Goal: Transaction & Acquisition: Purchase product/service

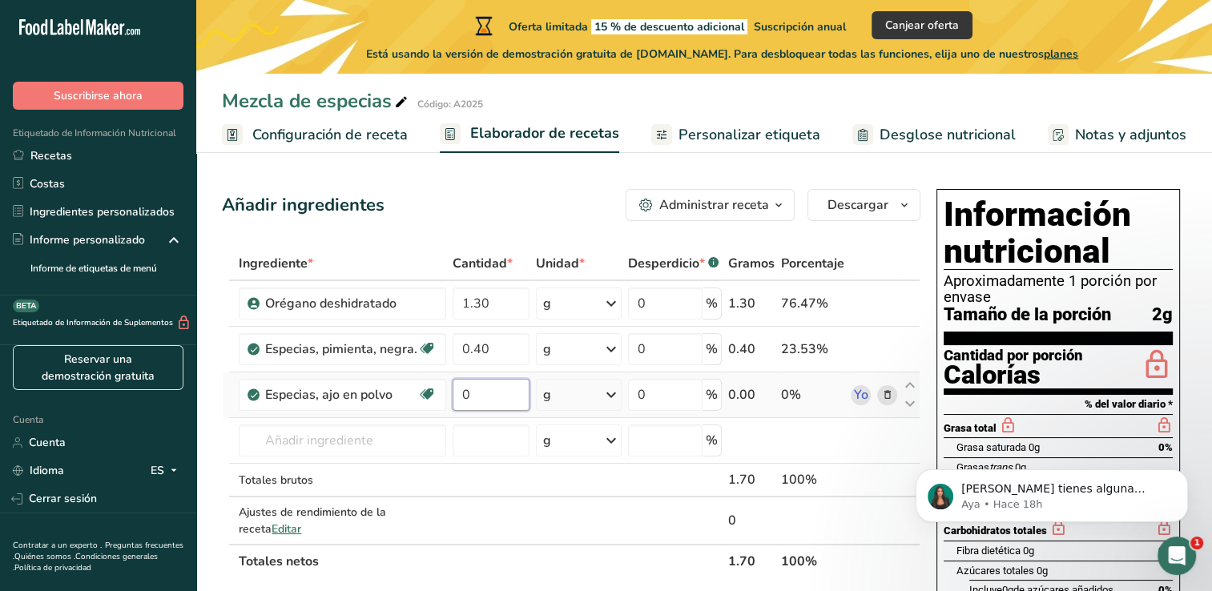
click at [473, 383] on input "0" at bounding box center [491, 395] width 77 height 32
type input "-0.000001"
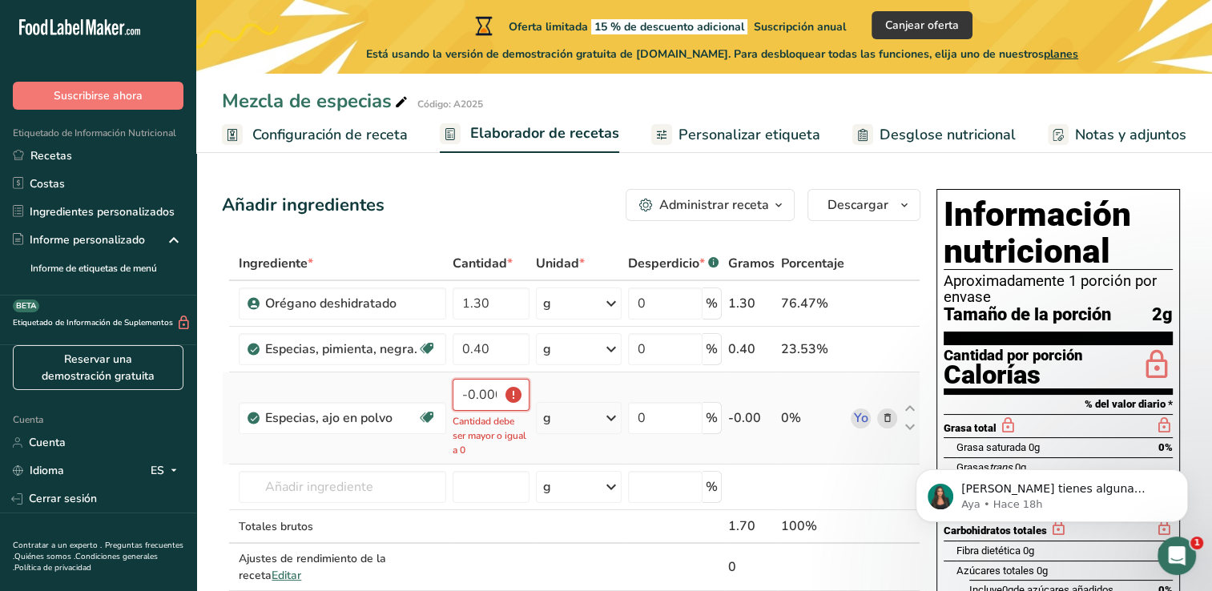
click at [480, 399] on input "-0.000001" at bounding box center [491, 395] width 77 height 32
drag, startPoint x: 459, startPoint y: 396, endPoint x: 518, endPoint y: 391, distance: 58.7
click at [518, 391] on input "-0.000001" at bounding box center [491, 395] width 77 height 32
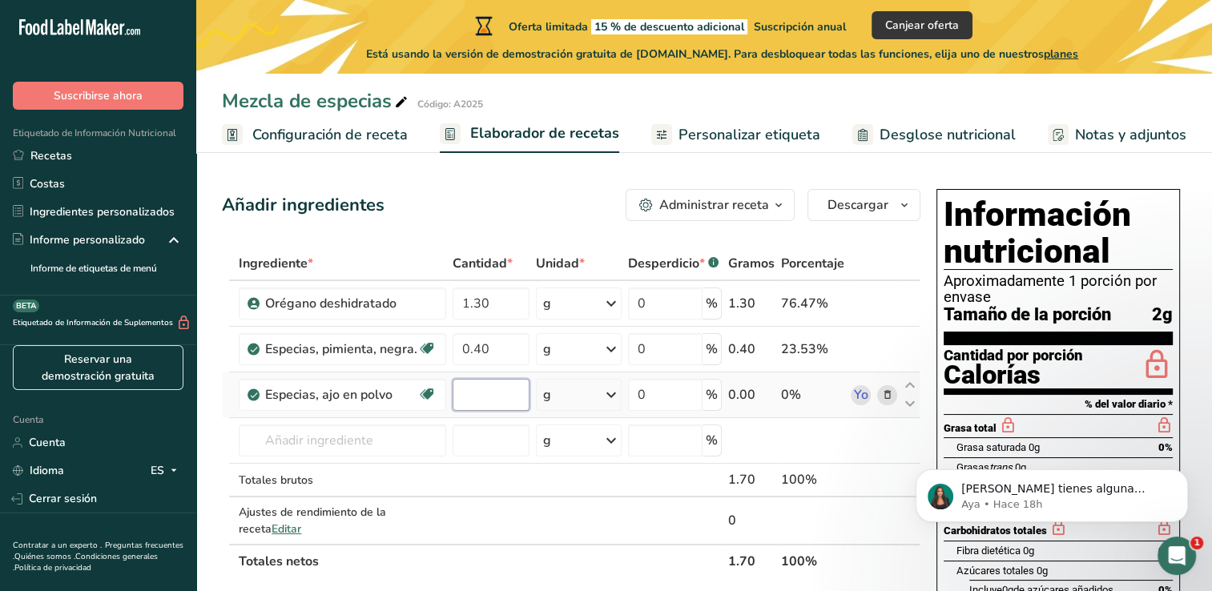
scroll to position [0, 0]
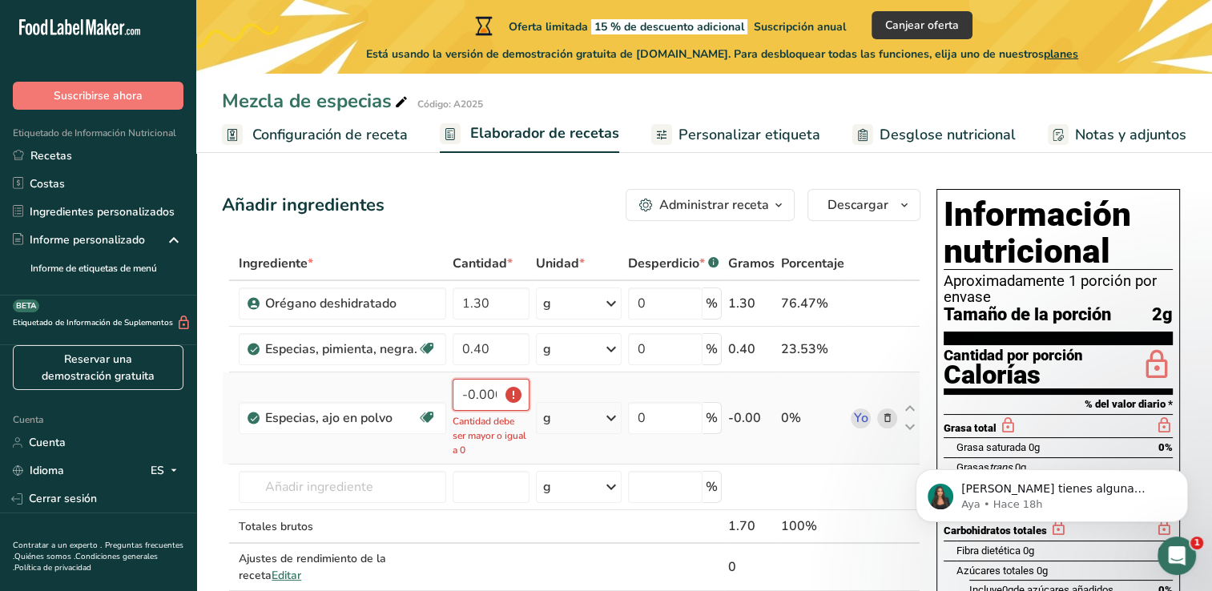
click at [464, 393] on input "-0.000001" at bounding box center [491, 395] width 77 height 32
type input "-1"
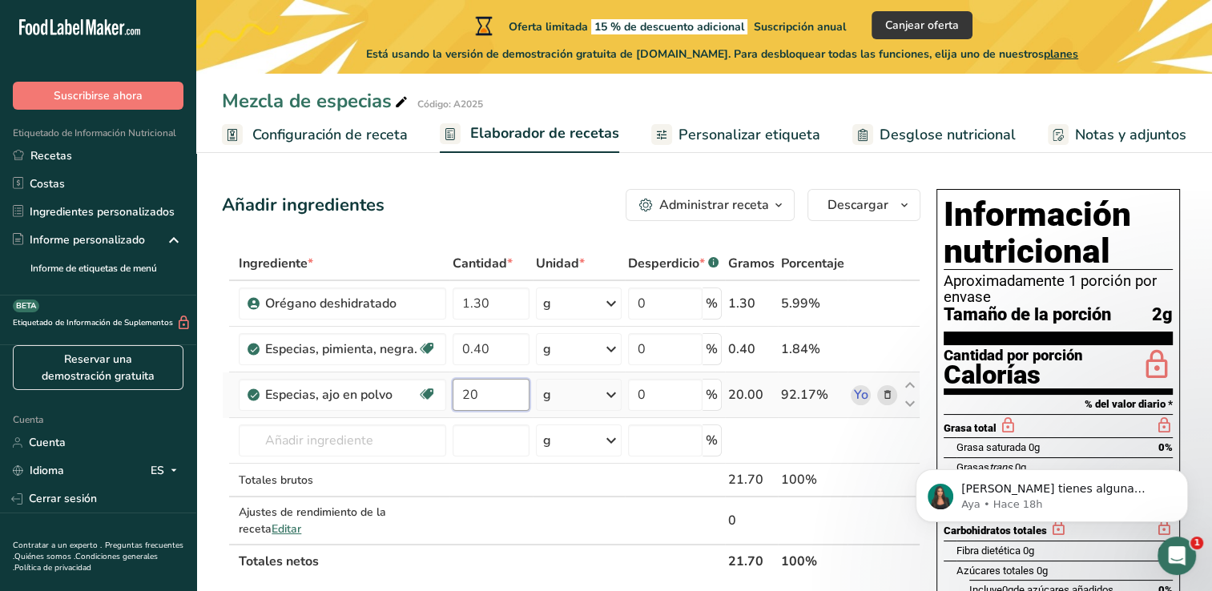
type input "2"
type input "0.20"
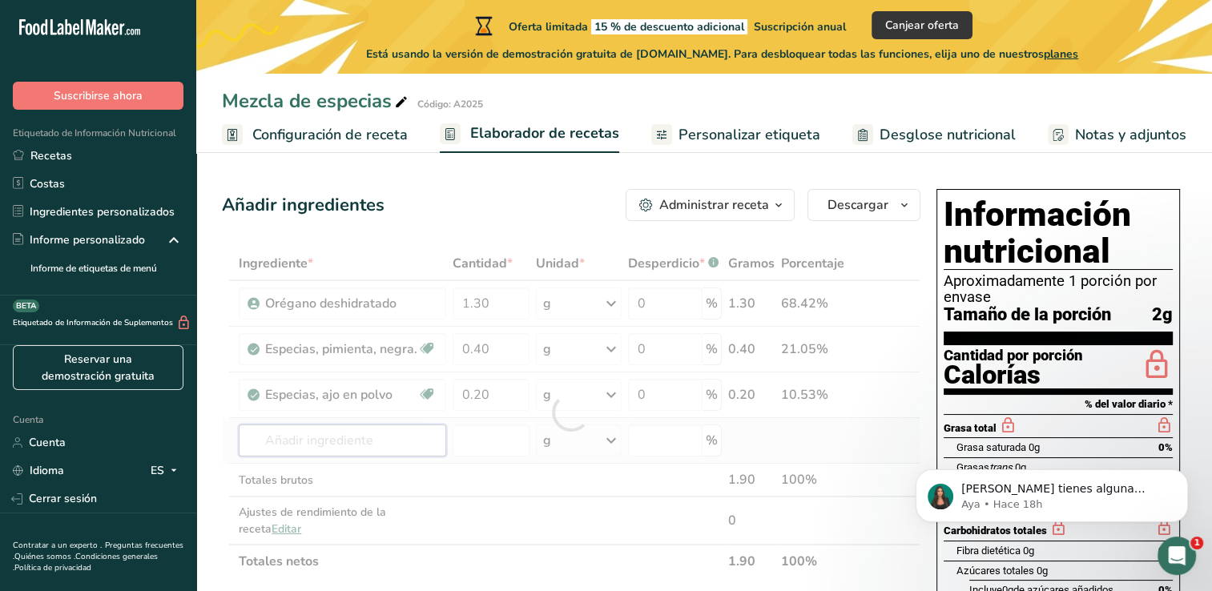
click at [386, 446] on div "Ingrediente * Cantidad * Unidad * Desperdicio * .a-a{fill:#347362;}.b-a{fill:#f…" at bounding box center [571, 413] width 699 height 332
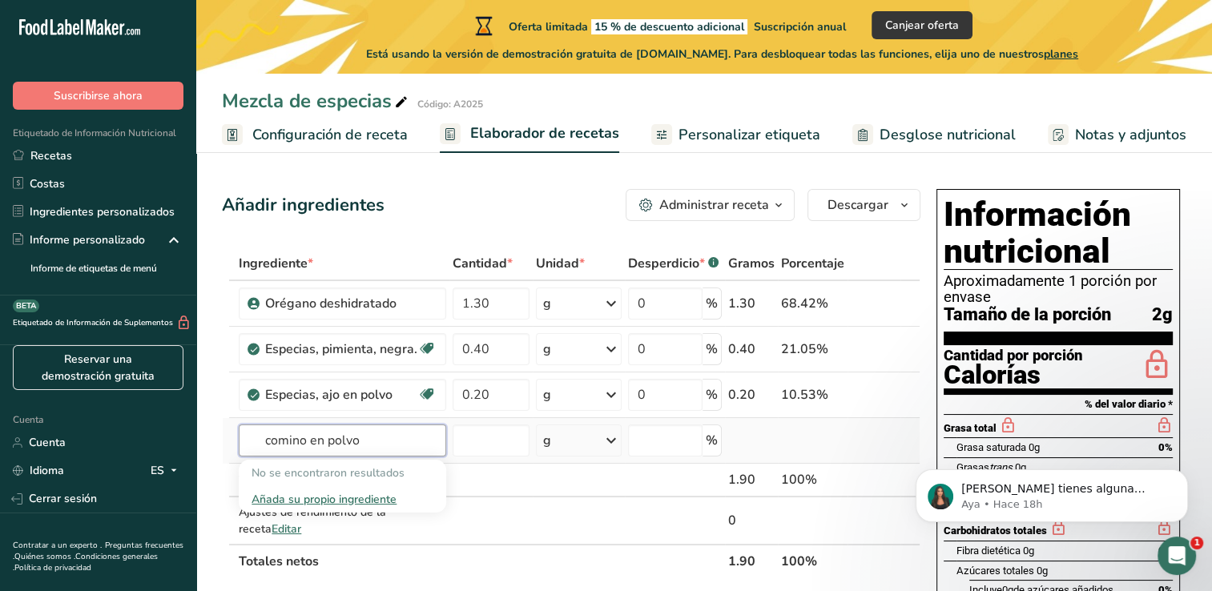
type input "comino en polvo"
click at [309, 495] on div "Añada su propio ingrediente" at bounding box center [343, 499] width 182 height 17
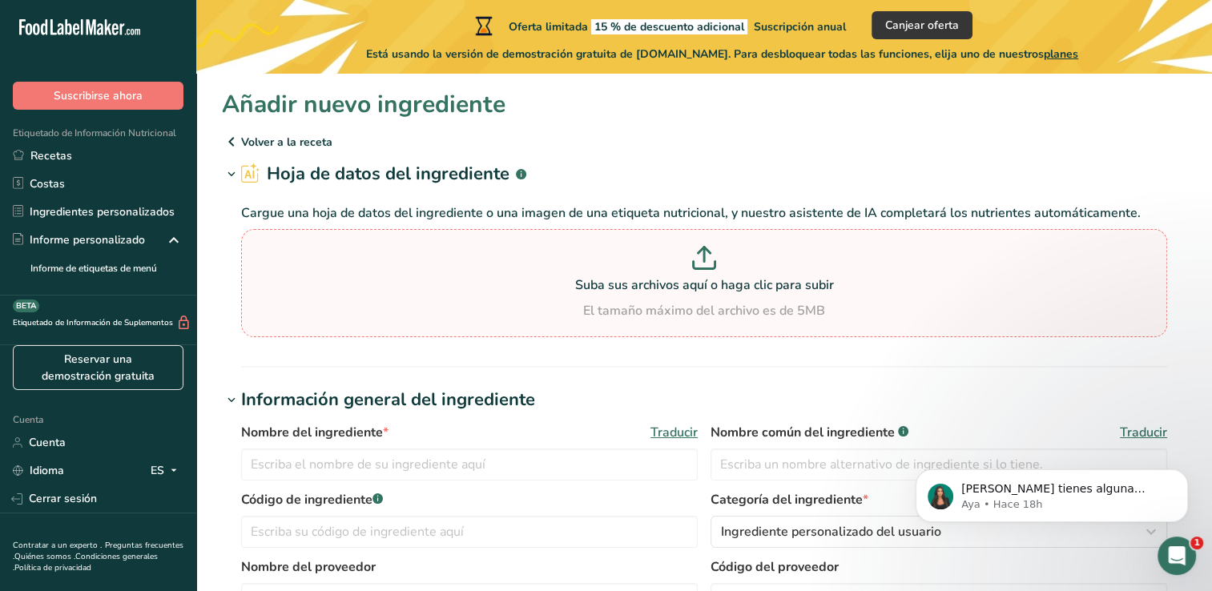
click at [702, 256] on icon at bounding box center [704, 258] width 24 height 24
click at [702, 256] on input "Suba sus archivos aquí o haga clic para subir El tamaño máximo del archivo es d…" at bounding box center [704, 283] width 926 height 108
type input "C:\fakepath\comino .png"
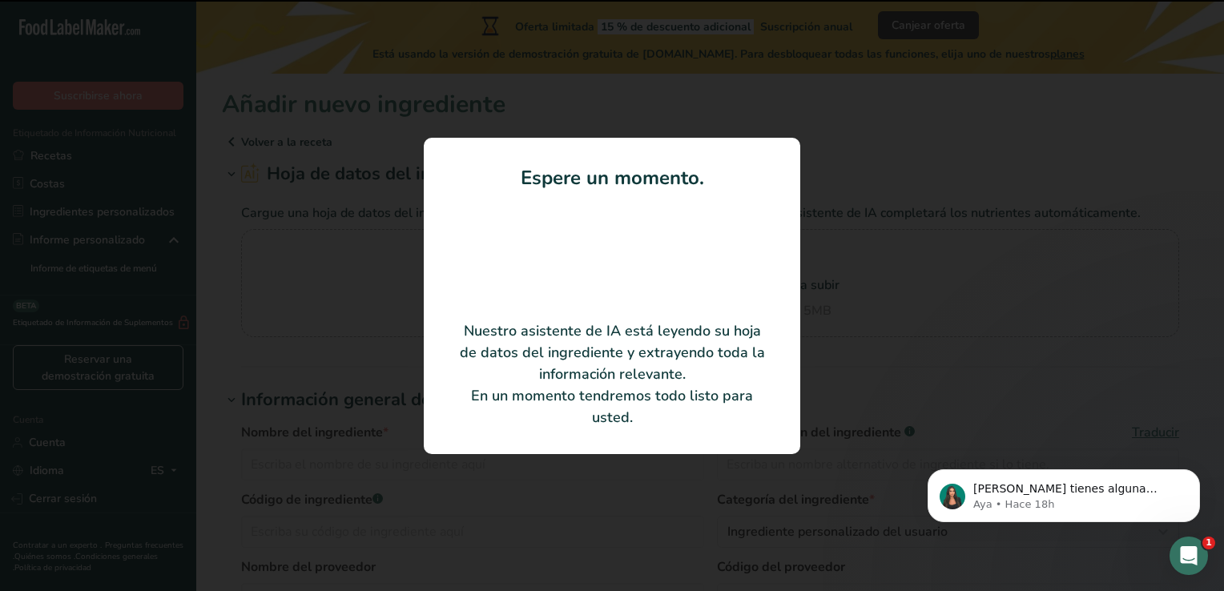
type input "Comino molido"
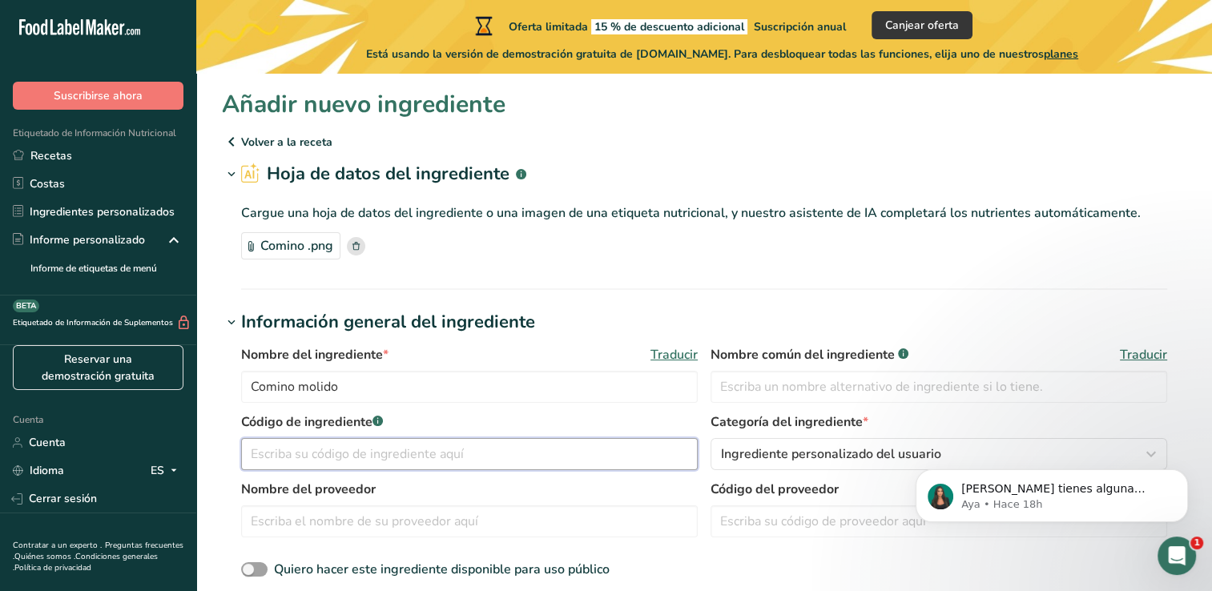
click at [312, 454] on input "text" at bounding box center [469, 454] width 457 height 32
type input "C2025"
click at [776, 384] on input "text" at bounding box center [939, 387] width 457 height 32
type input "COMINO"
click at [416, 511] on input "text" at bounding box center [469, 522] width 457 height 32
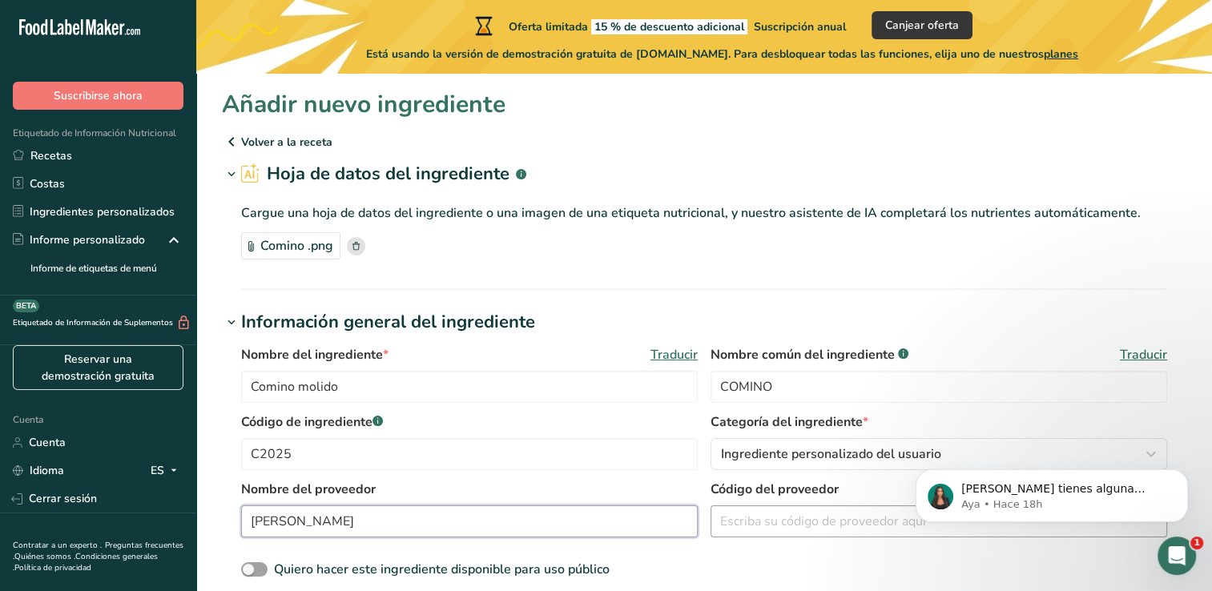
type input "Sabor Amigo"
click at [818, 530] on input "text" at bounding box center [939, 522] width 457 height 32
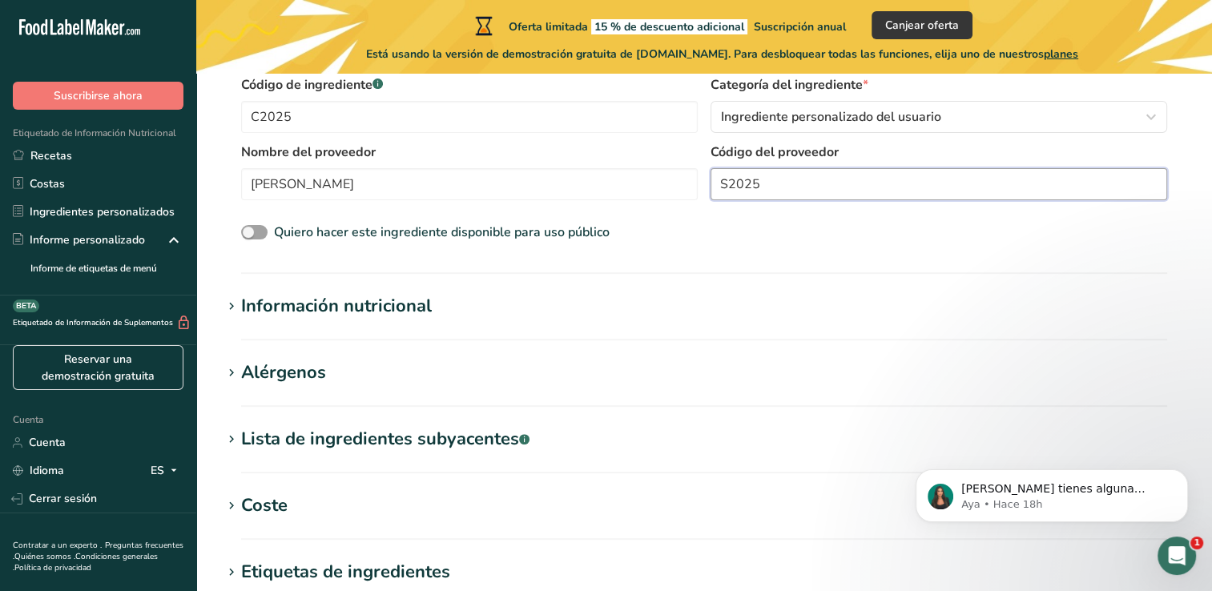
scroll to position [401, 0]
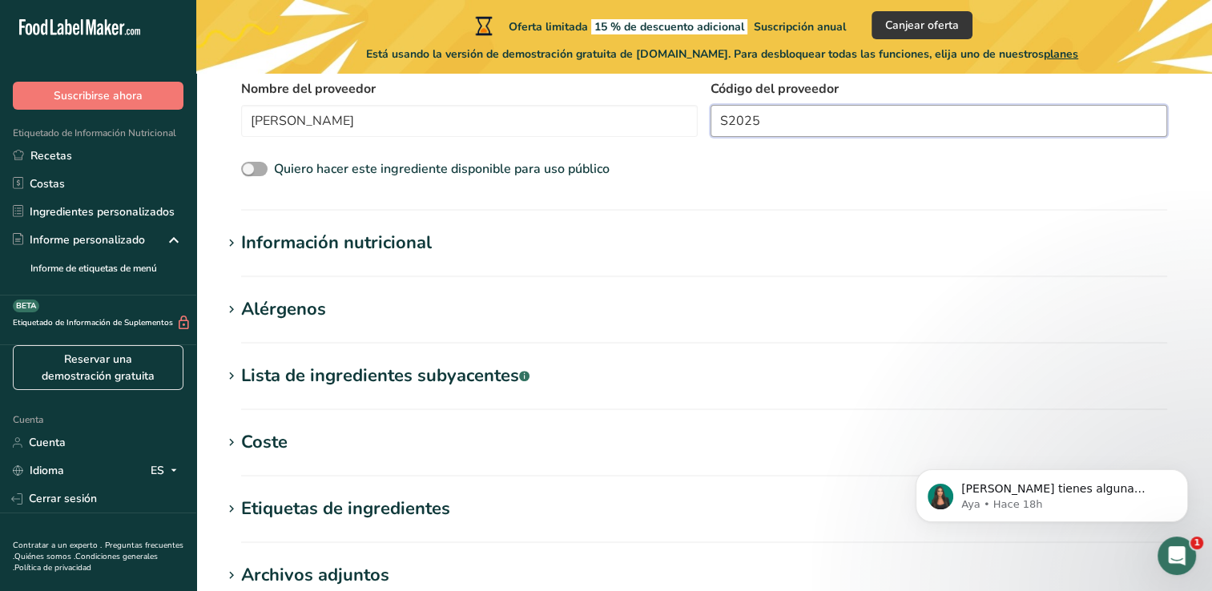
type input "S2025"
click at [256, 171] on span at bounding box center [254, 169] width 26 height 15
click at [252, 171] on input "Quiero hacer este ingrediente disponible para uso público" at bounding box center [246, 169] width 10 height 10
checkbox input "true"
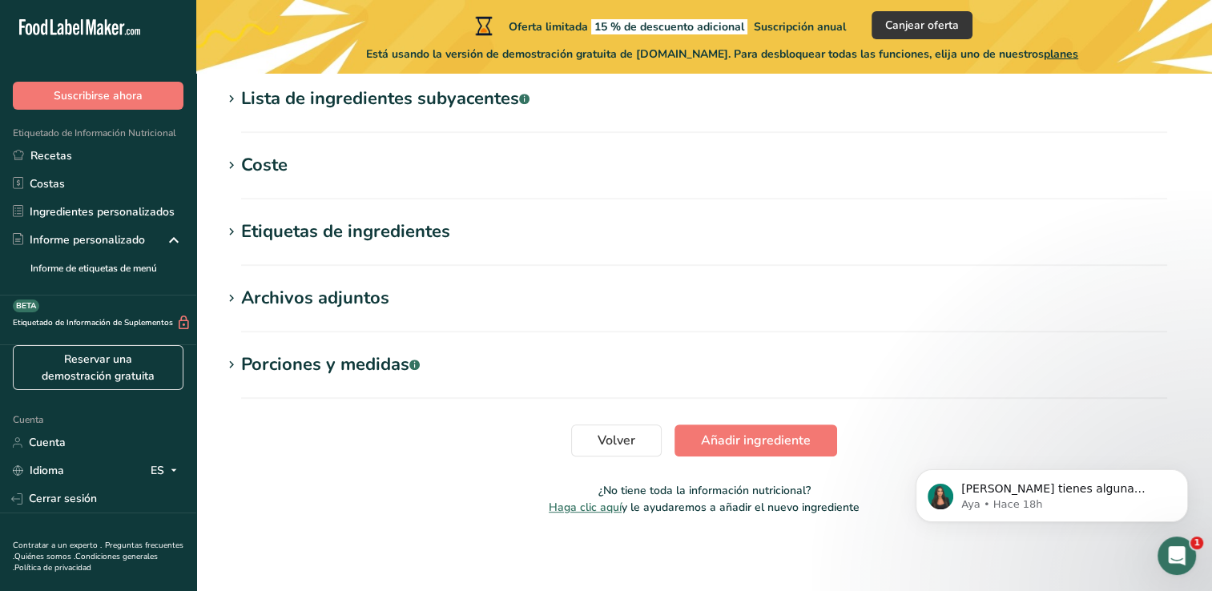
scroll to position [679, 0]
click at [752, 432] on span "Añadir ingrediente" at bounding box center [756, 439] width 110 height 19
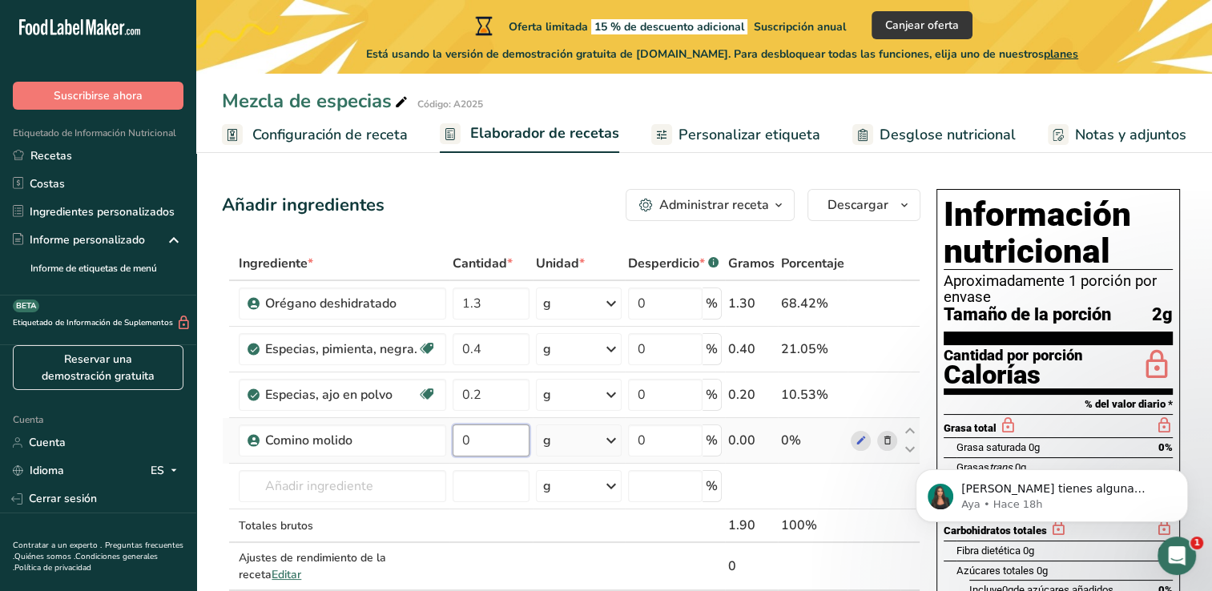
click at [498, 434] on input "0" at bounding box center [491, 441] width 77 height 32
type input "0.06"
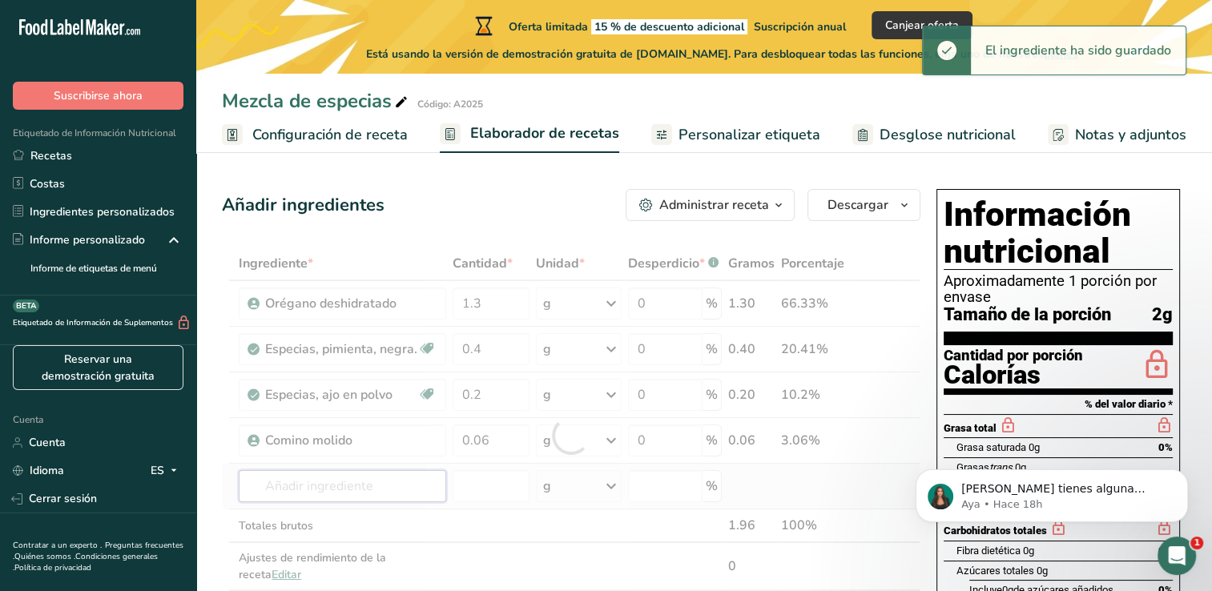
click at [367, 477] on div "Ingrediente * Cantidad * Unidad * Desperdicio * .a-a{fill:#347362;}.b-a{fill:#f…" at bounding box center [571, 435] width 699 height 377
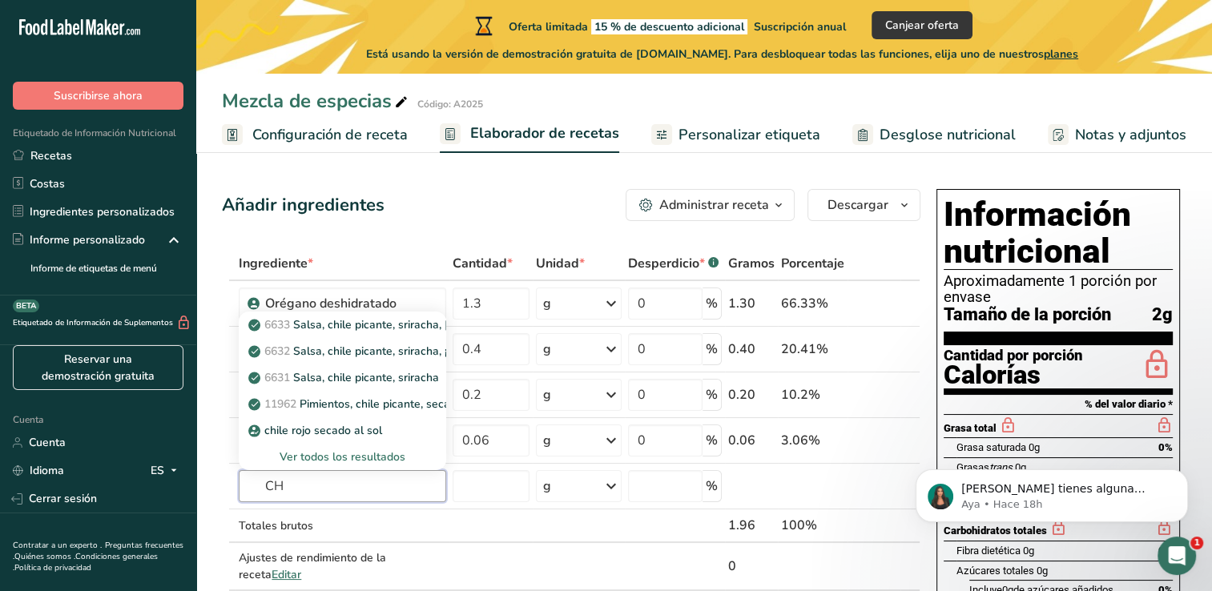
type input "C"
type input "Chil"
click at [368, 322] on font "Especias, [GEOGRAPHIC_DATA] en polvo" at bounding box center [400, 324] width 215 height 15
type input "Spices, chili powder"
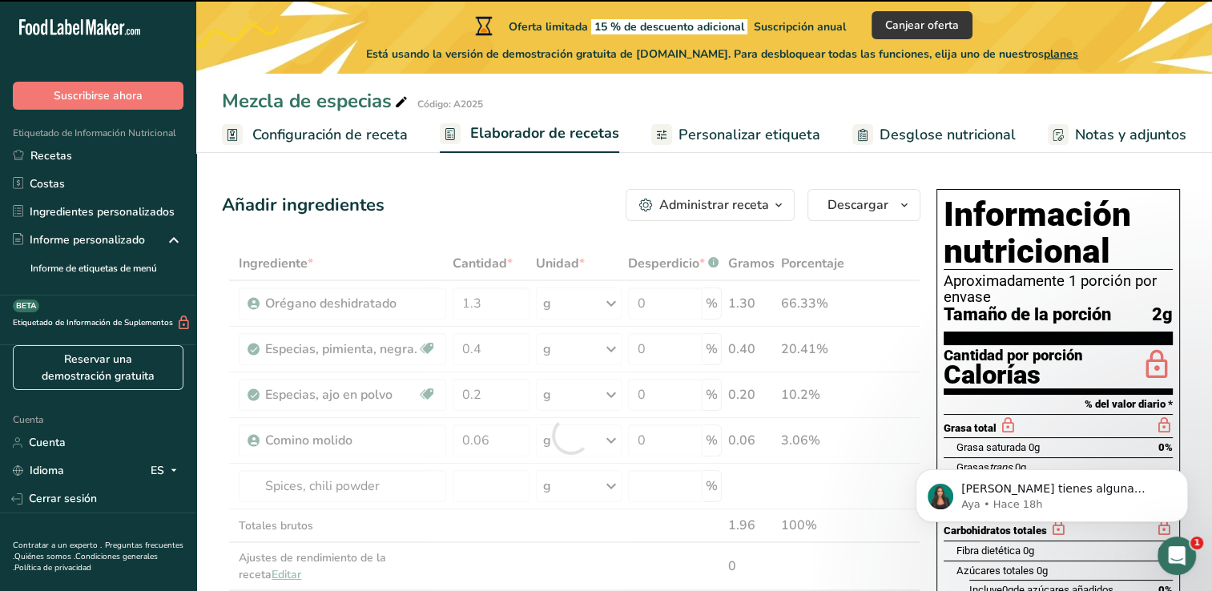
type input "0"
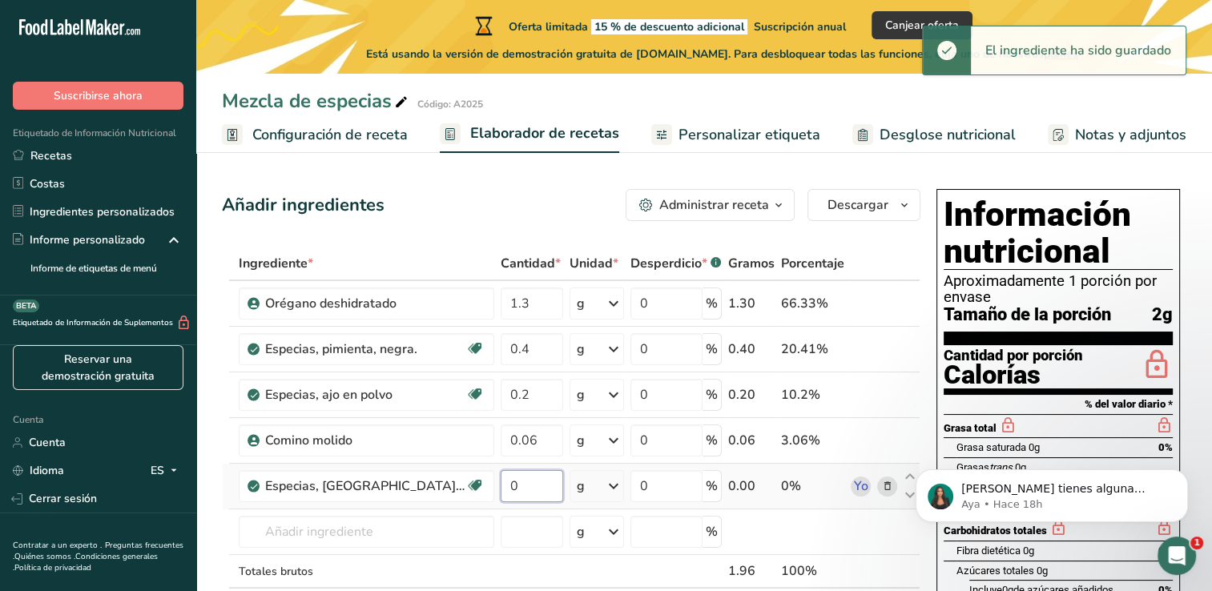
click at [501, 487] on input "0" at bounding box center [532, 486] width 63 height 32
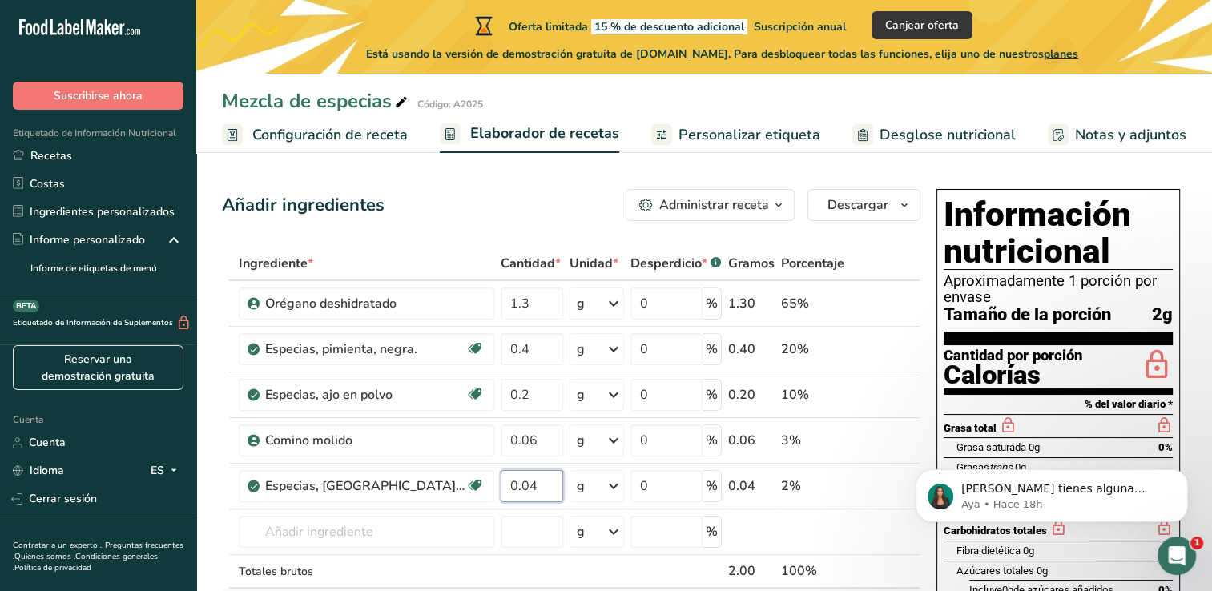
type input "0.04"
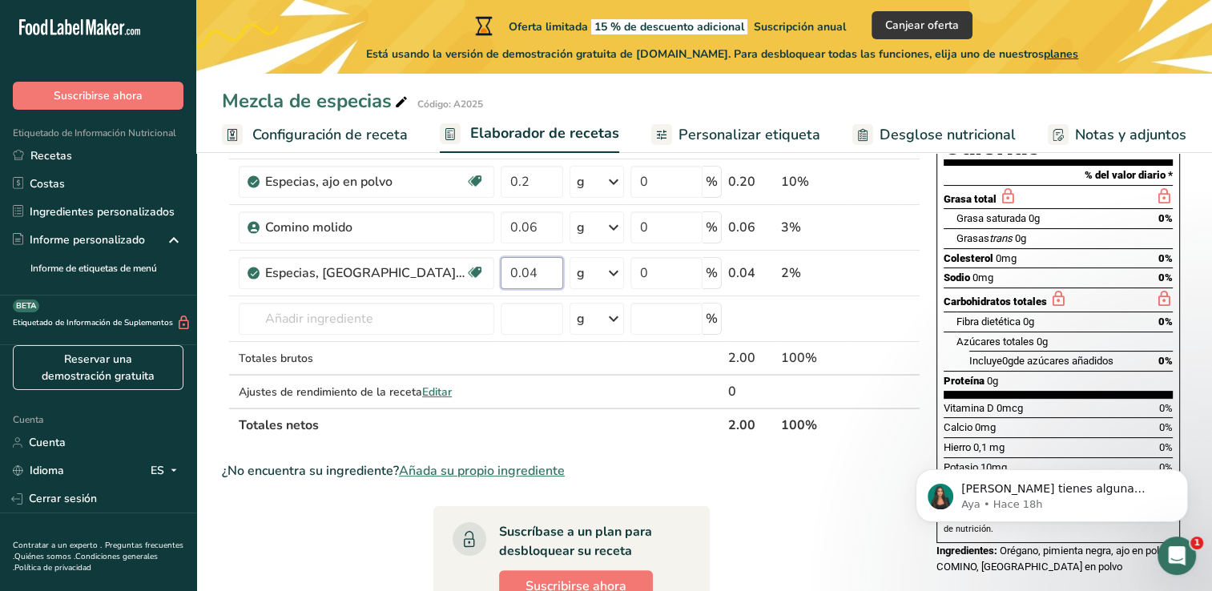
scroll to position [240, 0]
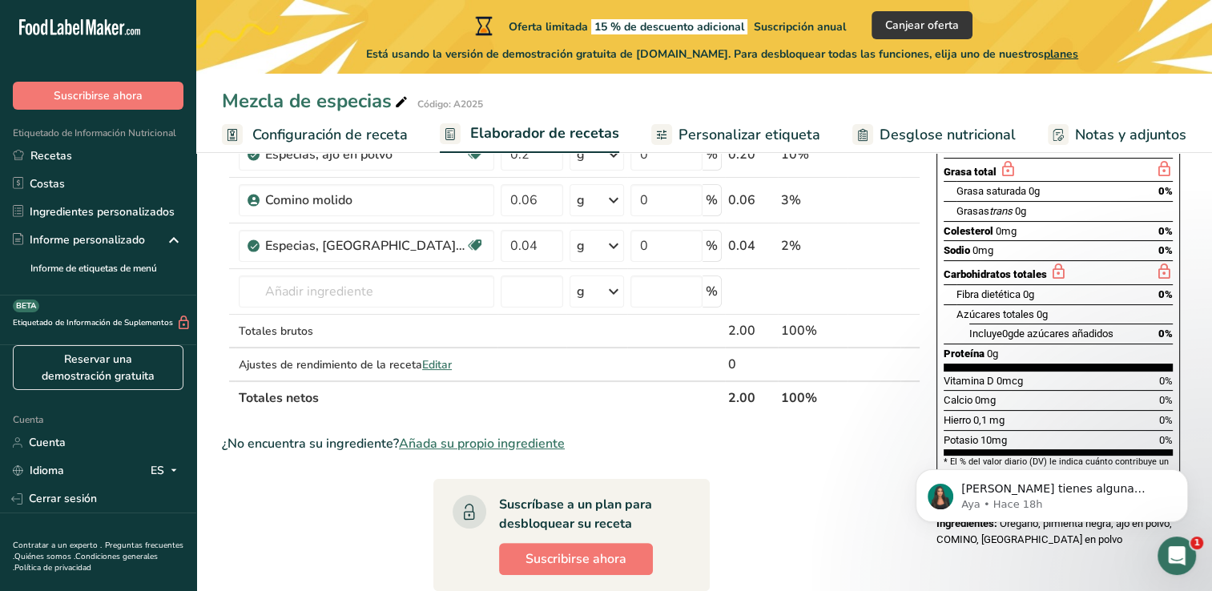
click at [801, 519] on section "Ingrediente * Cantidad * Unidad * Desperdicio * .a-a{fill:#347362;}.b-a{fill:#f…" at bounding box center [571, 474] width 699 height 936
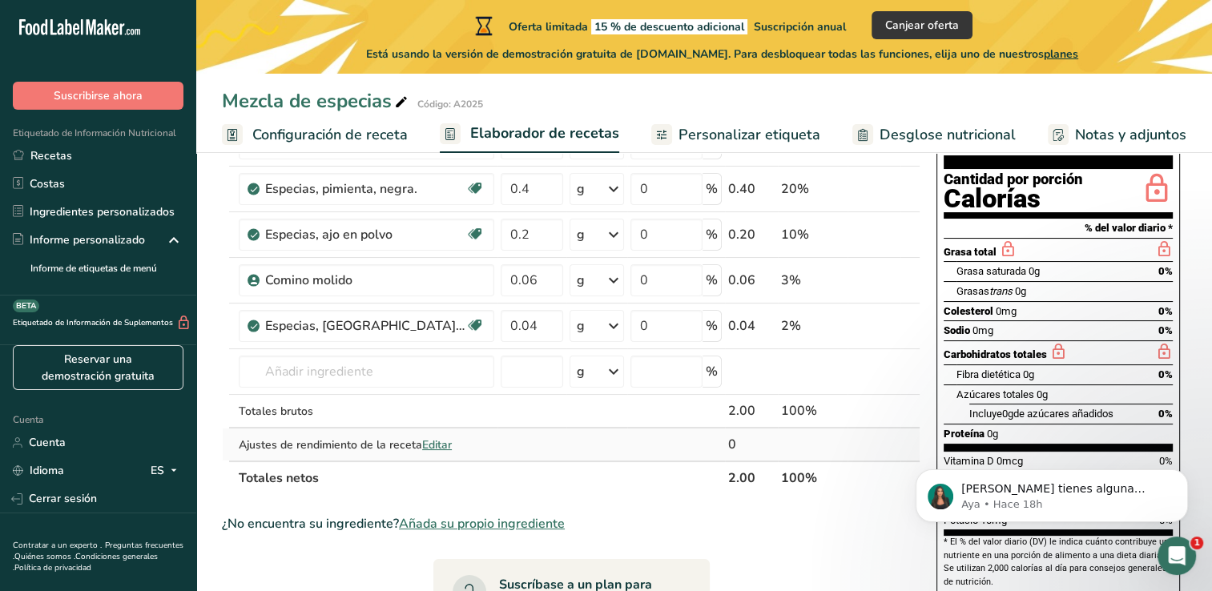
scroll to position [80, 0]
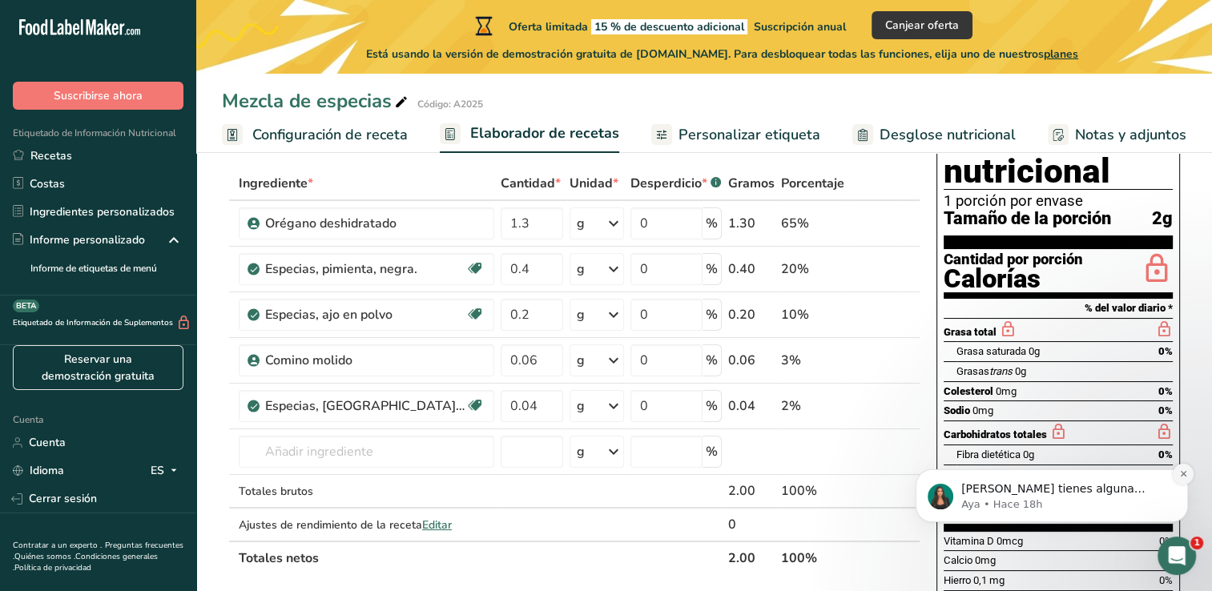
click at [1184, 474] on icon "Descartar notificación" at bounding box center [1183, 474] width 6 height 6
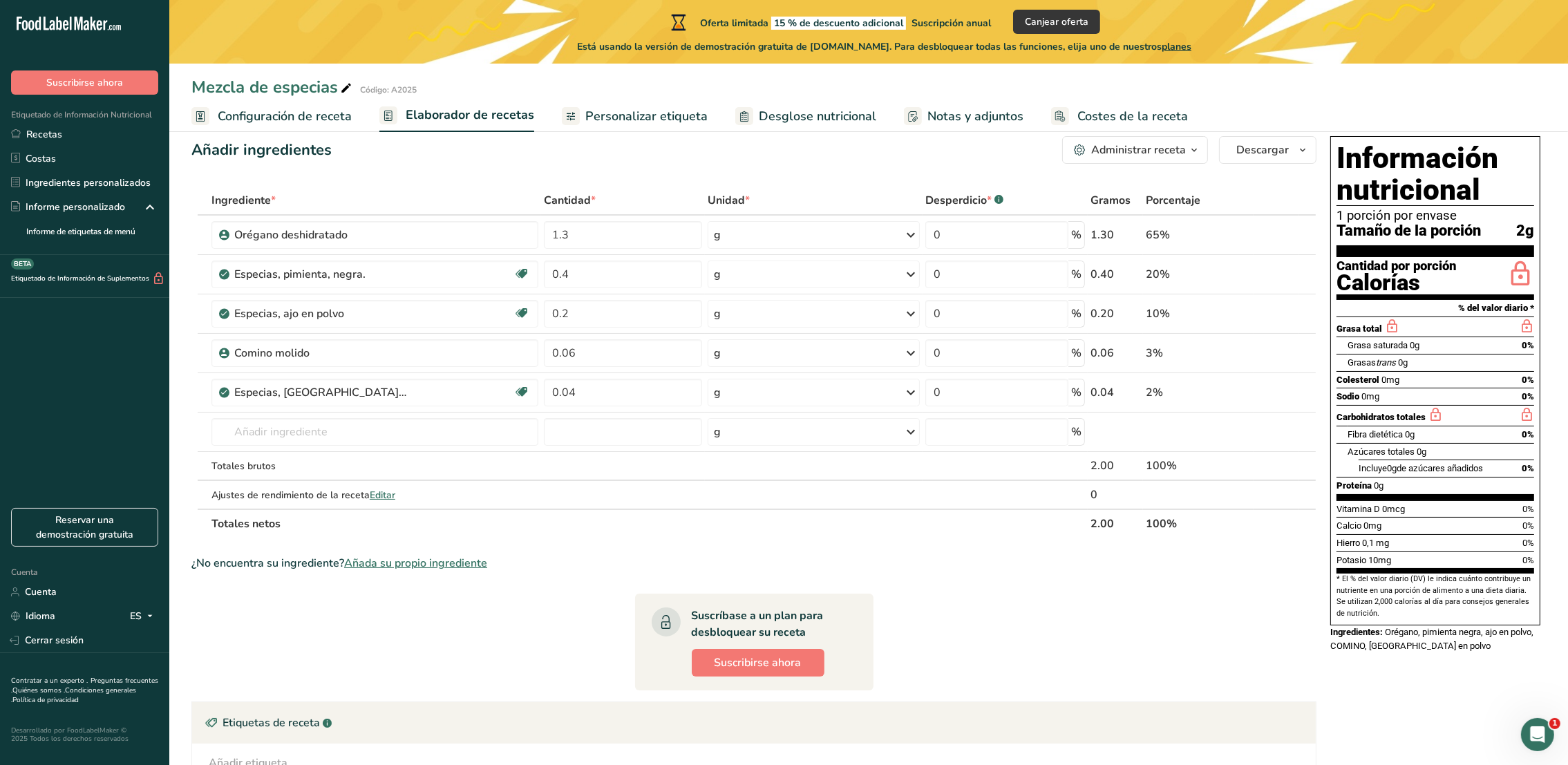
scroll to position [0, 0]
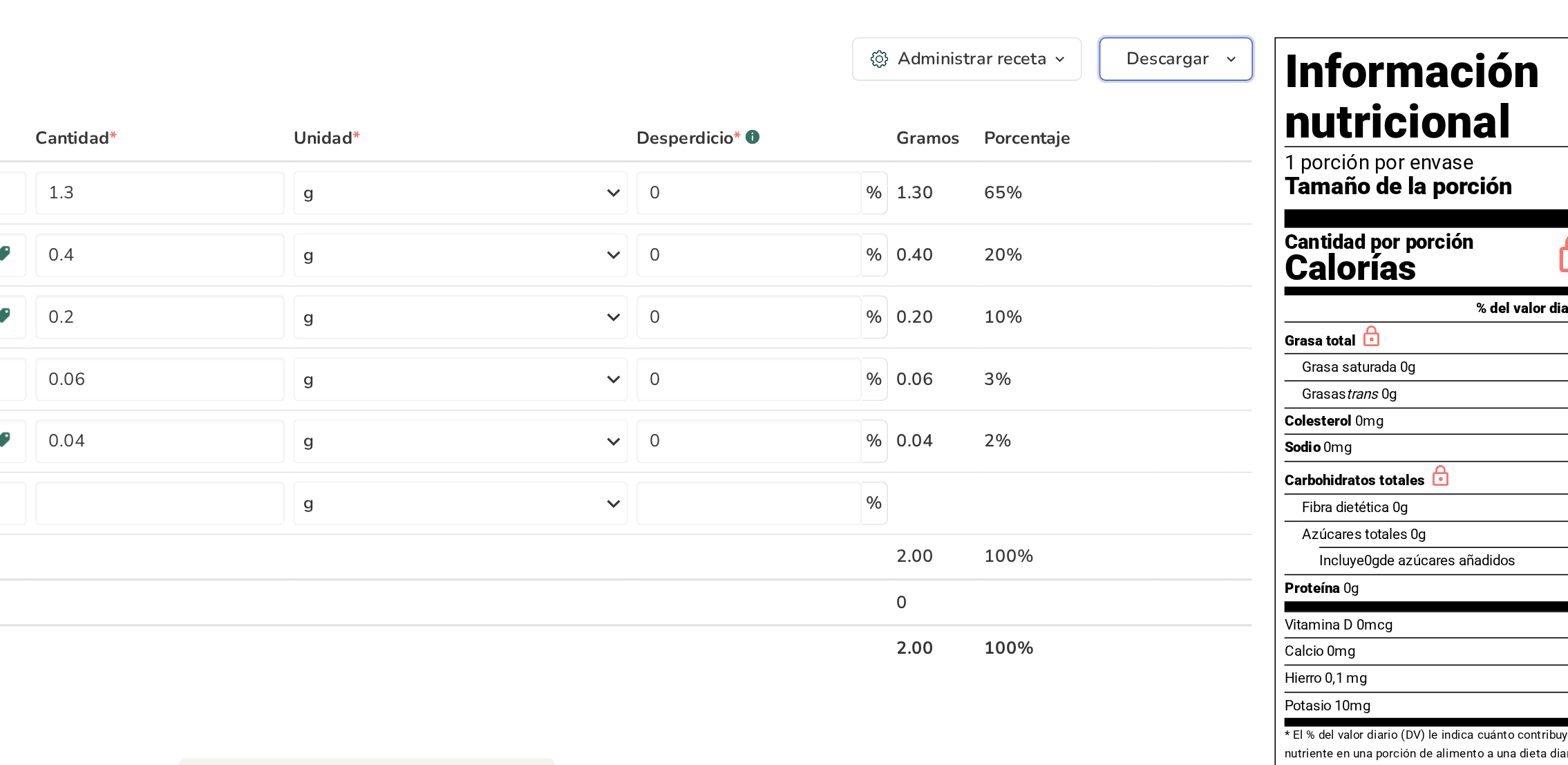
click at [1045, 172] on icon "button" at bounding box center [1302, 178] width 11 height 17
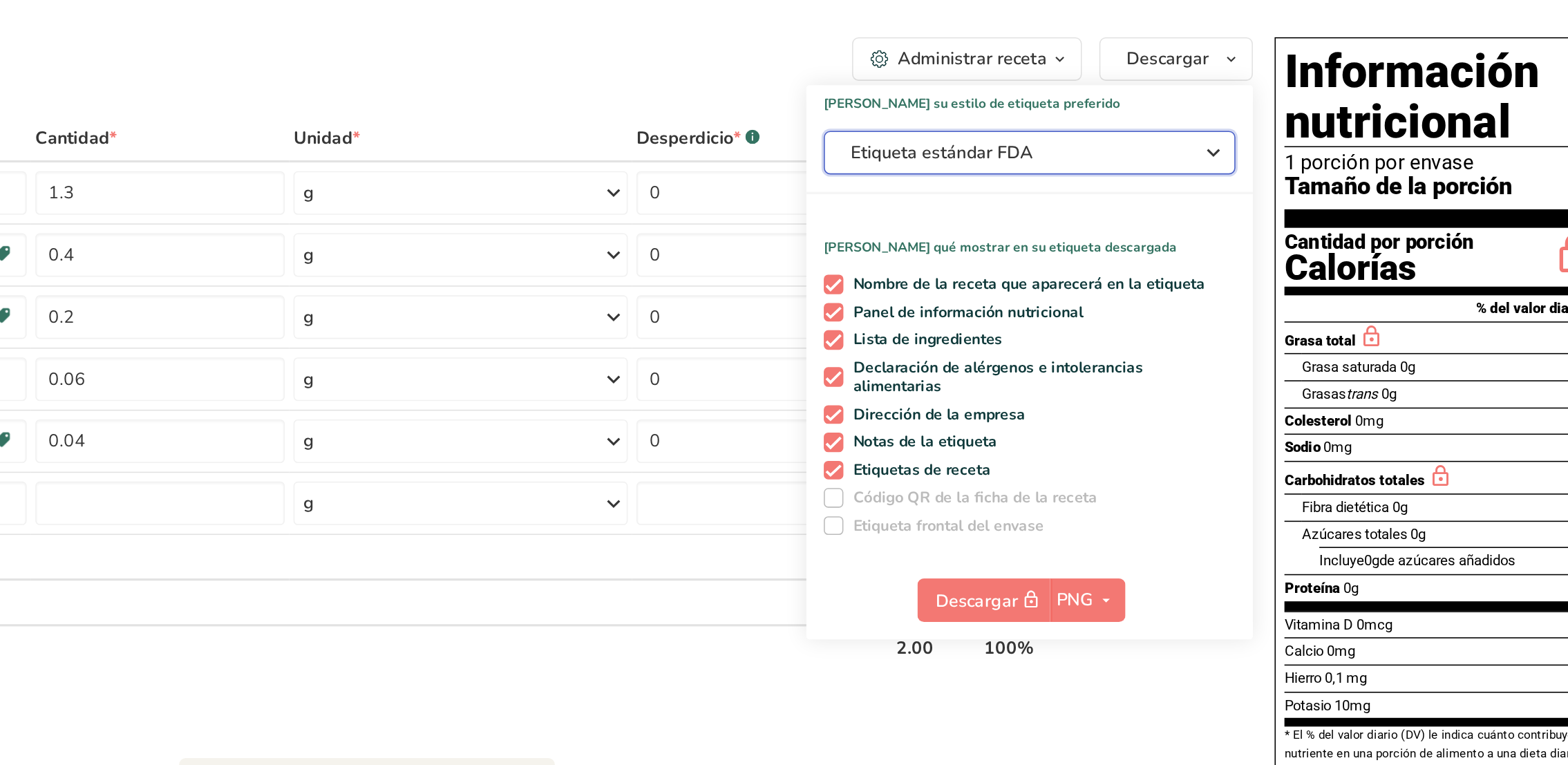
click at [1045, 233] on icon "button" at bounding box center [1291, 236] width 16 height 25
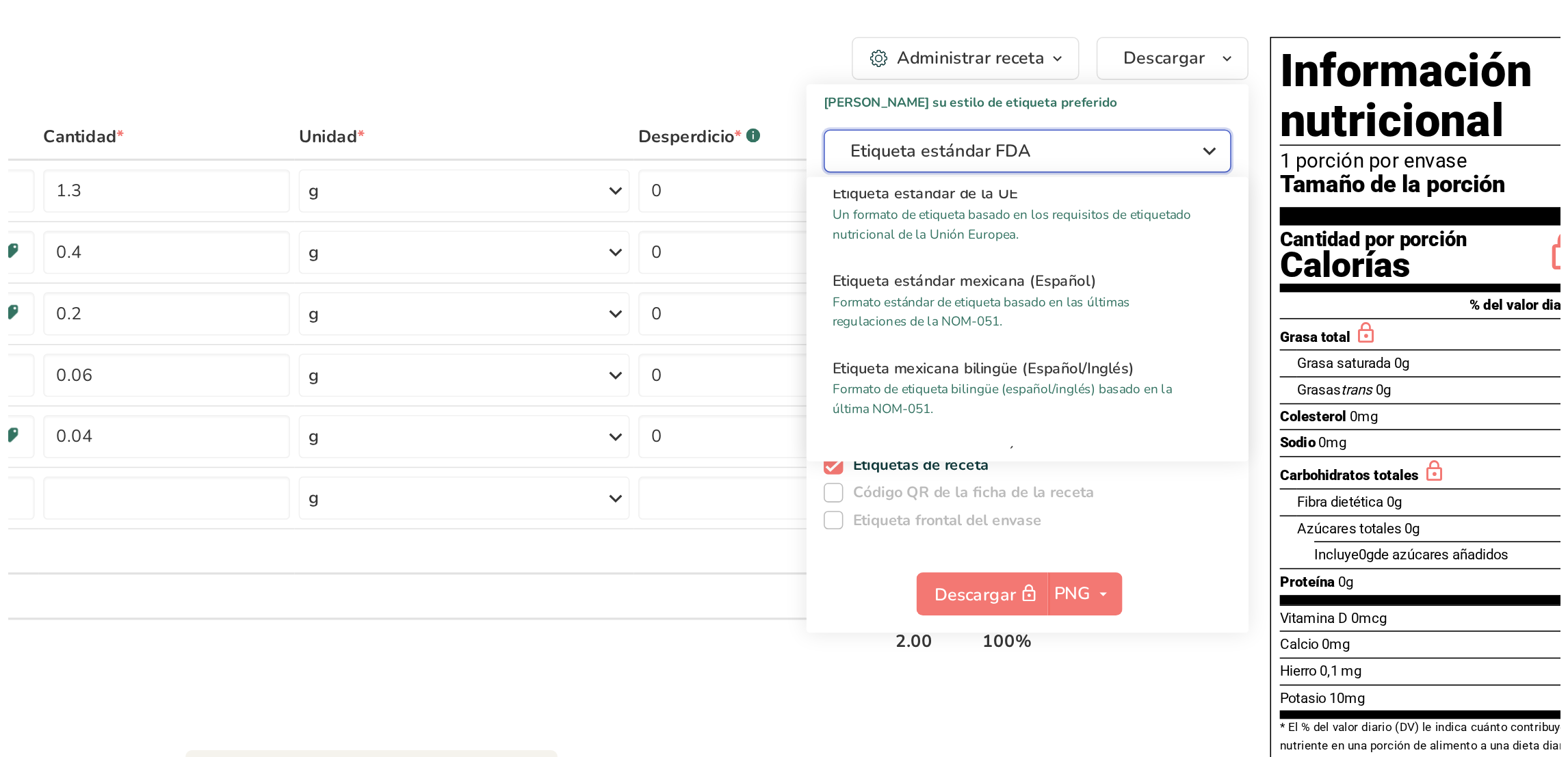
scroll to position [911, 0]
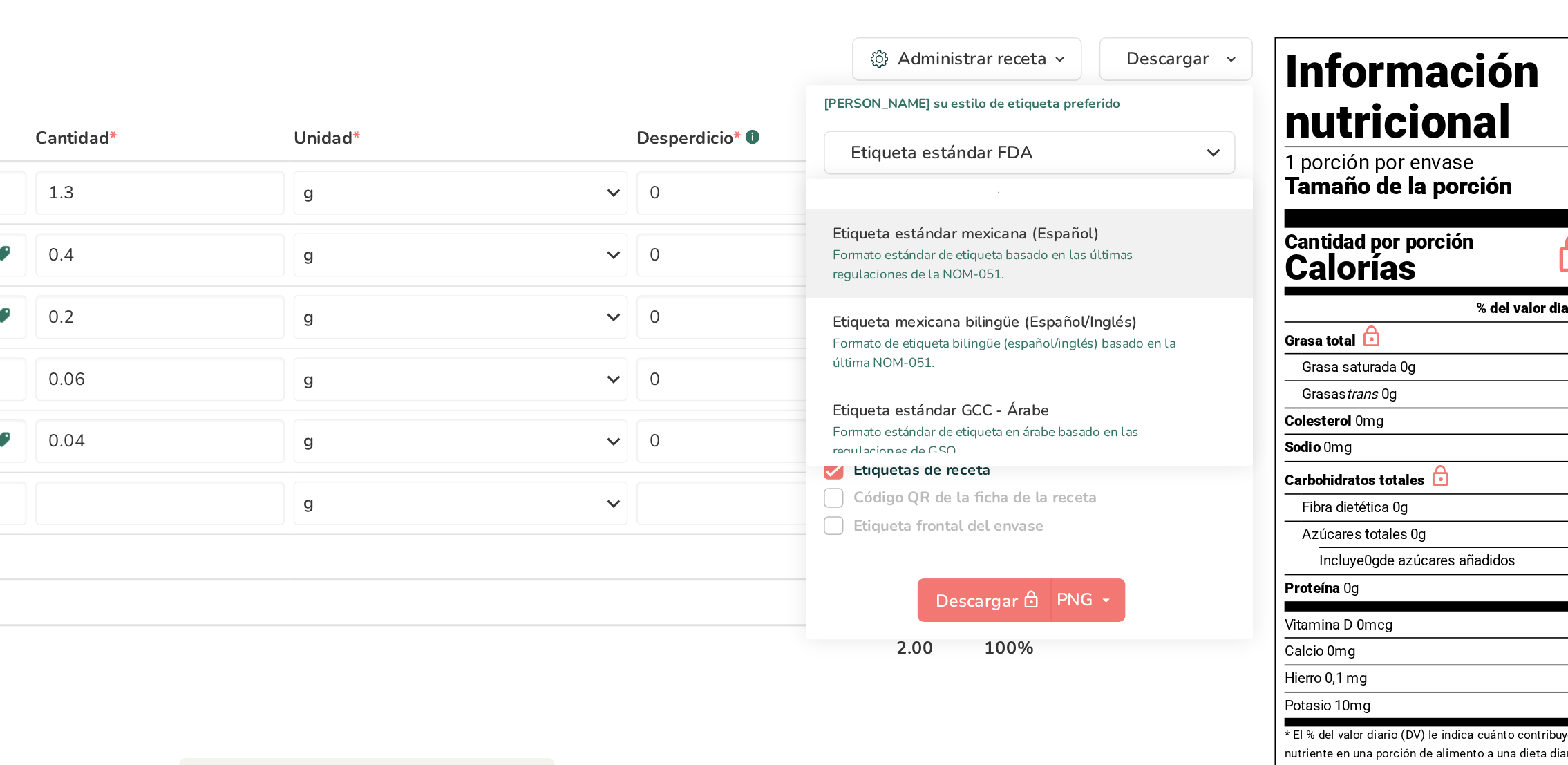
click at [1045, 287] on h2 "Etiqueta estándar mexicana (Español)" at bounding box center [1175, 287] width 250 height 15
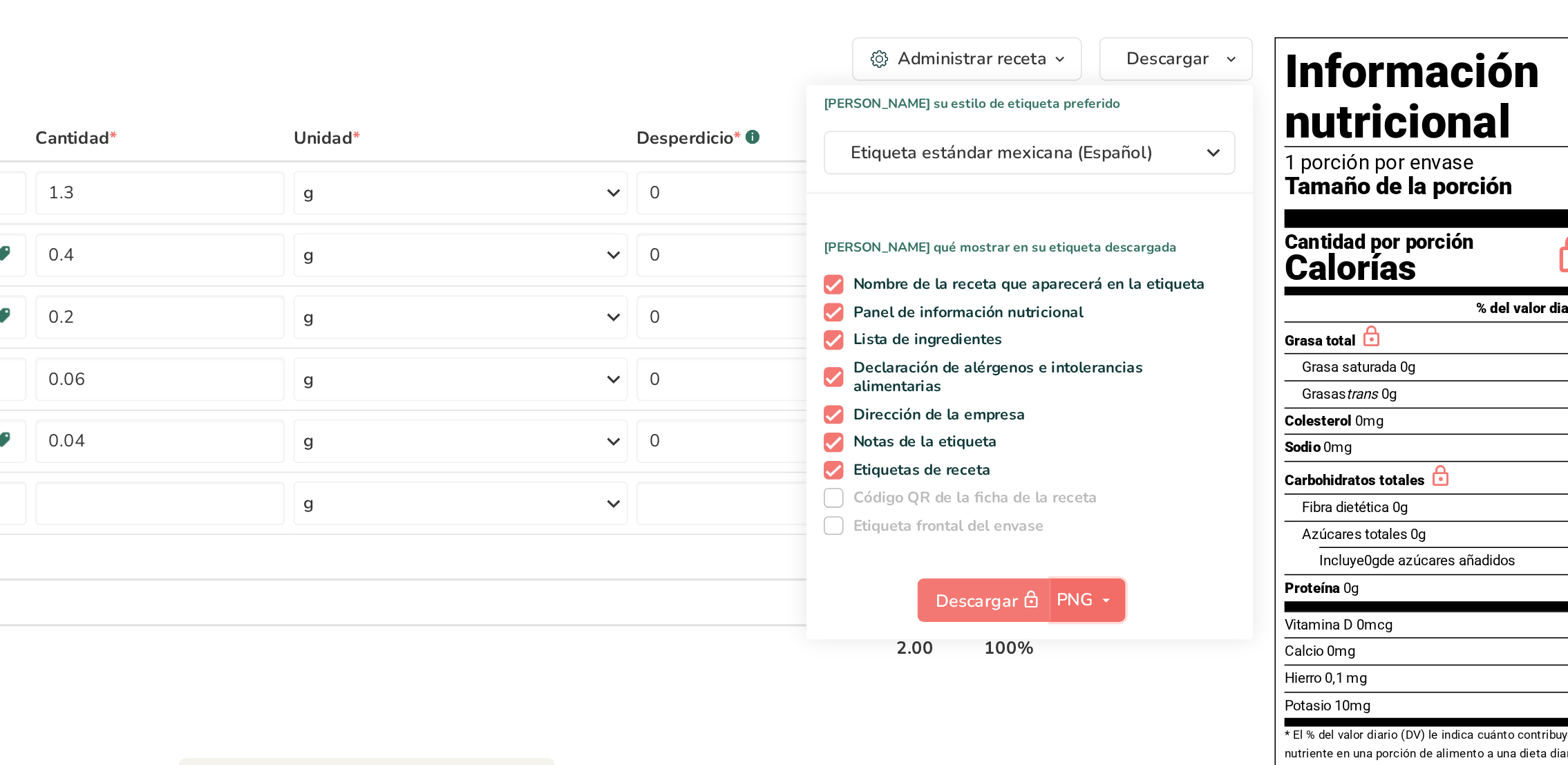
click at [1045, 510] on icon "button" at bounding box center [1224, 521] width 11 height 17
click at [1045, 510] on link "PDF" at bounding box center [1213, 617] width 44 height 22
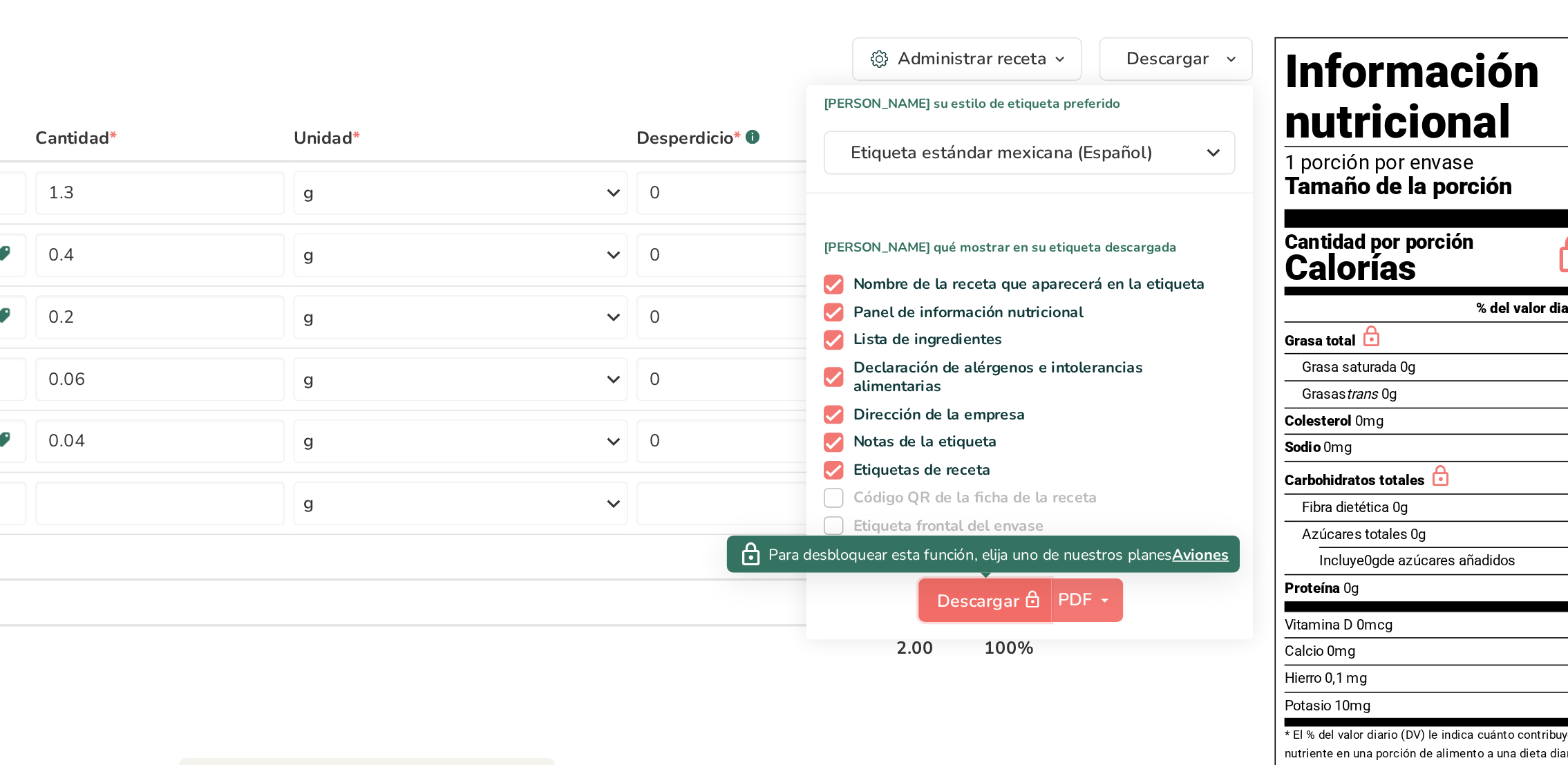
click at [1045, 510] on font "Descargar" at bounding box center [1142, 521] width 53 height 16
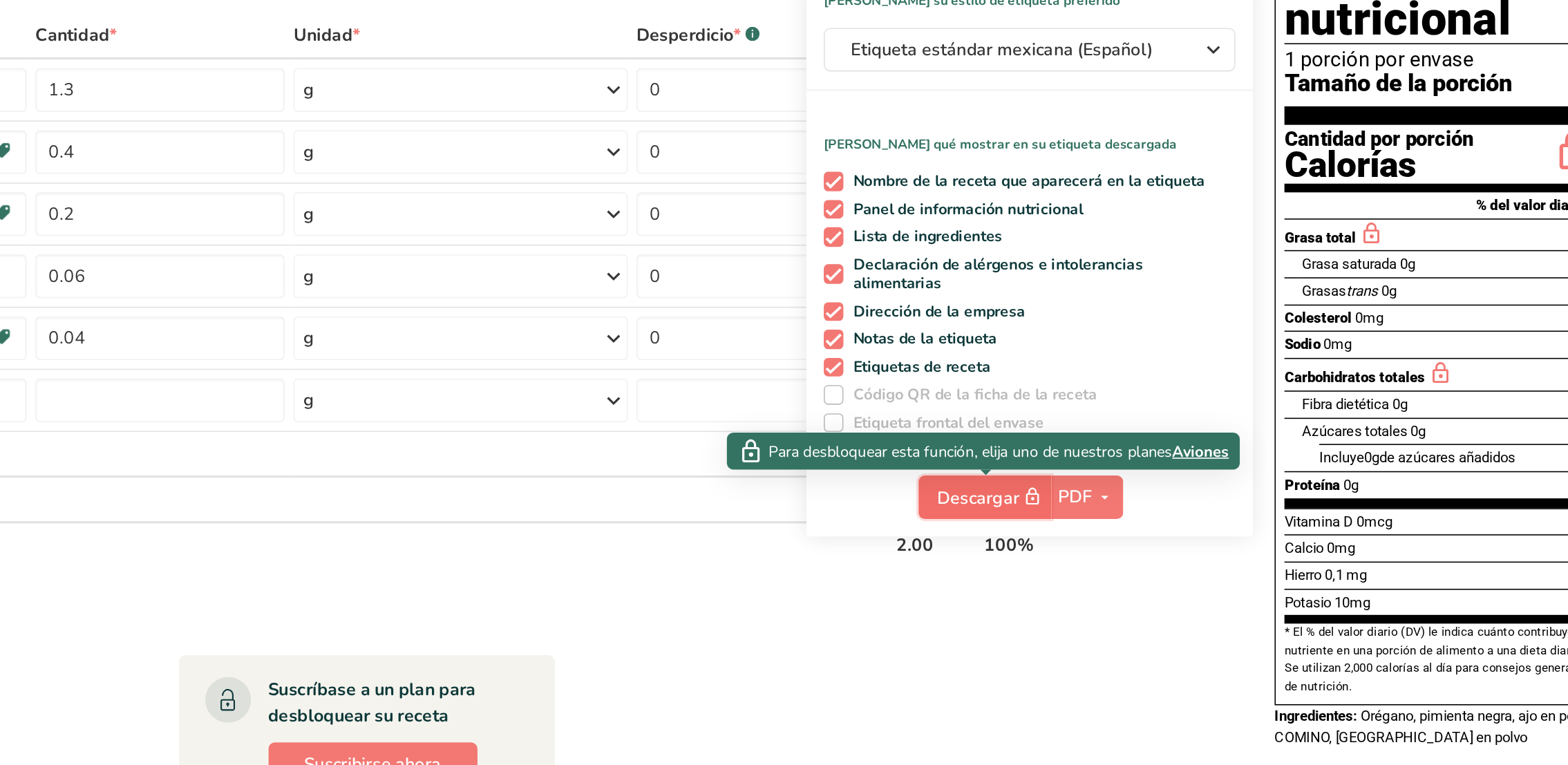
click at [1045, 510] on font "Descargar" at bounding box center [1142, 521] width 53 height 16
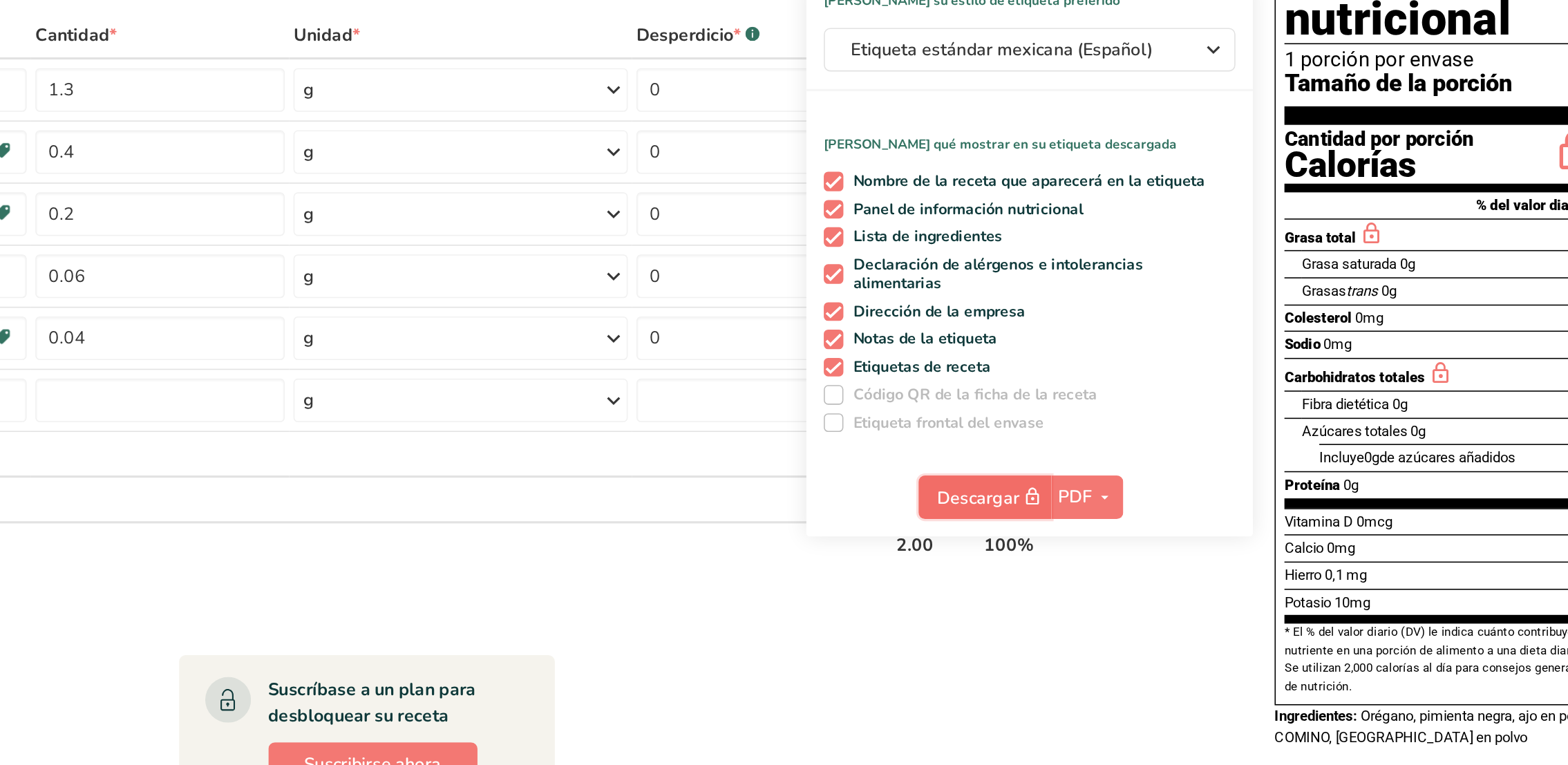
click at [1045, 510] on font "Descargar" at bounding box center [1142, 521] width 53 height 16
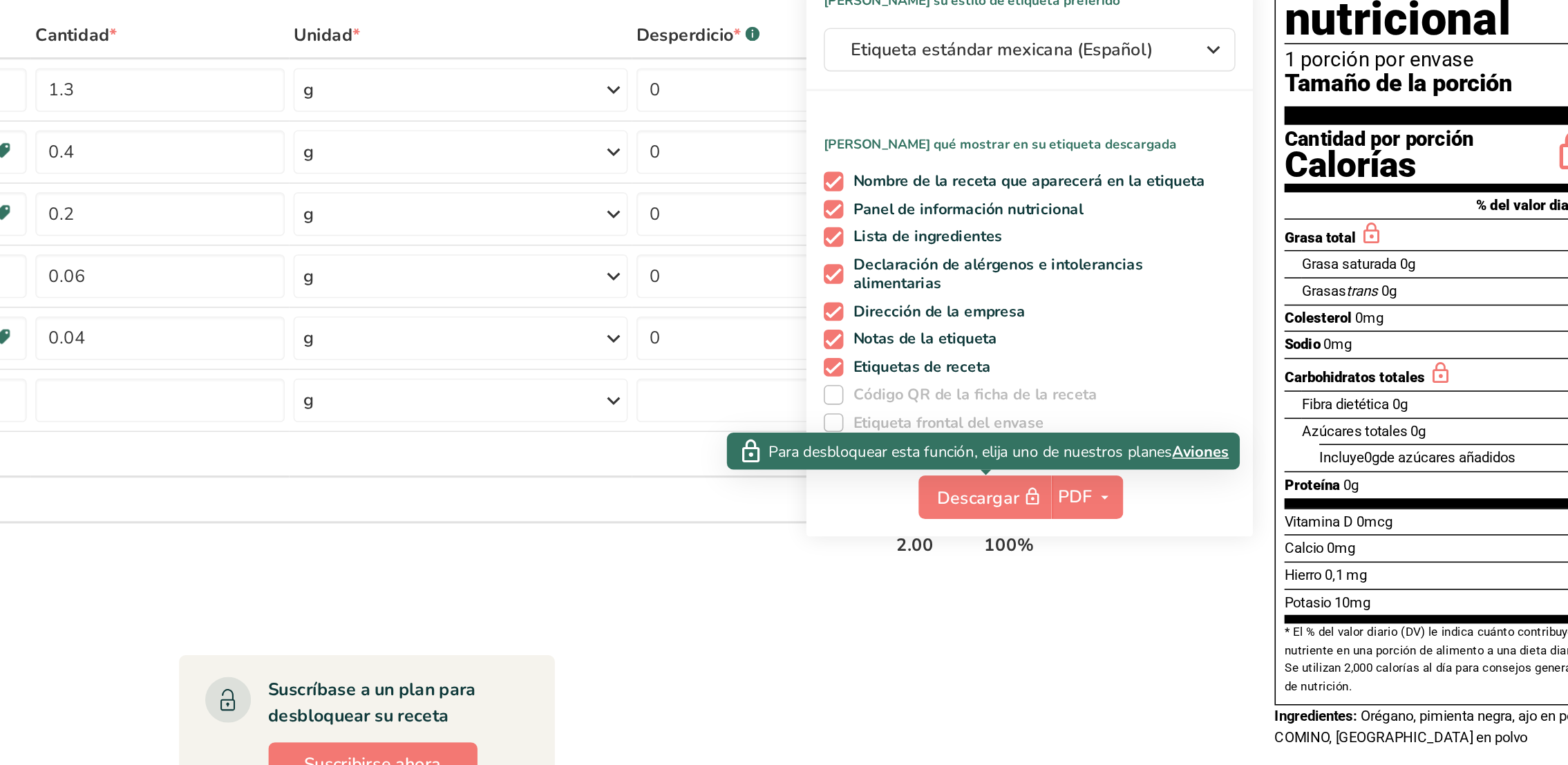
click at [1045, 489] on span "Aviones" at bounding box center [1283, 491] width 36 height 15
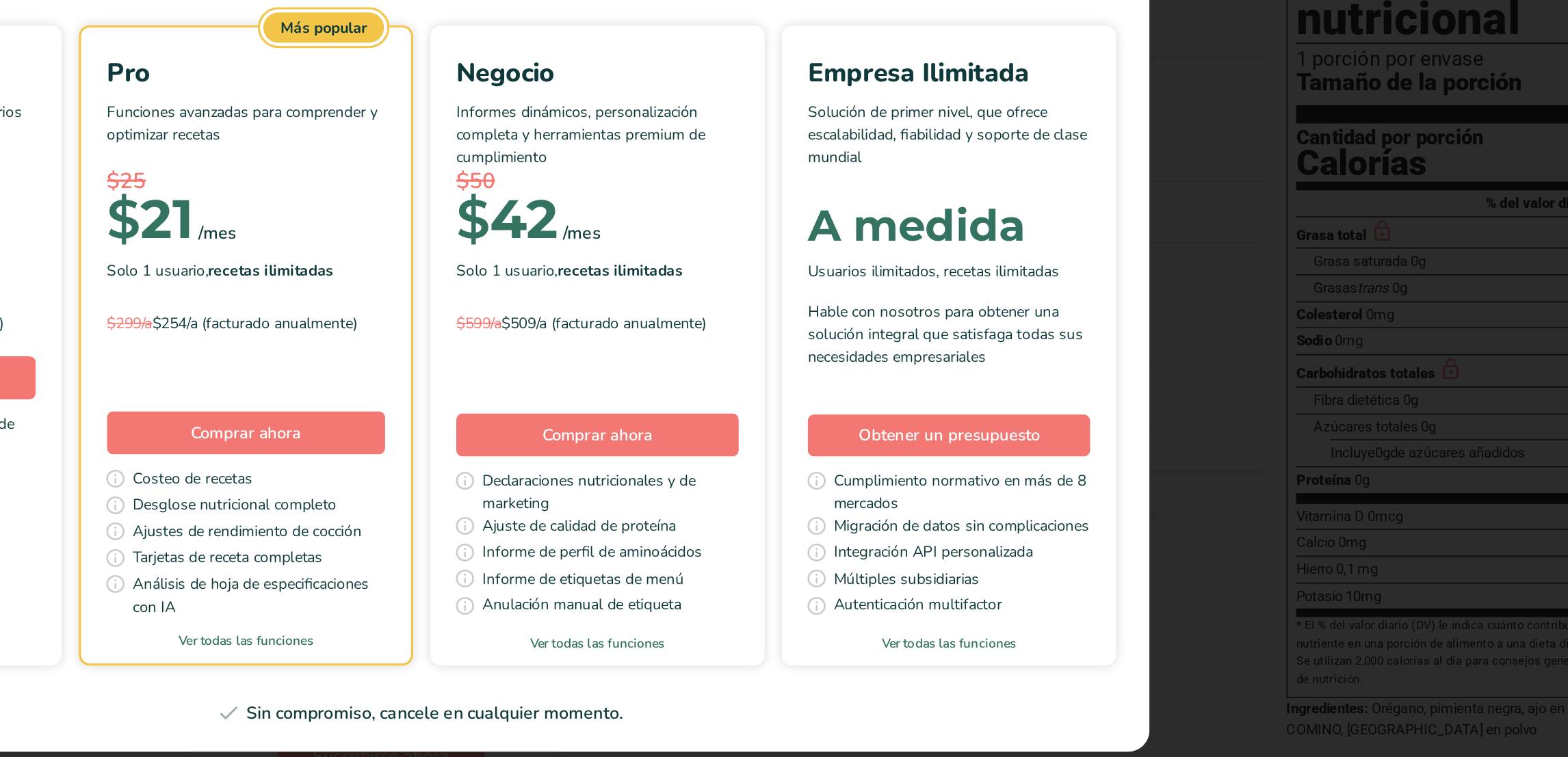
click at [714, 504] on font "Sin compromiso, cancele en cualquier momento." at bounding box center [792, 655] width 239 height 16
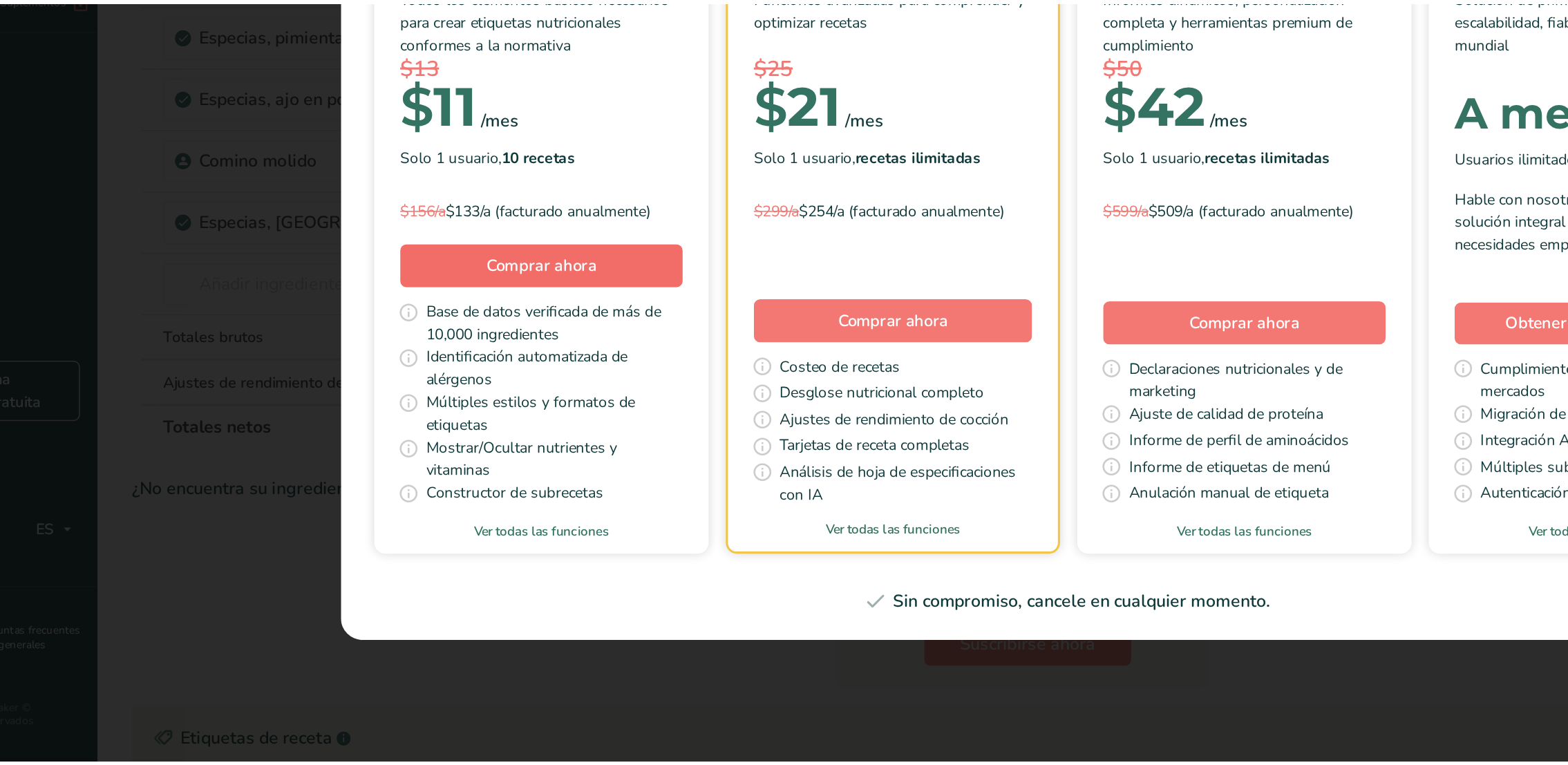
scroll to position [0, 0]
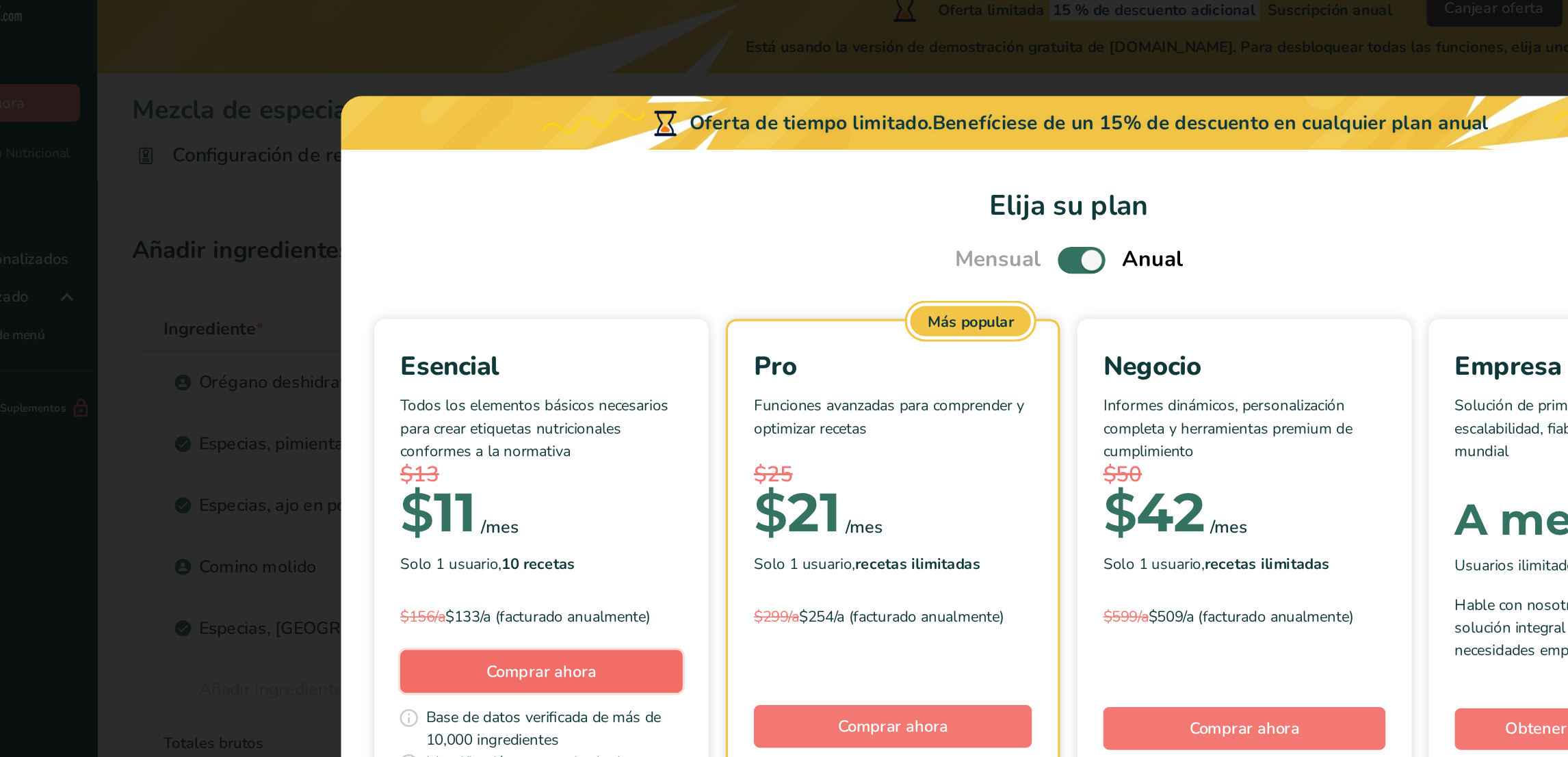
click at [448, 442] on span "Comprar ahora" at bounding box center [450, 442] width 70 height 14
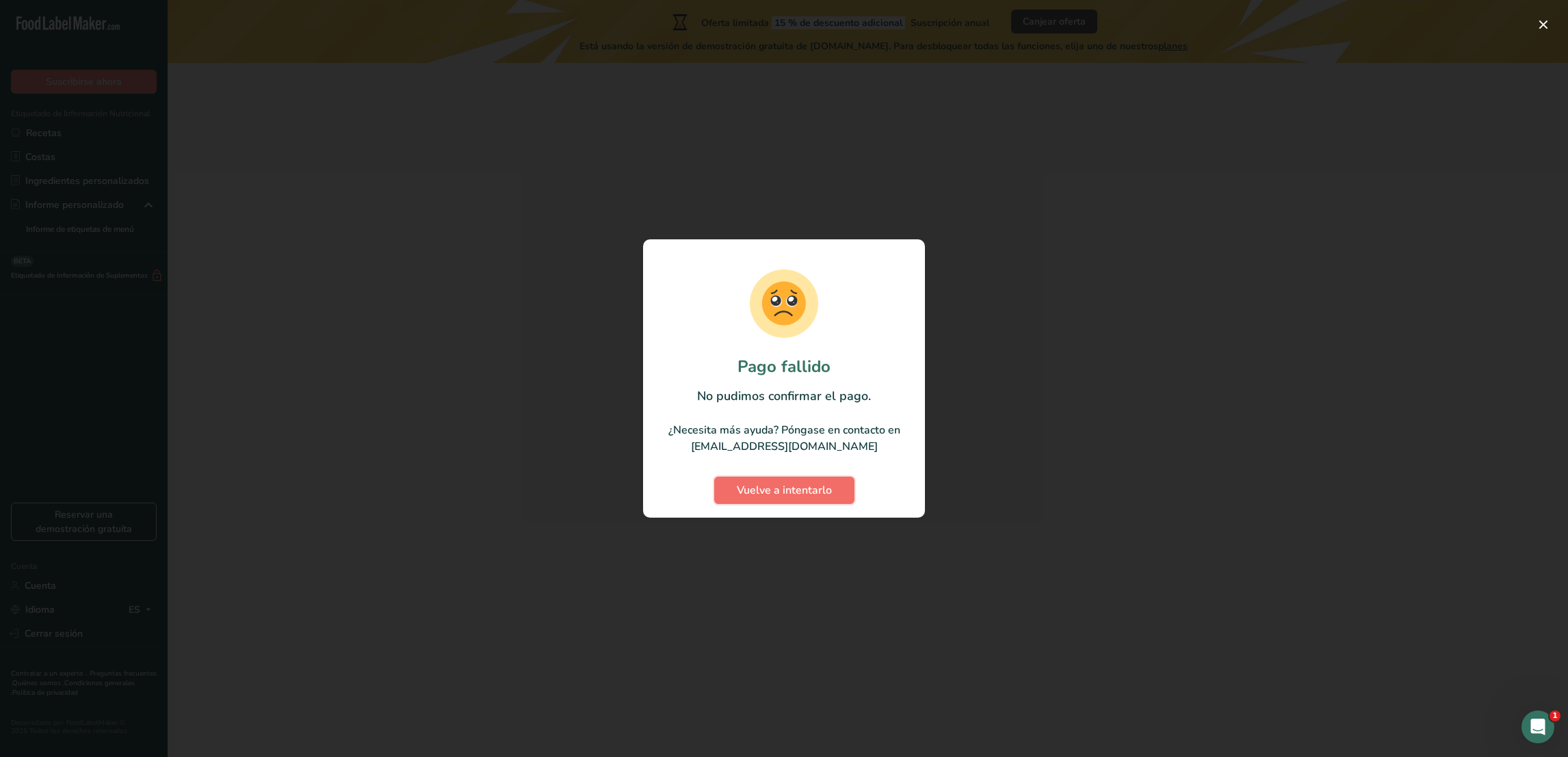
click at [775, 485] on span "Vuelve a intentarlo" at bounding box center [784, 490] width 95 height 16
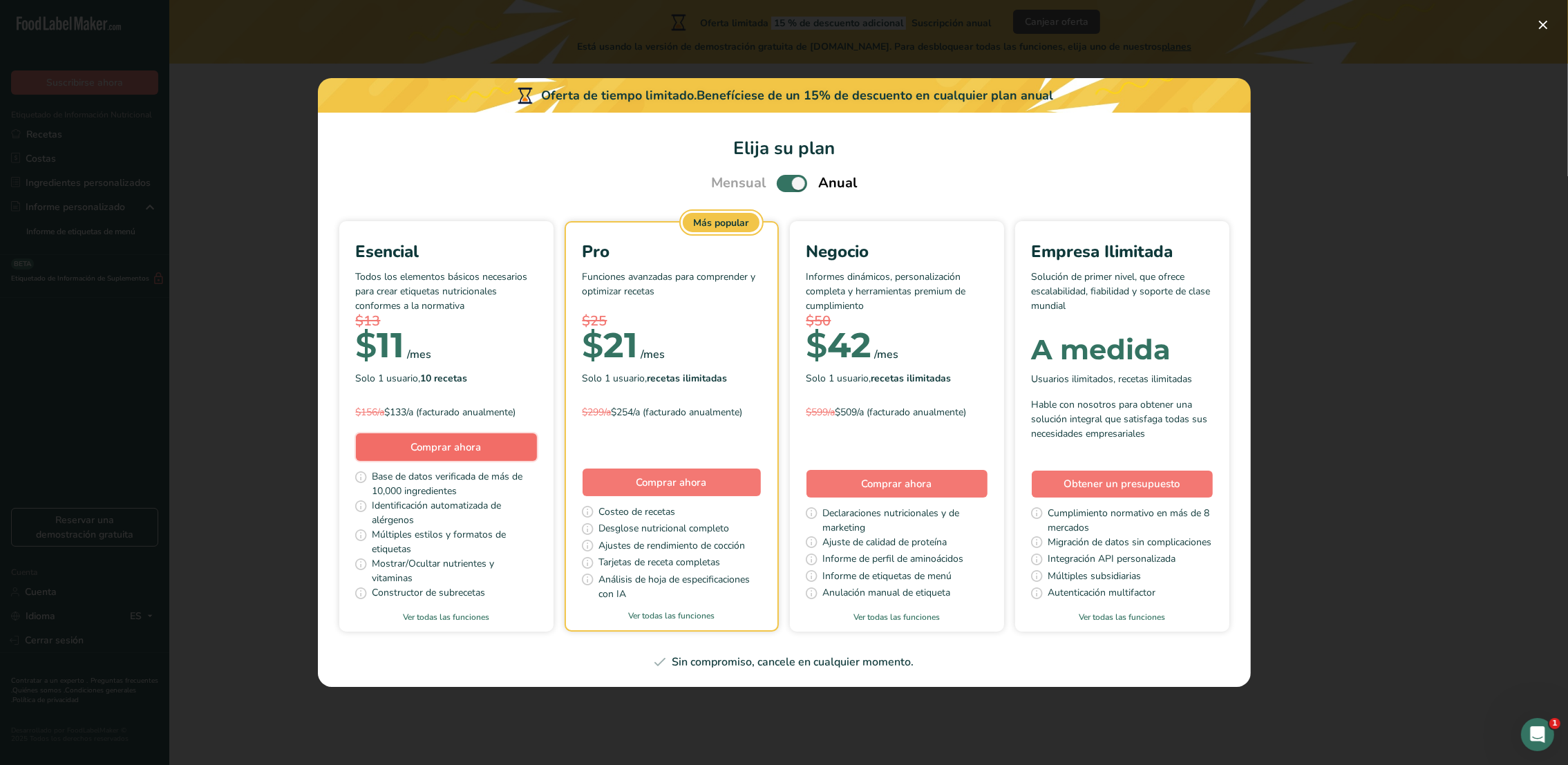
click at [417, 443] on span "Comprar ahora" at bounding box center [447, 447] width 71 height 14
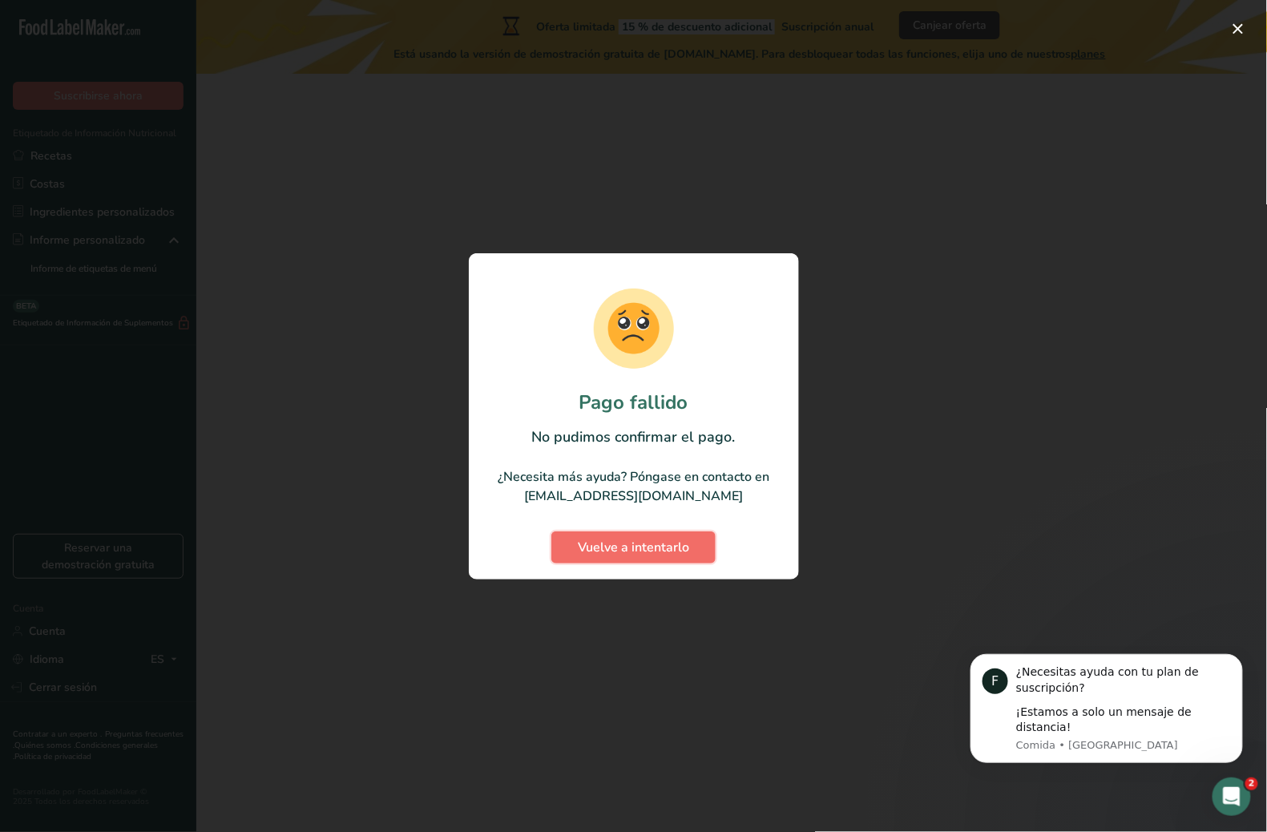
click at [655, 542] on span "Vuelve a intentarlo" at bounding box center [633, 547] width 111 height 19
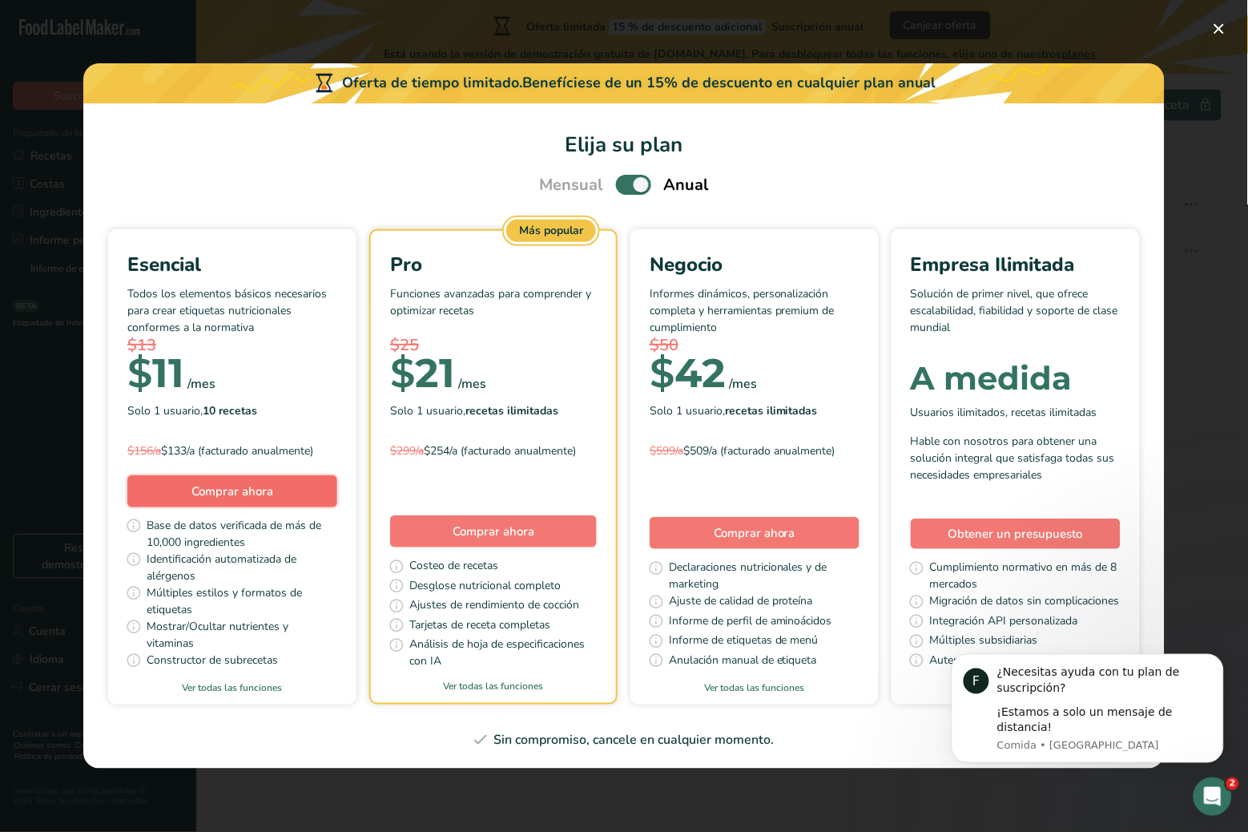
click at [196, 483] on span "Comprar ahora" at bounding box center [233, 491] width 82 height 16
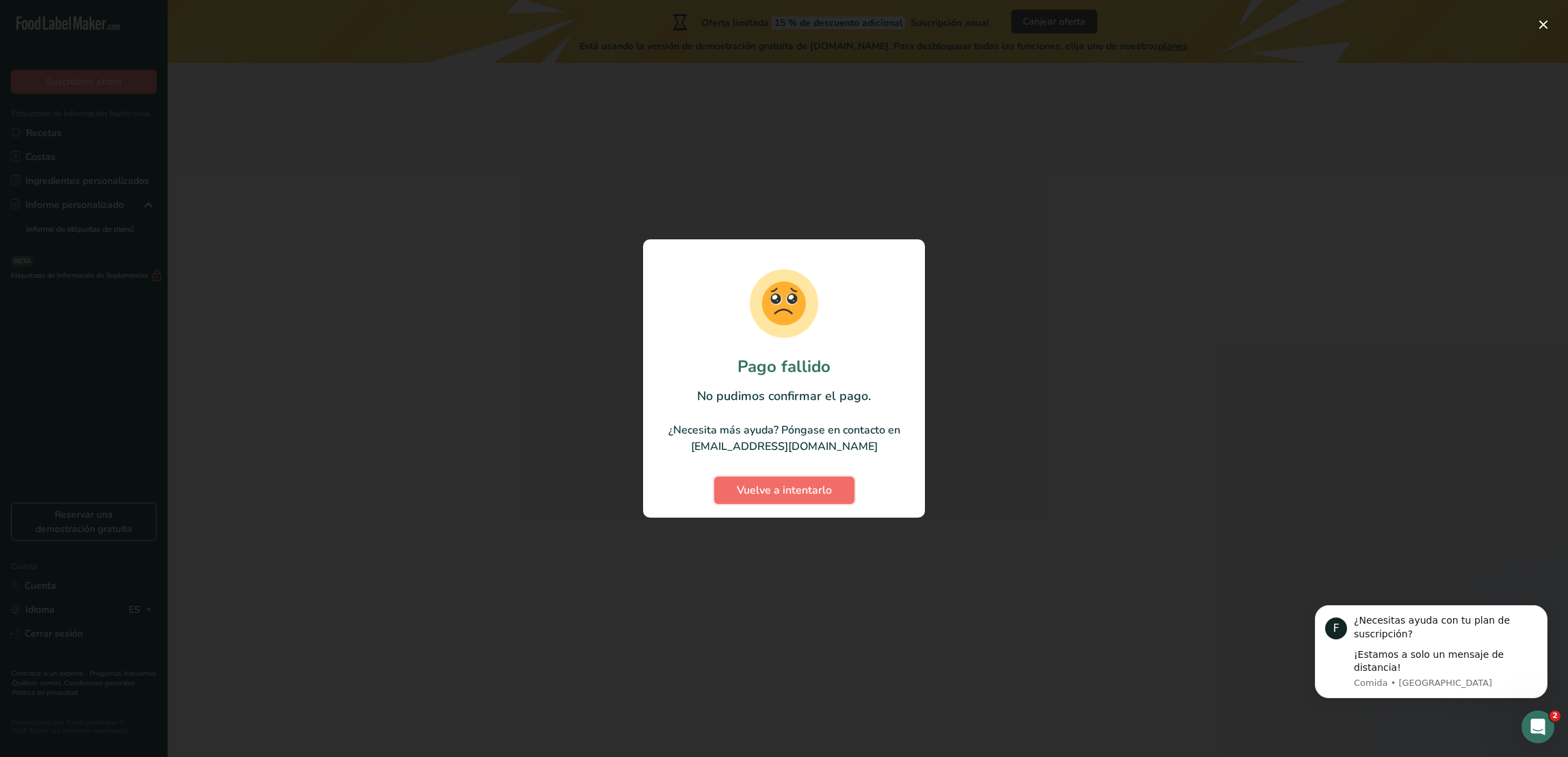
click at [795, 491] on span "Vuelve a intentarlo" at bounding box center [784, 490] width 95 height 16
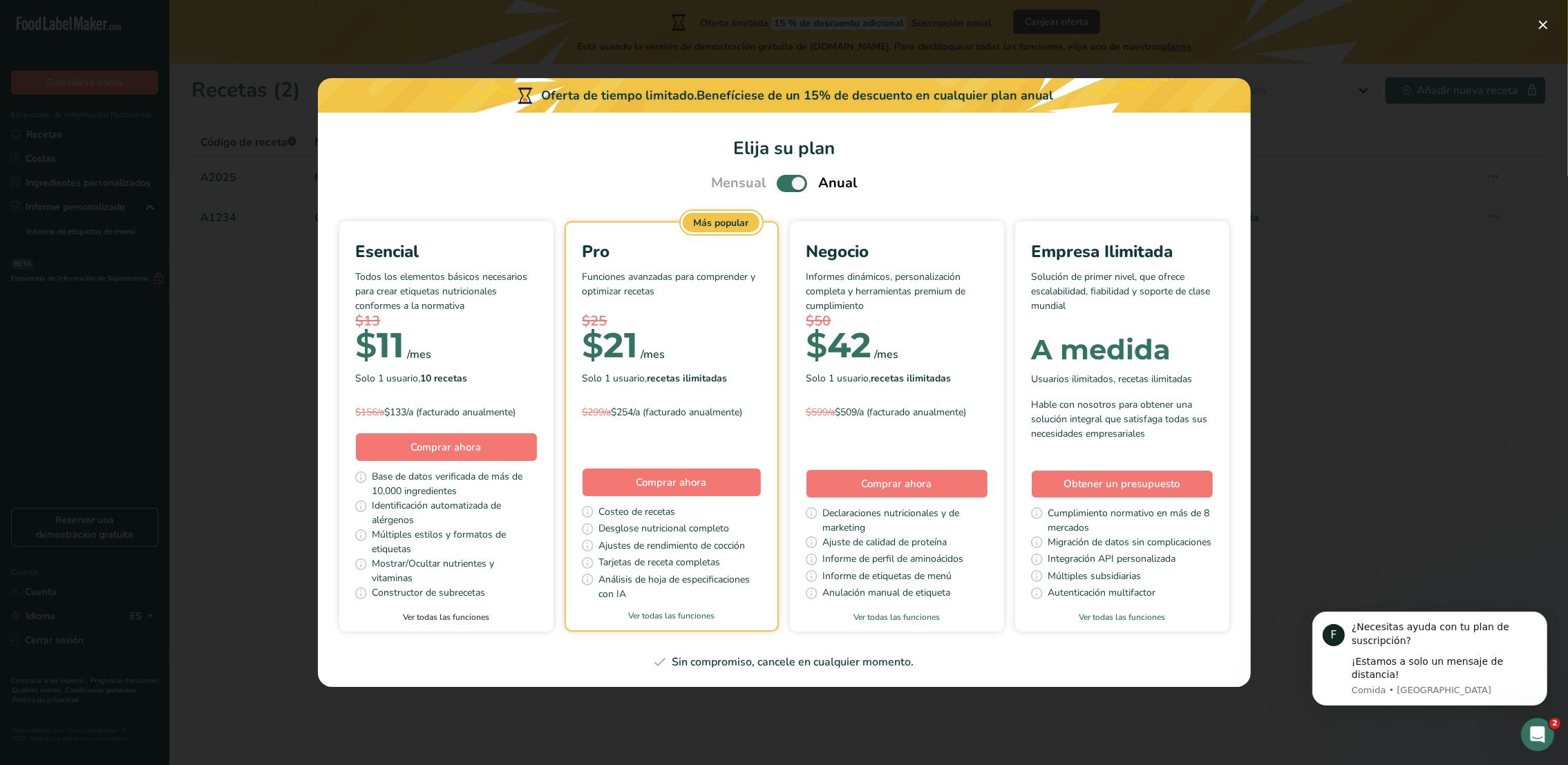
click at [420, 618] on link "Ver todas las funciones" at bounding box center [446, 617] width 214 height 12
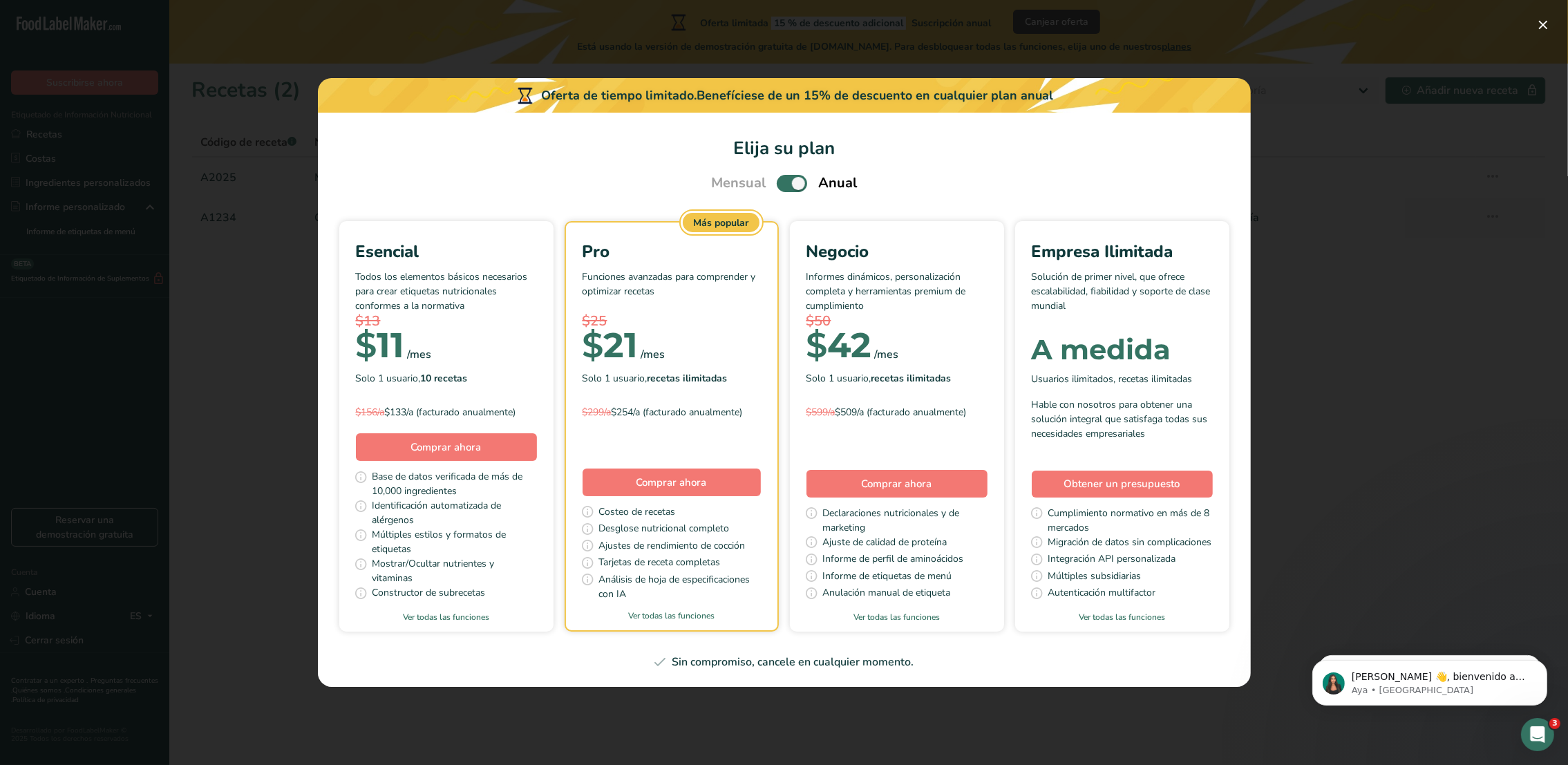
click at [1076, 19] on div "Elija su plan de precios modal" at bounding box center [784, 382] width 1568 height 765
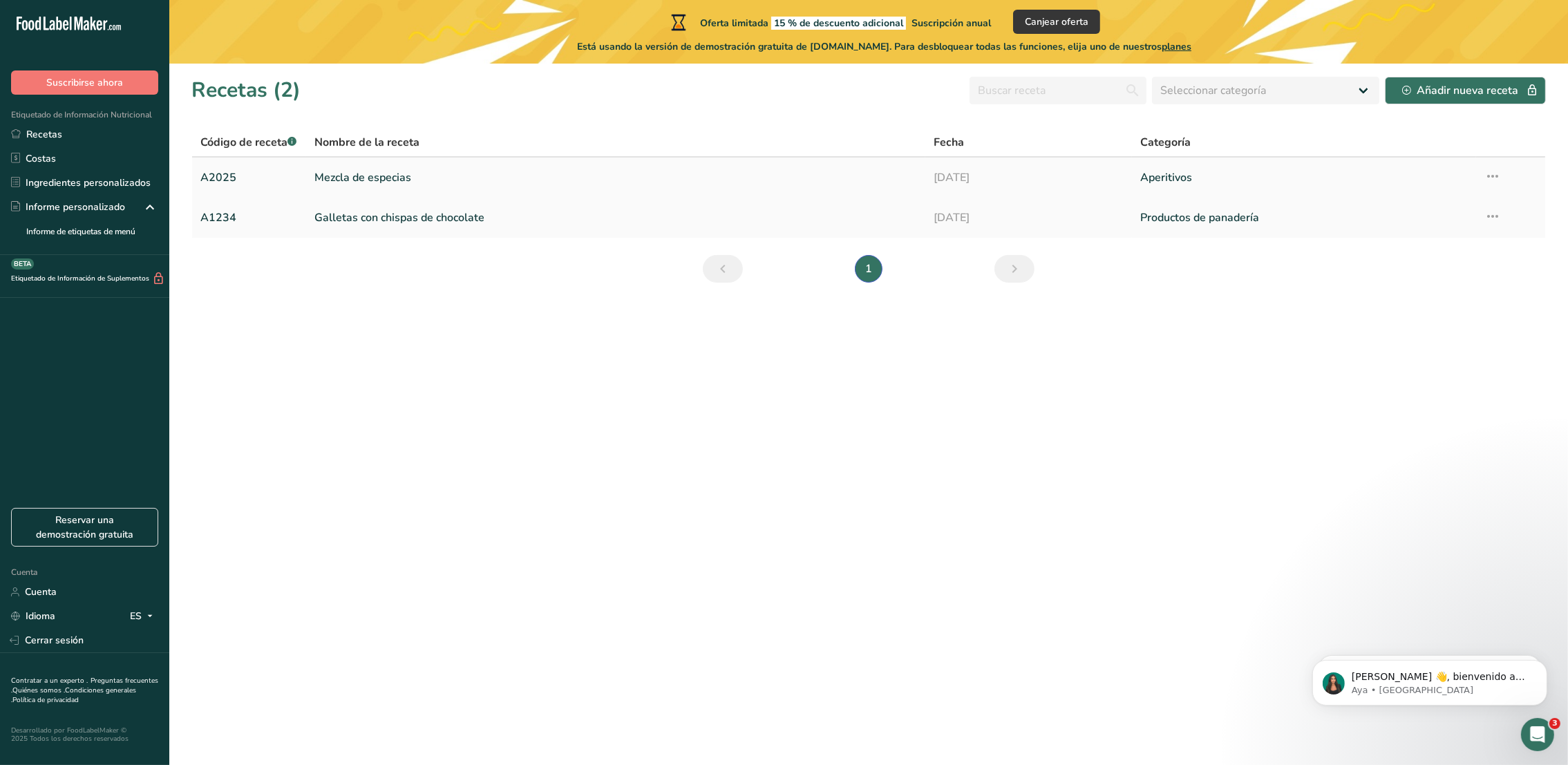
click at [366, 176] on link "Mezcla de especias" at bounding box center [617, 178] width 604 height 29
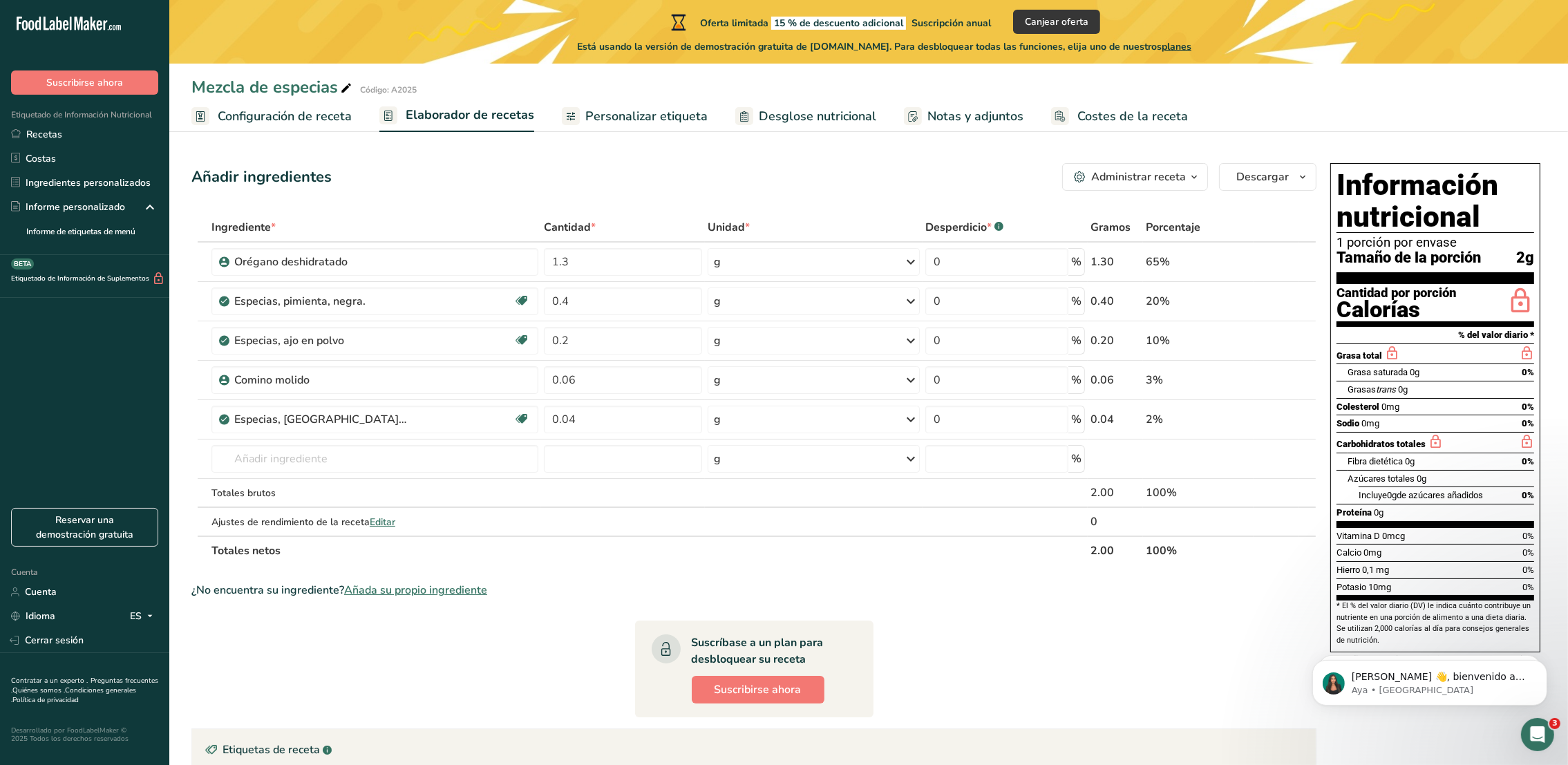
click at [797, 111] on span "Desglose nutricional" at bounding box center [818, 116] width 117 height 19
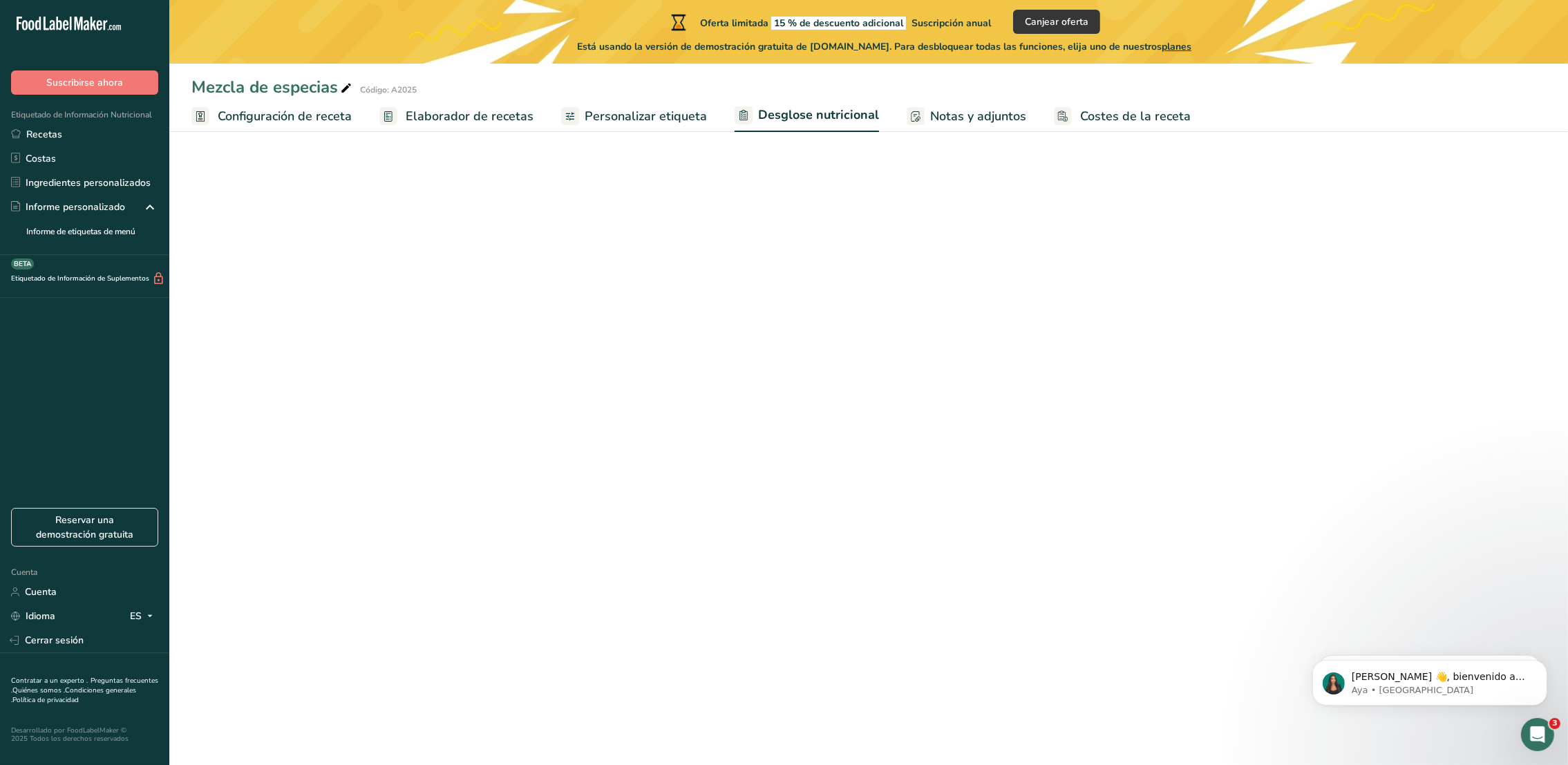
select select "Calories"
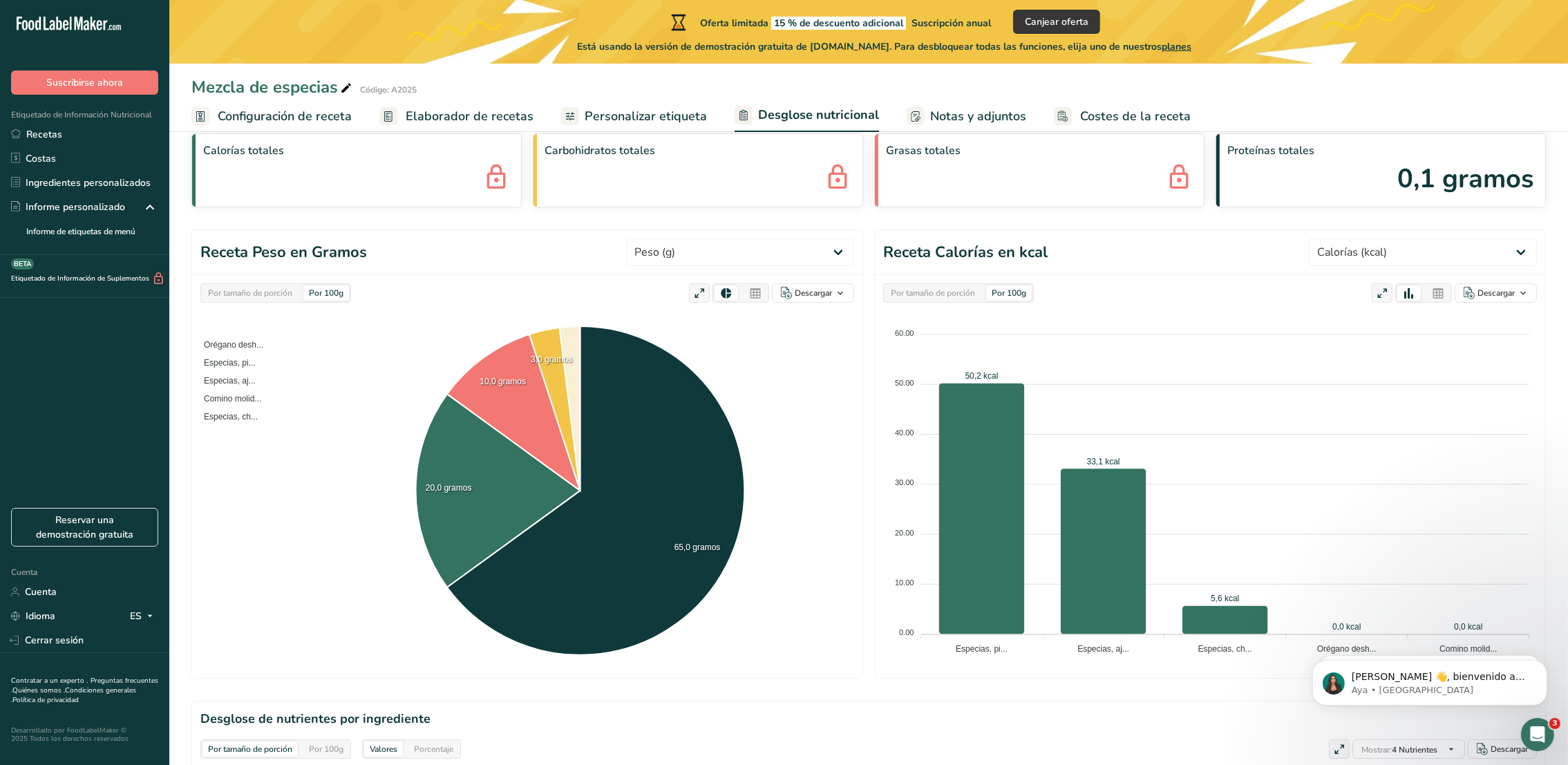
scroll to position [103, 0]
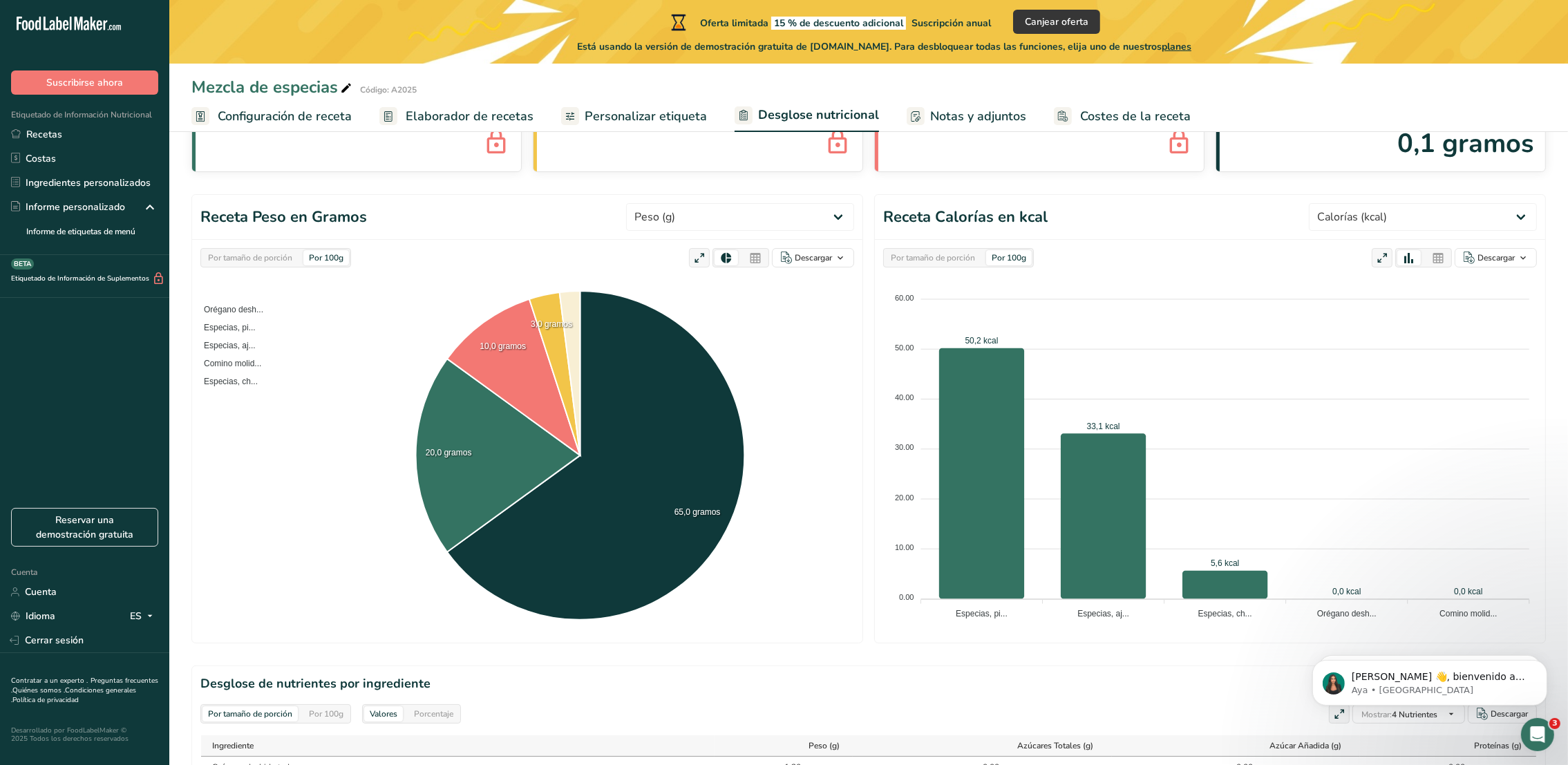
click at [1076, 403] on div "Por tamaño de porción Por 100g Descargar Calorías totales Carbohidratos totales…" at bounding box center [869, 582] width 1399 height 1101
click at [1076, 261] on icon "button" at bounding box center [1523, 258] width 11 height 17
click at [1076, 290] on div "Como imagen (.png)" at bounding box center [1492, 291] width 74 height 30
click at [1076, 364] on div "Por tamaño de porción Por 100g Descargar Calorías totales Carbohidratos totales…" at bounding box center [869, 582] width 1399 height 1101
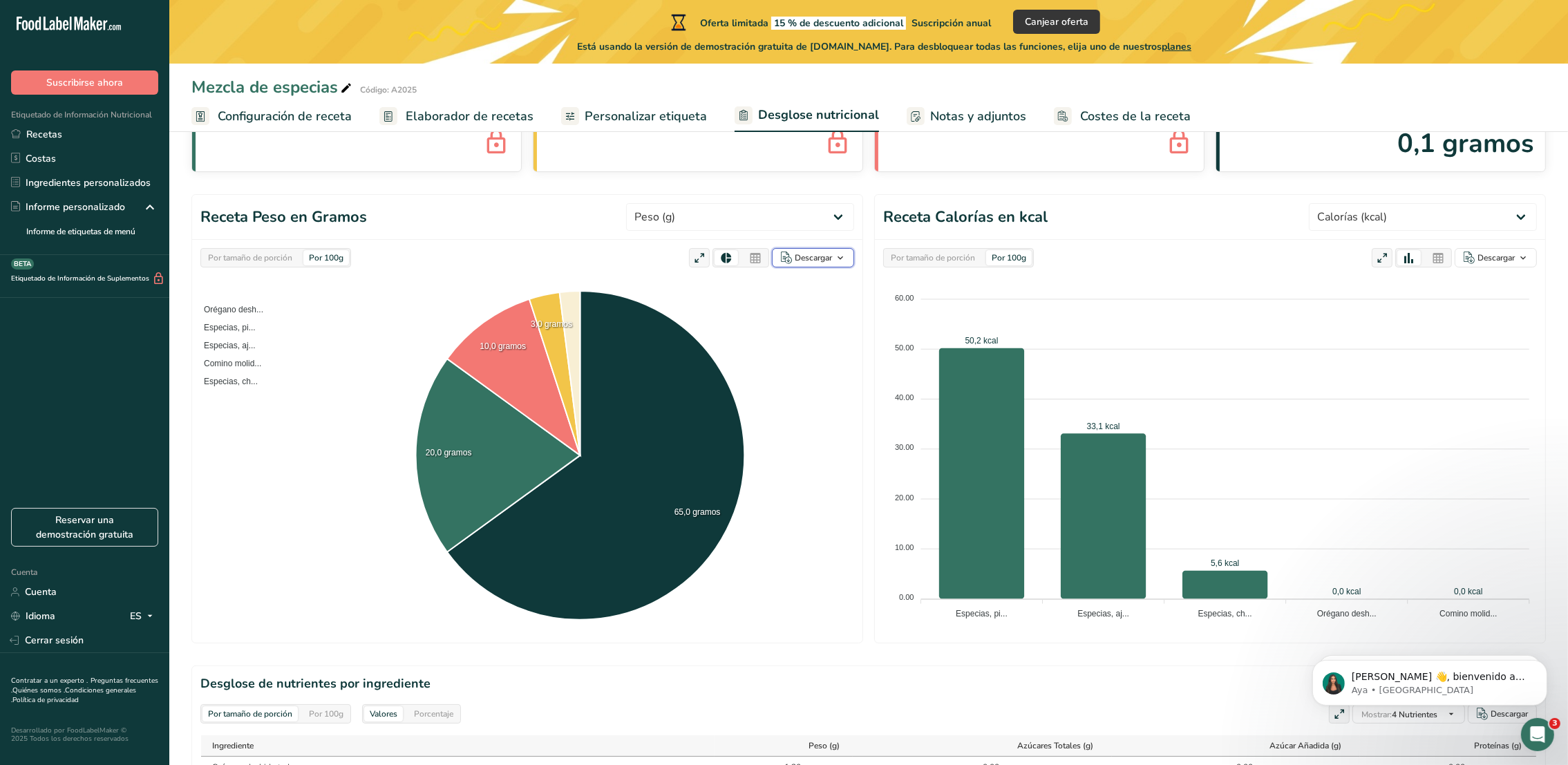
click at [812, 261] on div "Descargar" at bounding box center [813, 258] width 37 height 12
click at [802, 281] on div "Como imagen (.png)" at bounding box center [809, 291] width 74 height 30
click at [1076, 320] on div "Por tamaño de porción Por 100g Descargar Calorías totales Carbohidratos totales…" at bounding box center [869, 582] width 1399 height 1101
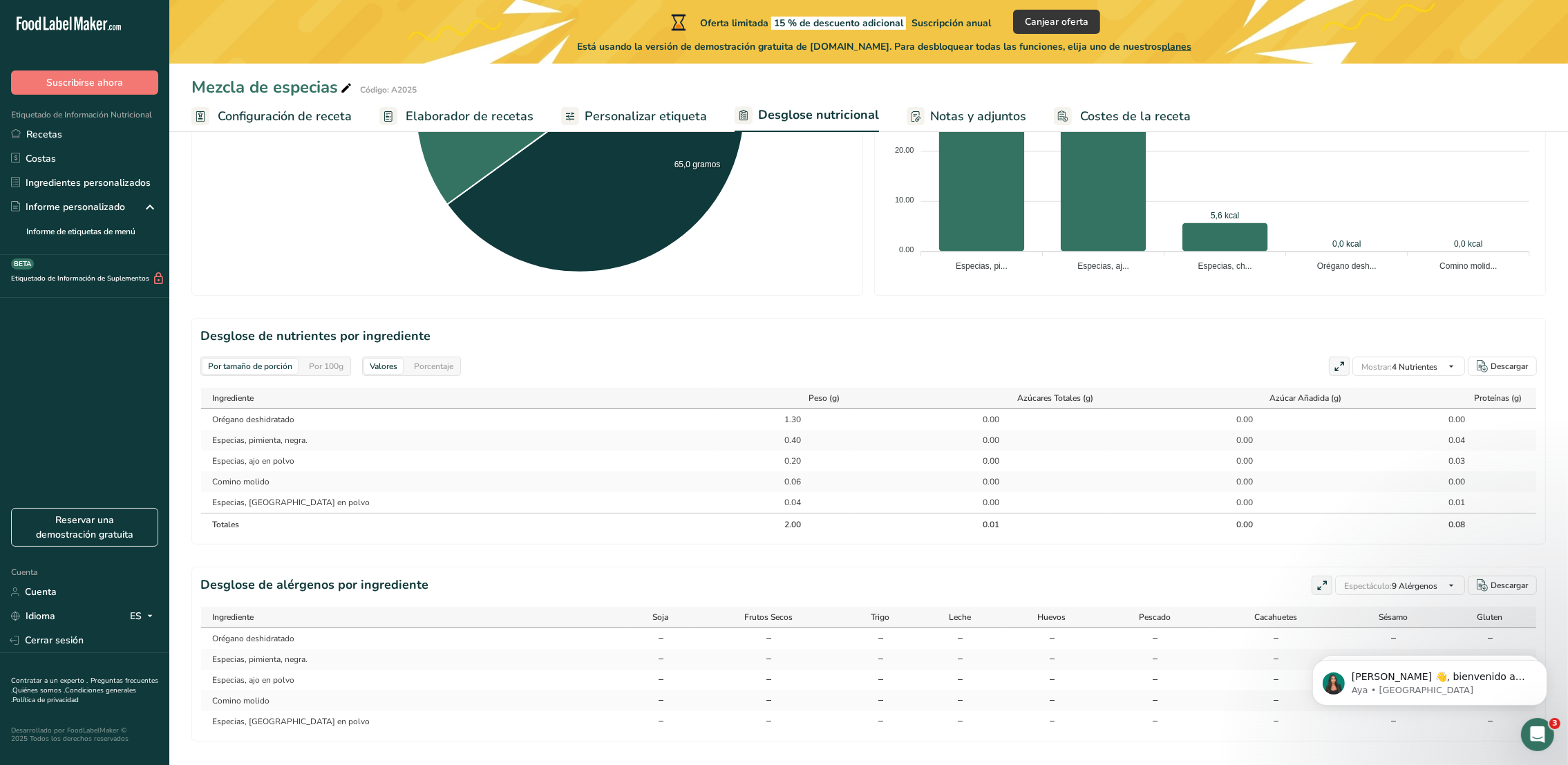
scroll to position [472, 0]
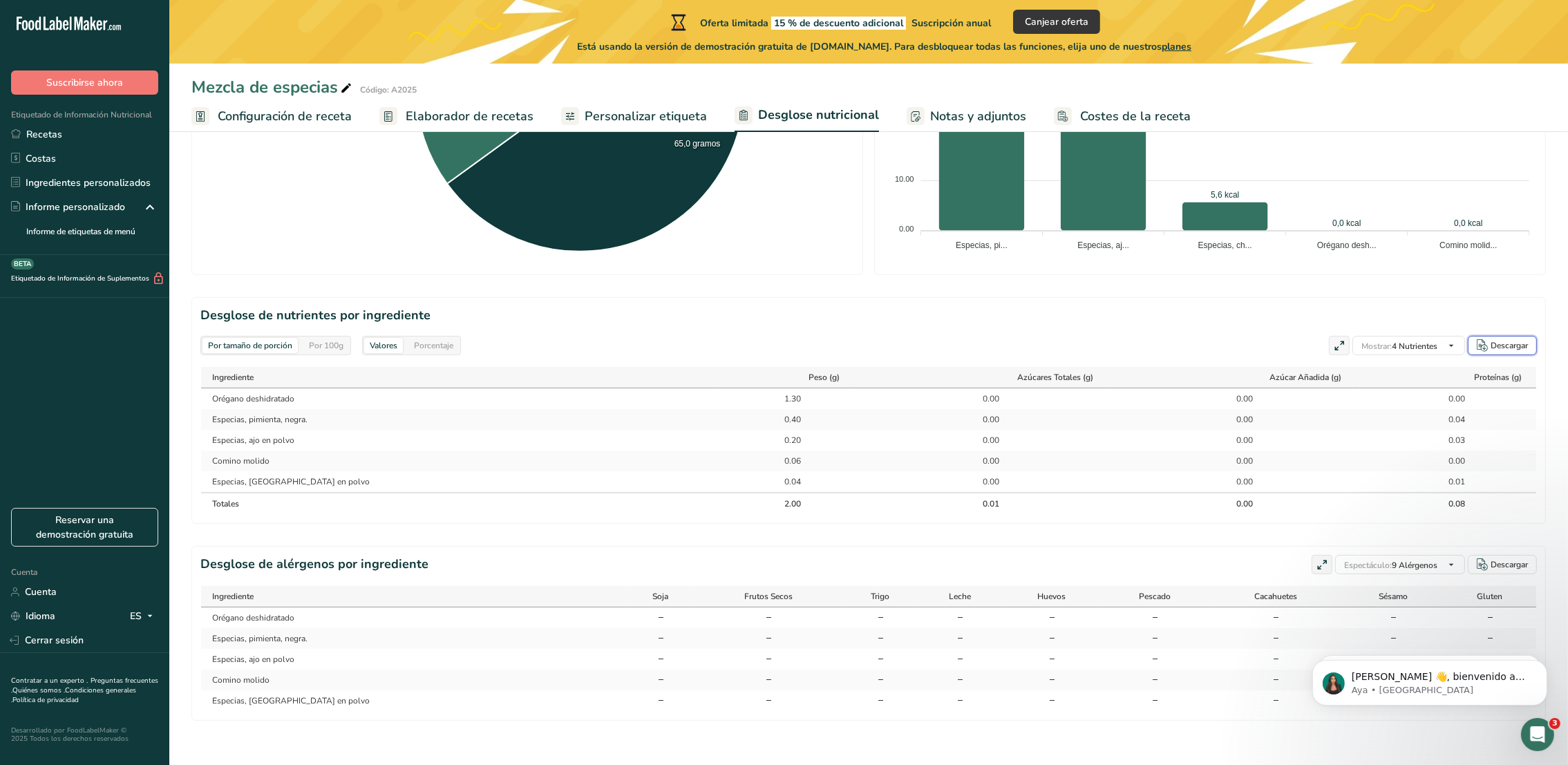
click at [1076, 346] on div "Descargar" at bounding box center [1508, 345] width 37 height 12
click at [1076, 564] on div "Descargar" at bounding box center [1508, 564] width 37 height 12
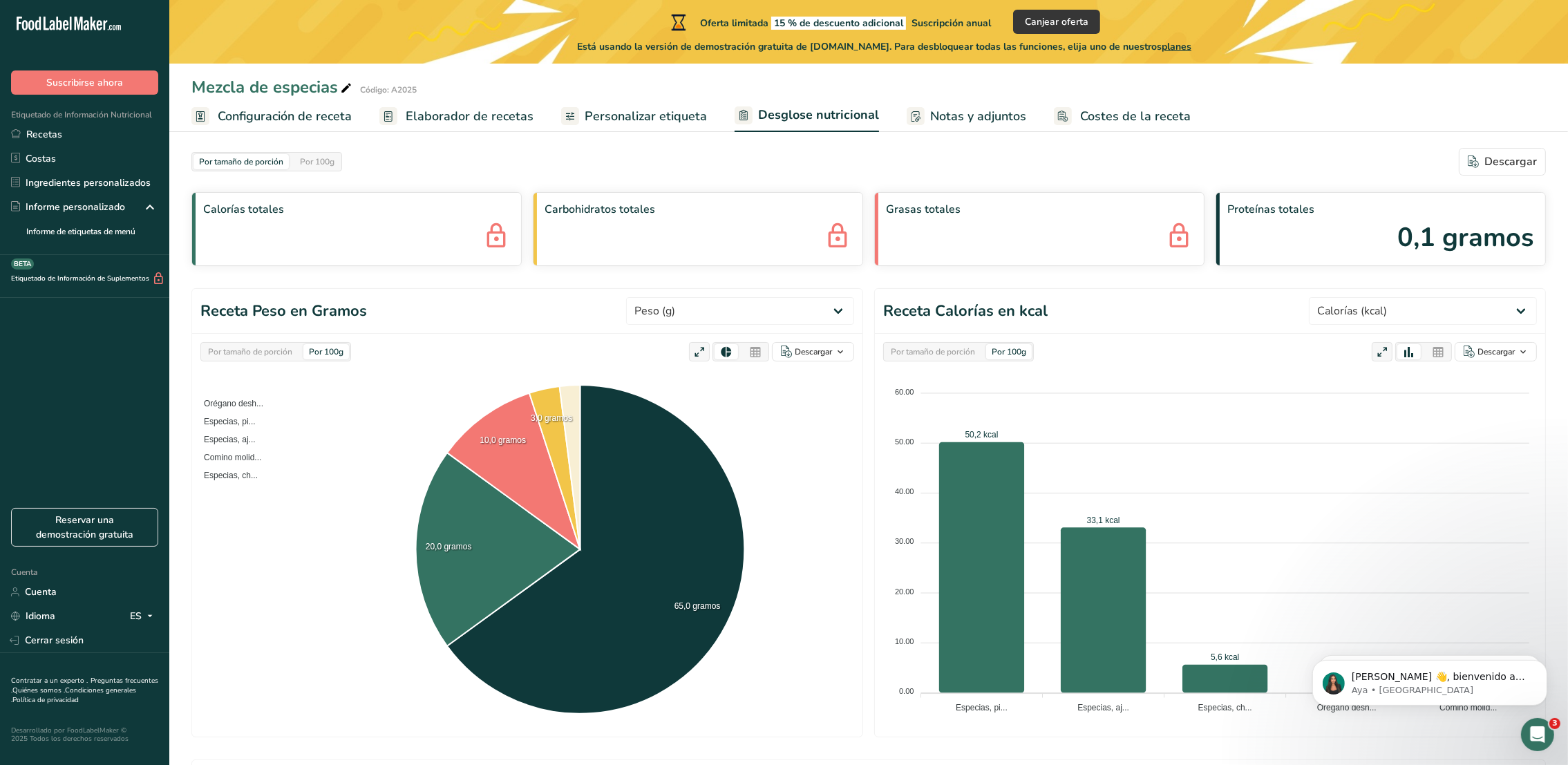
scroll to position [0, 0]
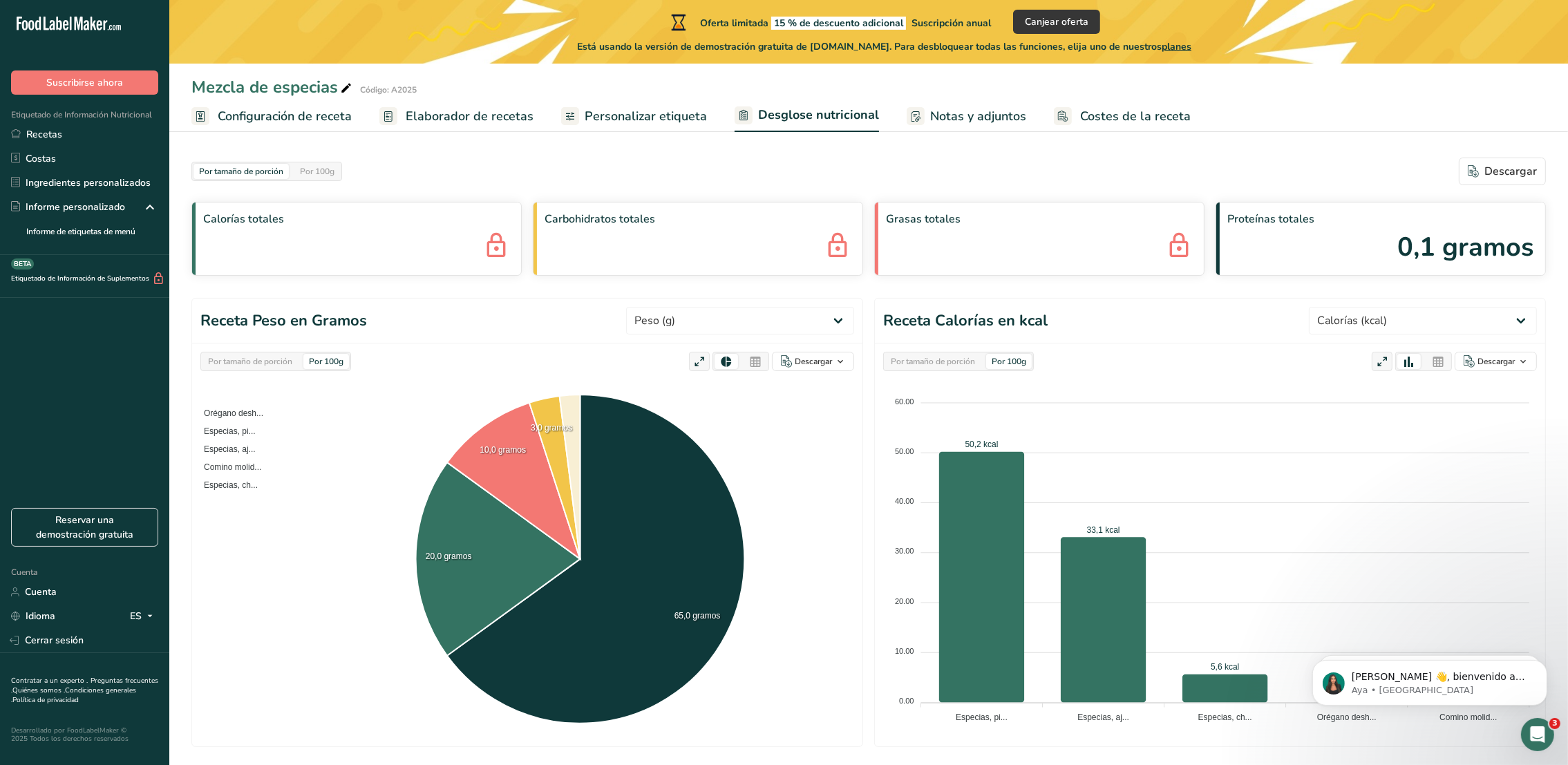
click at [947, 115] on span "Notas y adjuntos" at bounding box center [978, 116] width 96 height 19
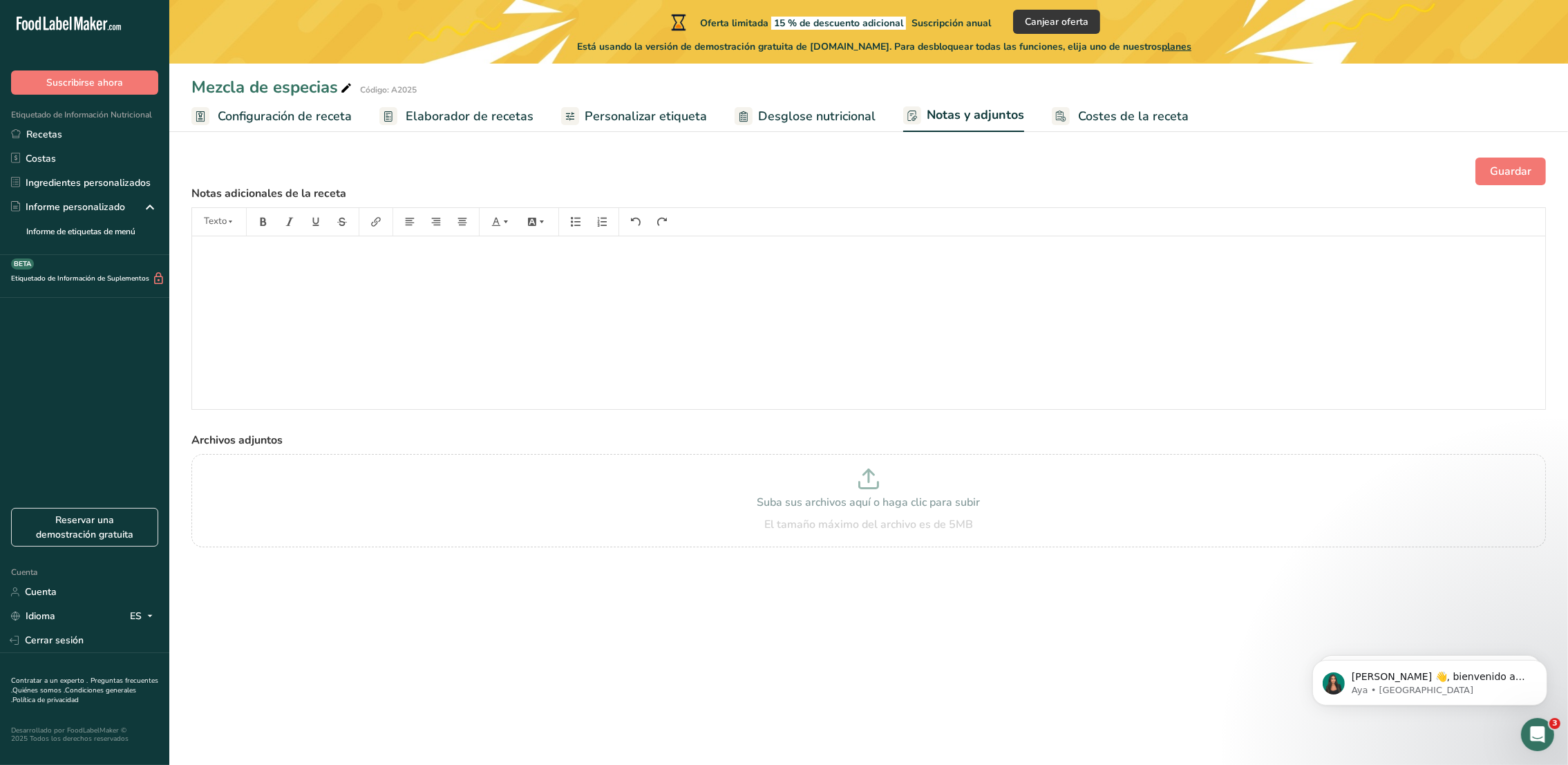
click at [1076, 109] on span "Costes de la receta" at bounding box center [1133, 116] width 110 height 19
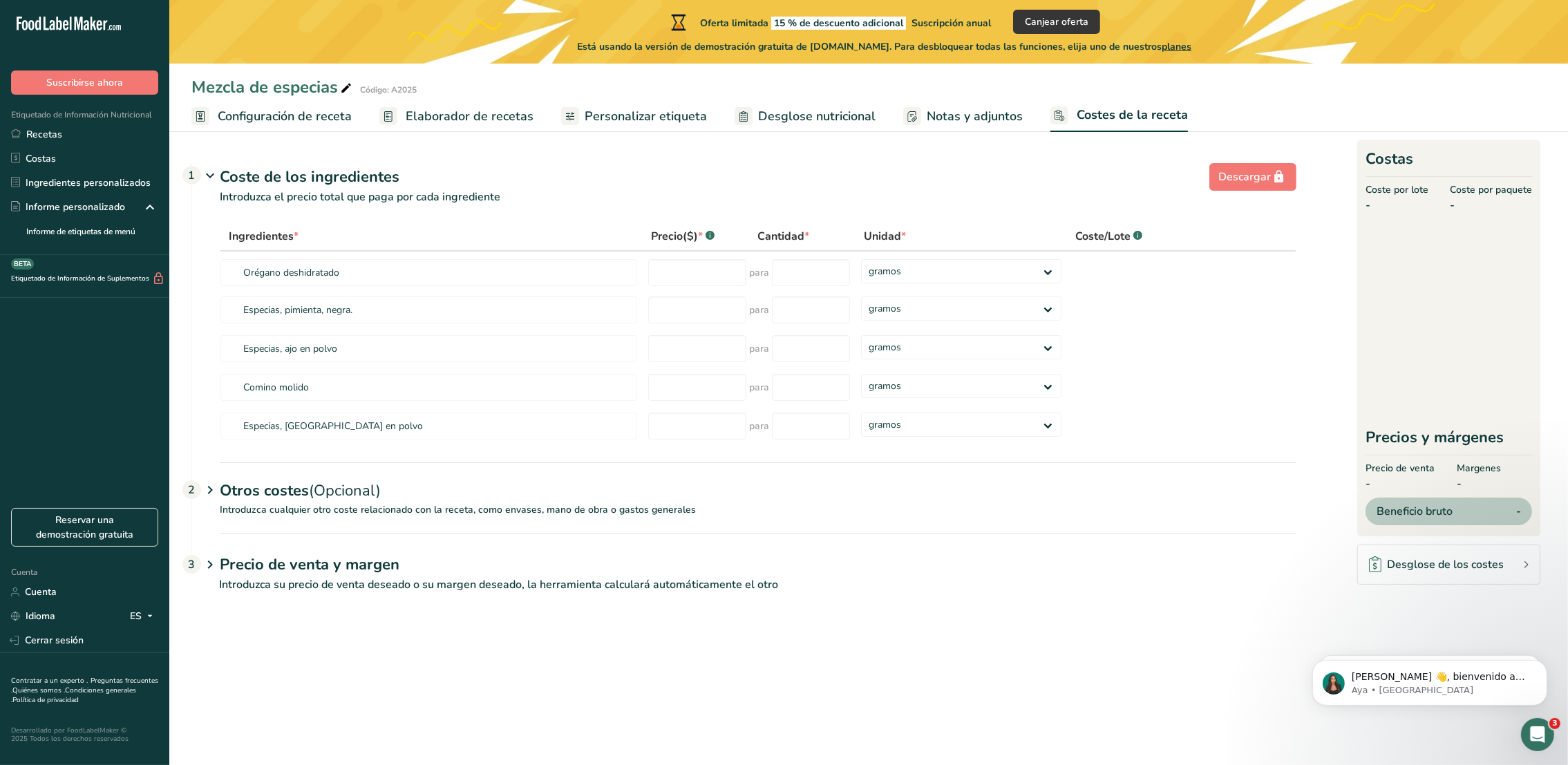
click at [816, 110] on span "Desglose nutricional" at bounding box center [817, 116] width 117 height 19
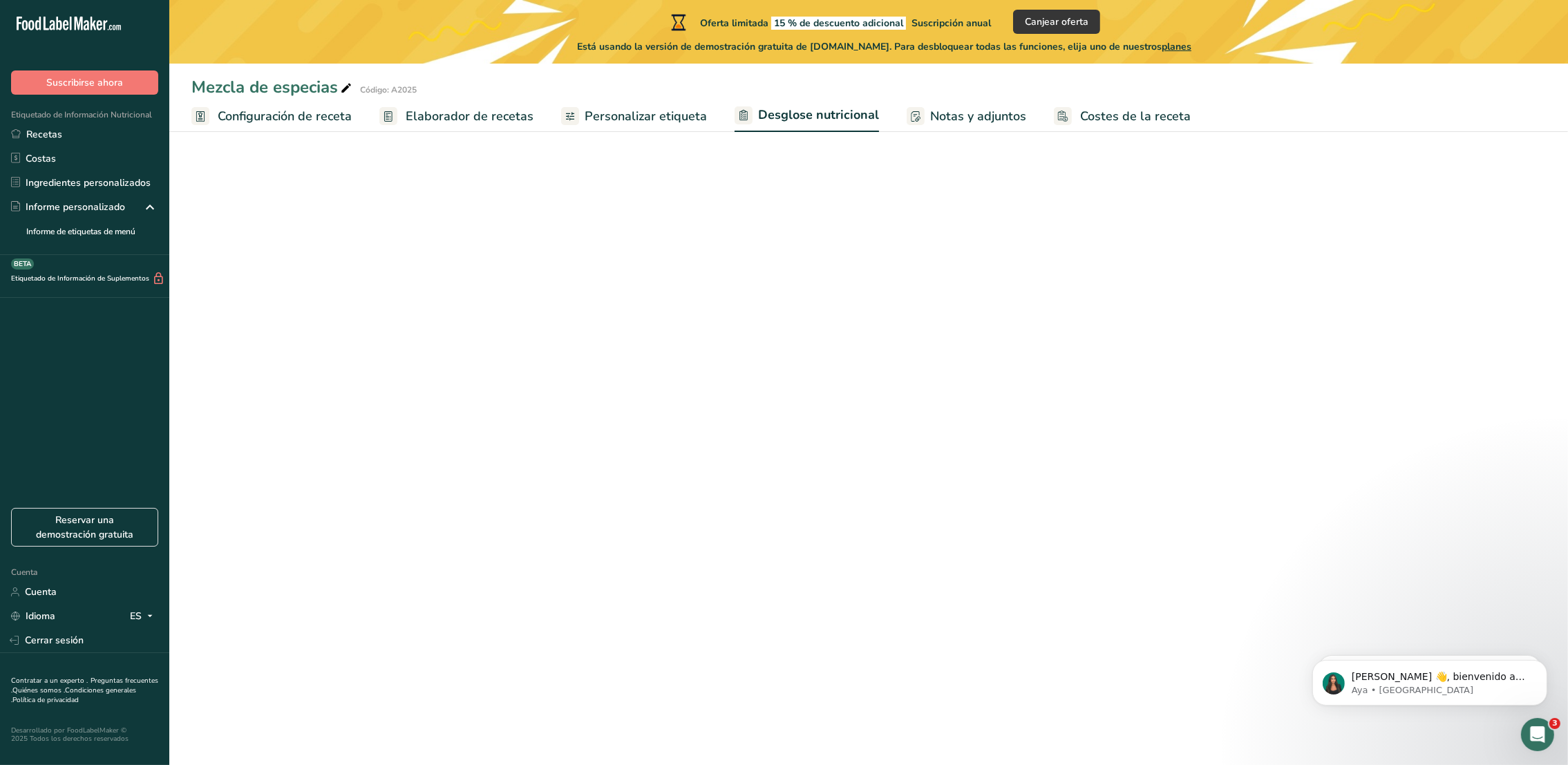
select select "Calories"
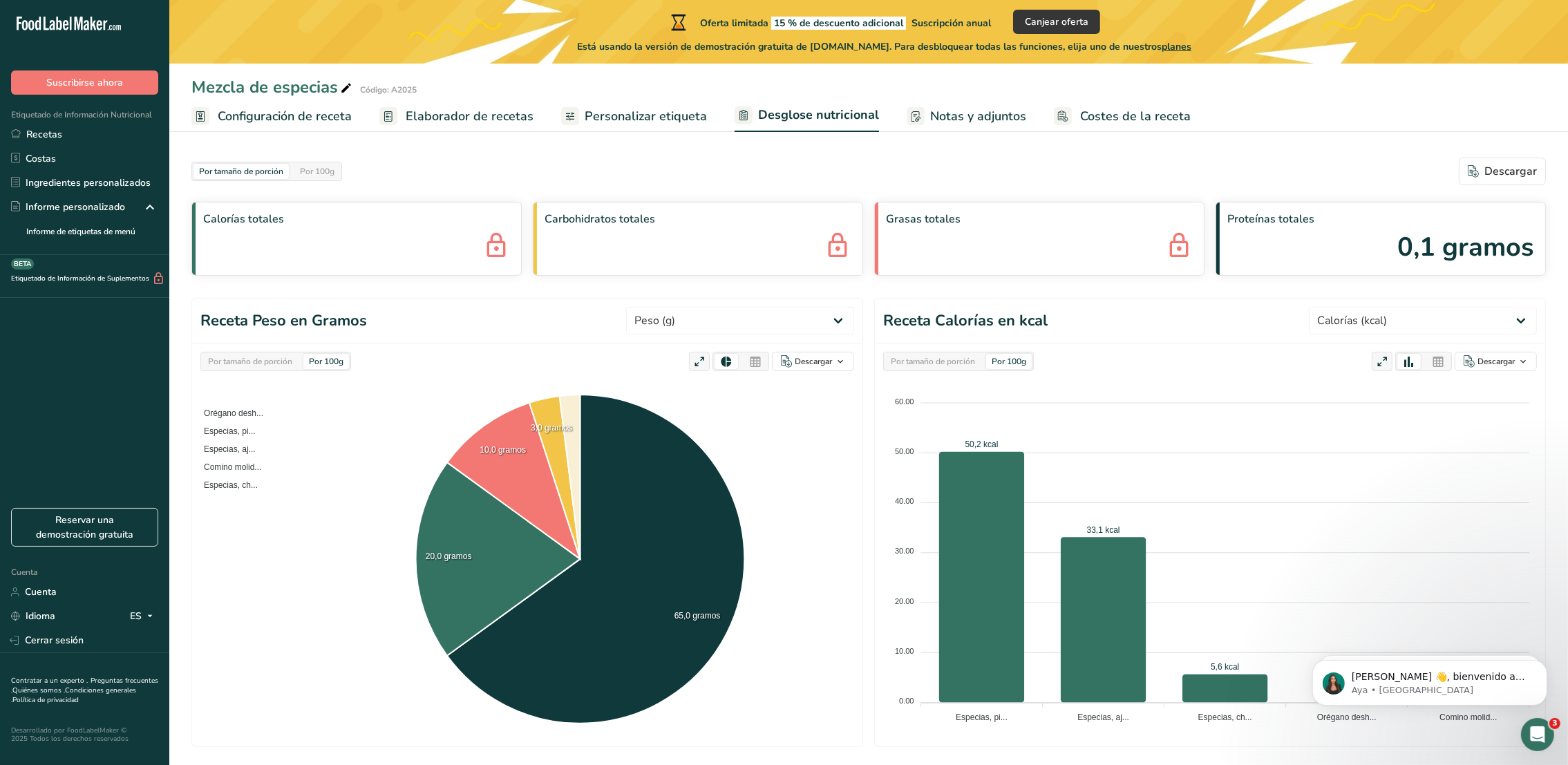
click at [603, 110] on span "Personalizar etiqueta" at bounding box center [646, 116] width 122 height 19
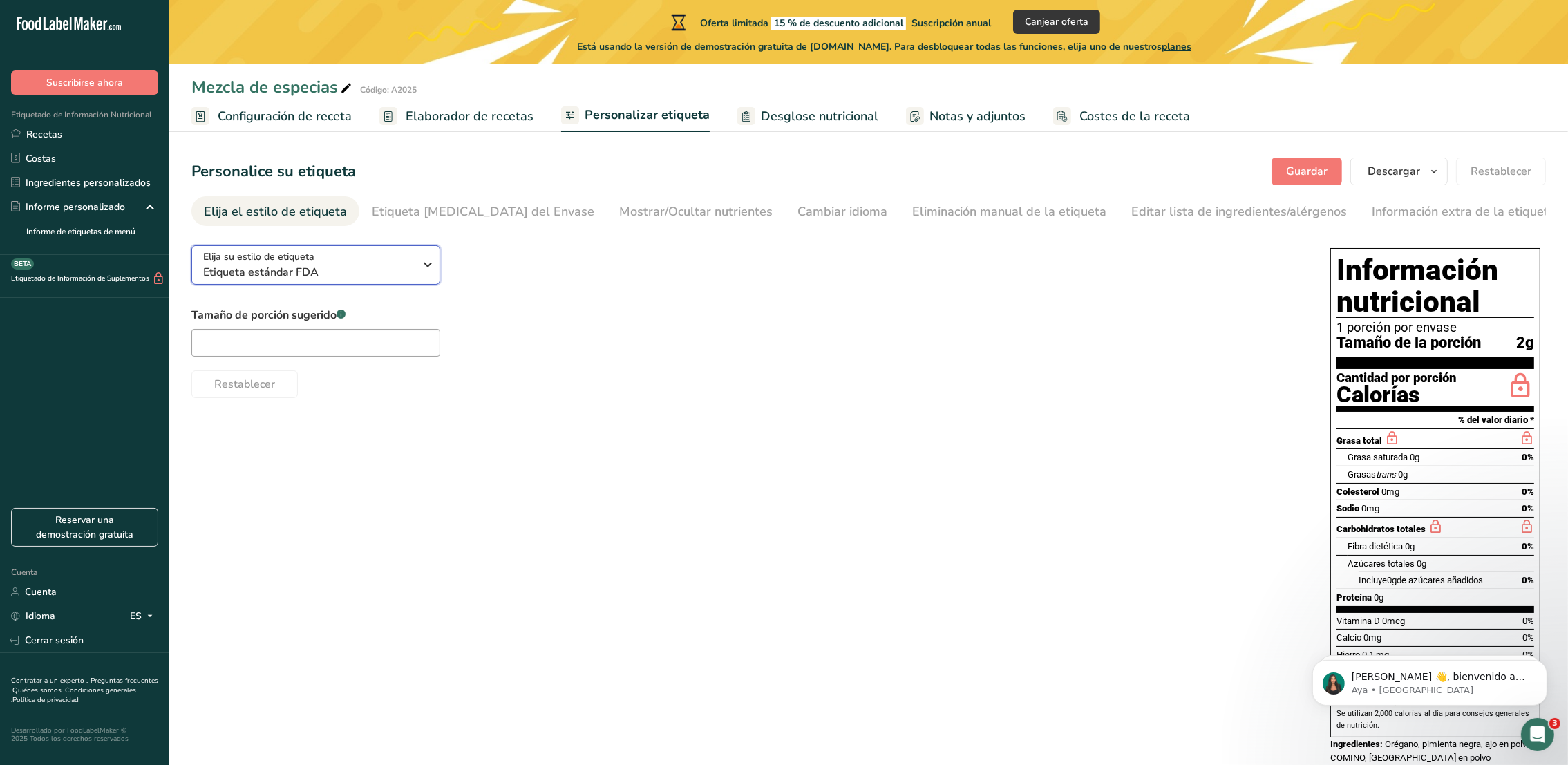
click at [423, 270] on icon "button" at bounding box center [427, 264] width 16 height 25
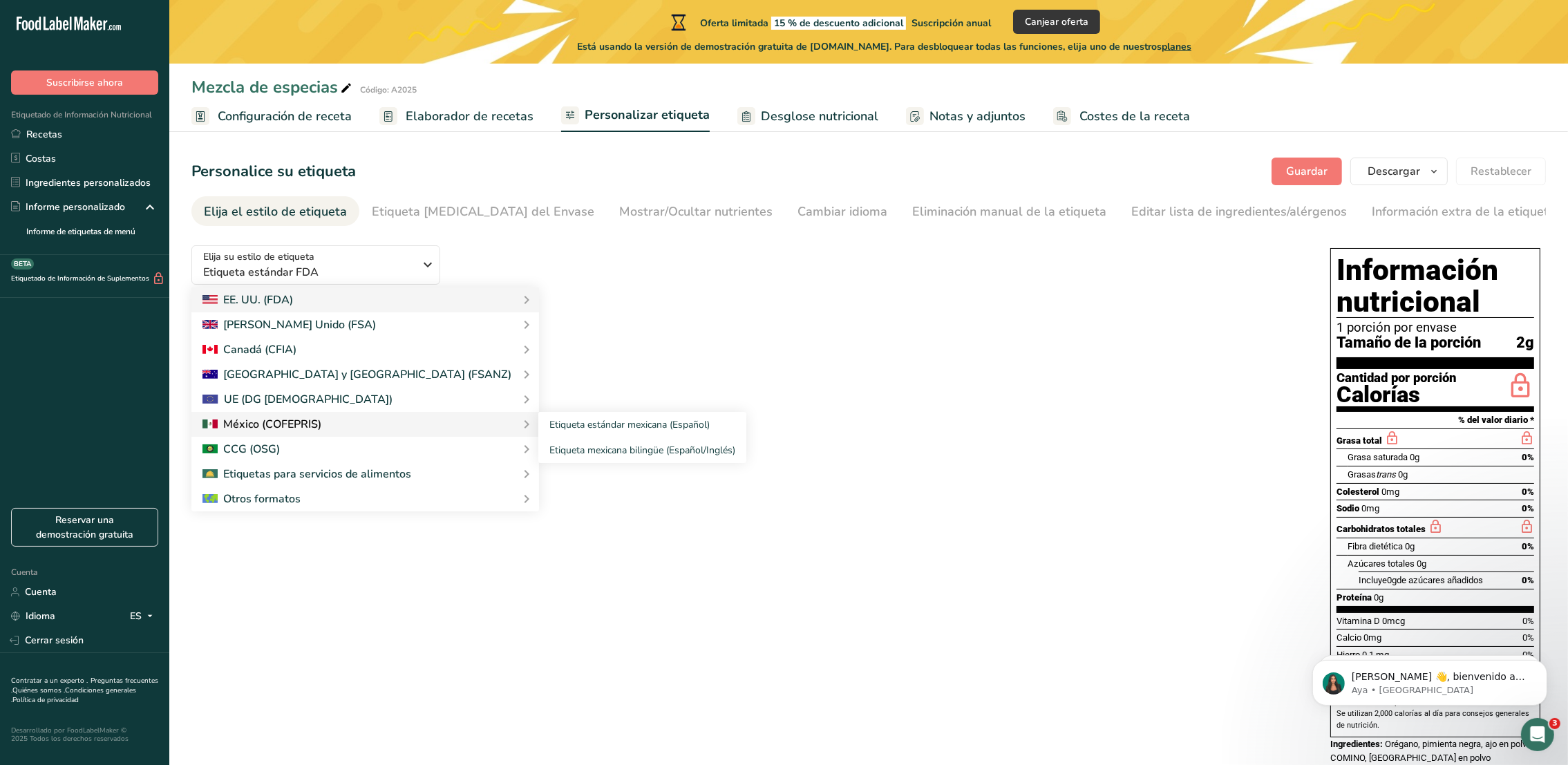
click at [320, 423] on font "México (COFEPRIS)" at bounding box center [273, 423] width 98 height 16
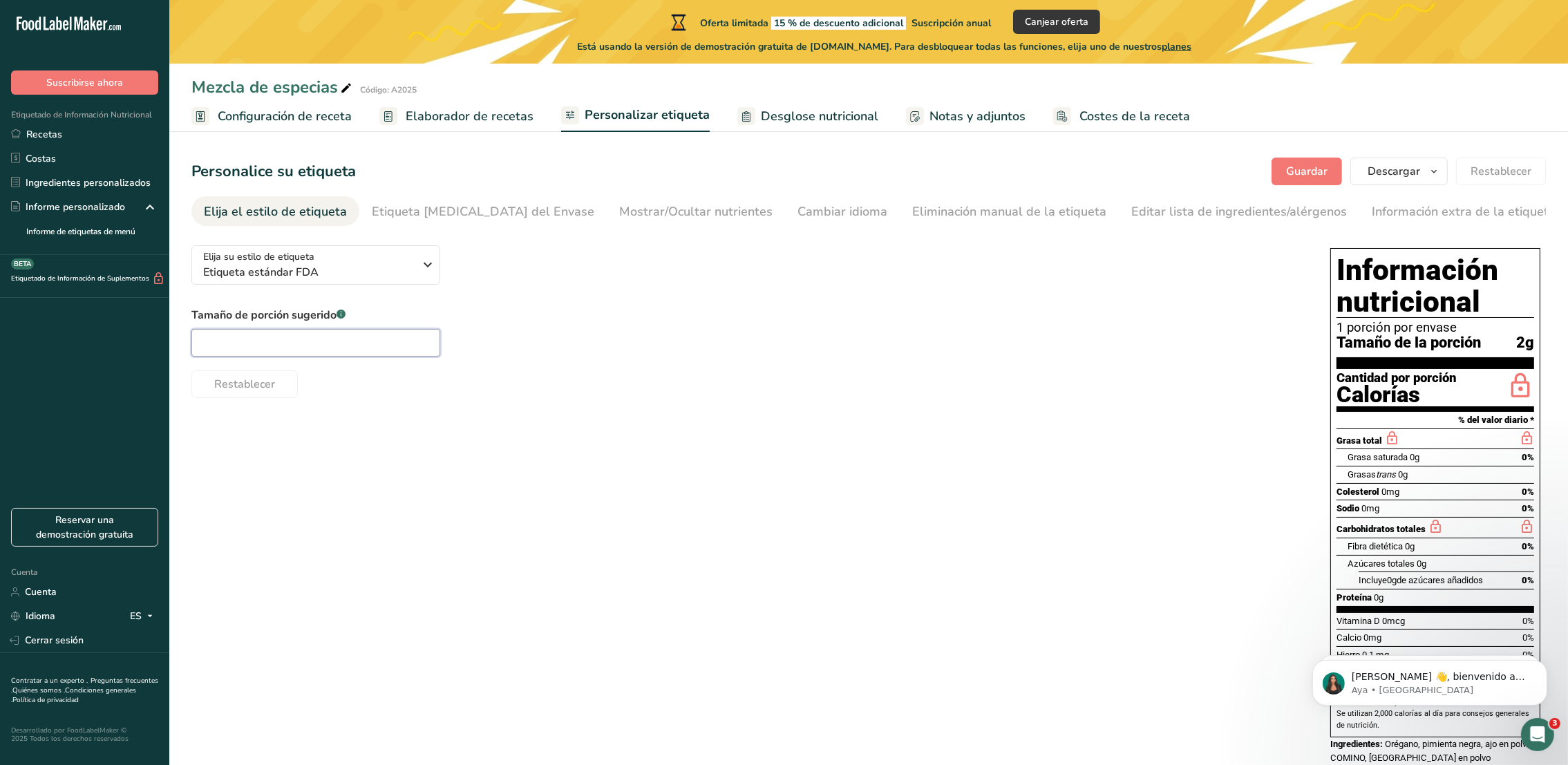
click at [329, 339] on input "text" at bounding box center [316, 342] width 248 height 28
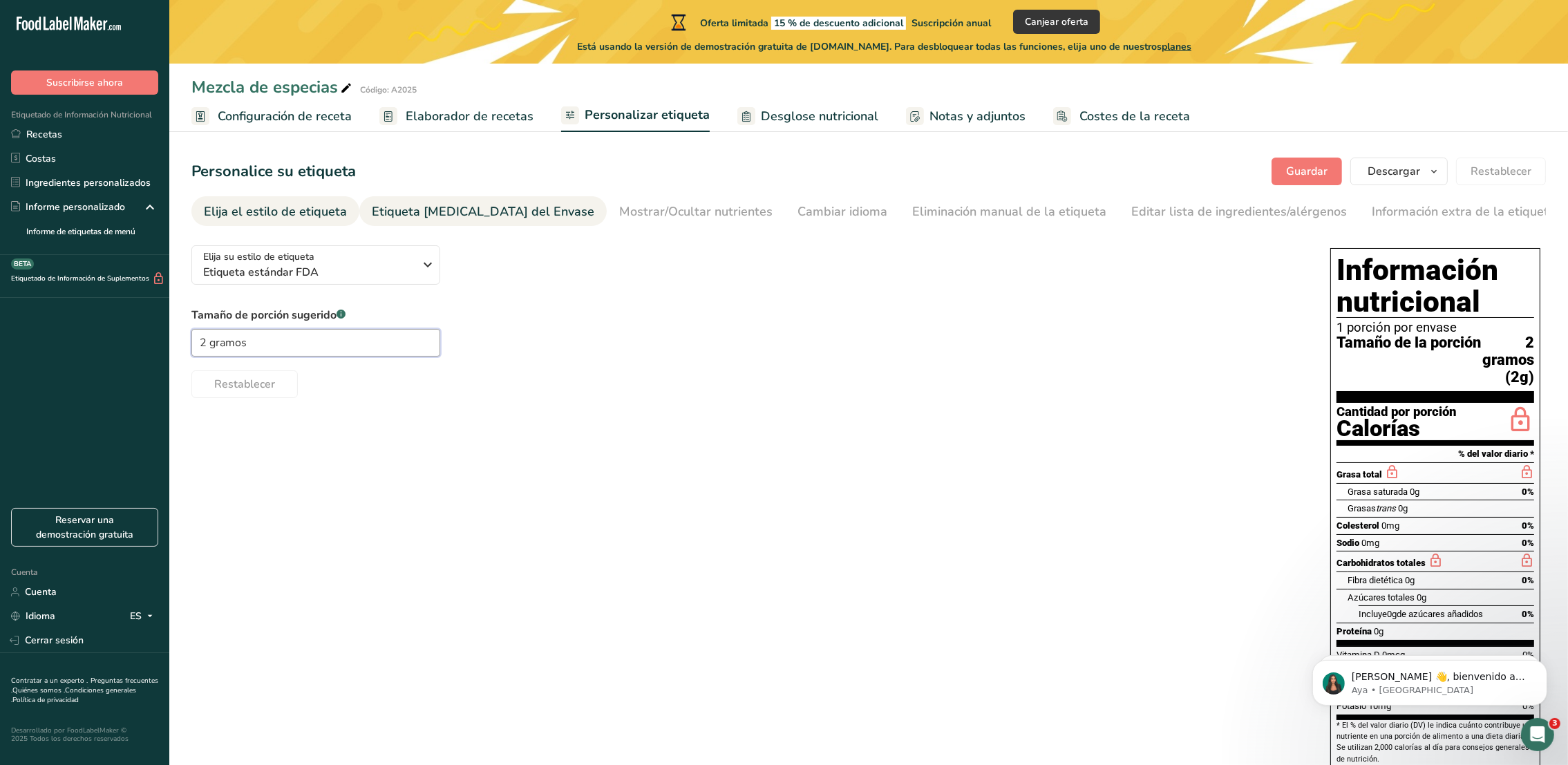
type input "2 gramos"
click at [395, 218] on div "Etiqueta Frontal del Envase" at bounding box center [483, 212] width 223 height 19
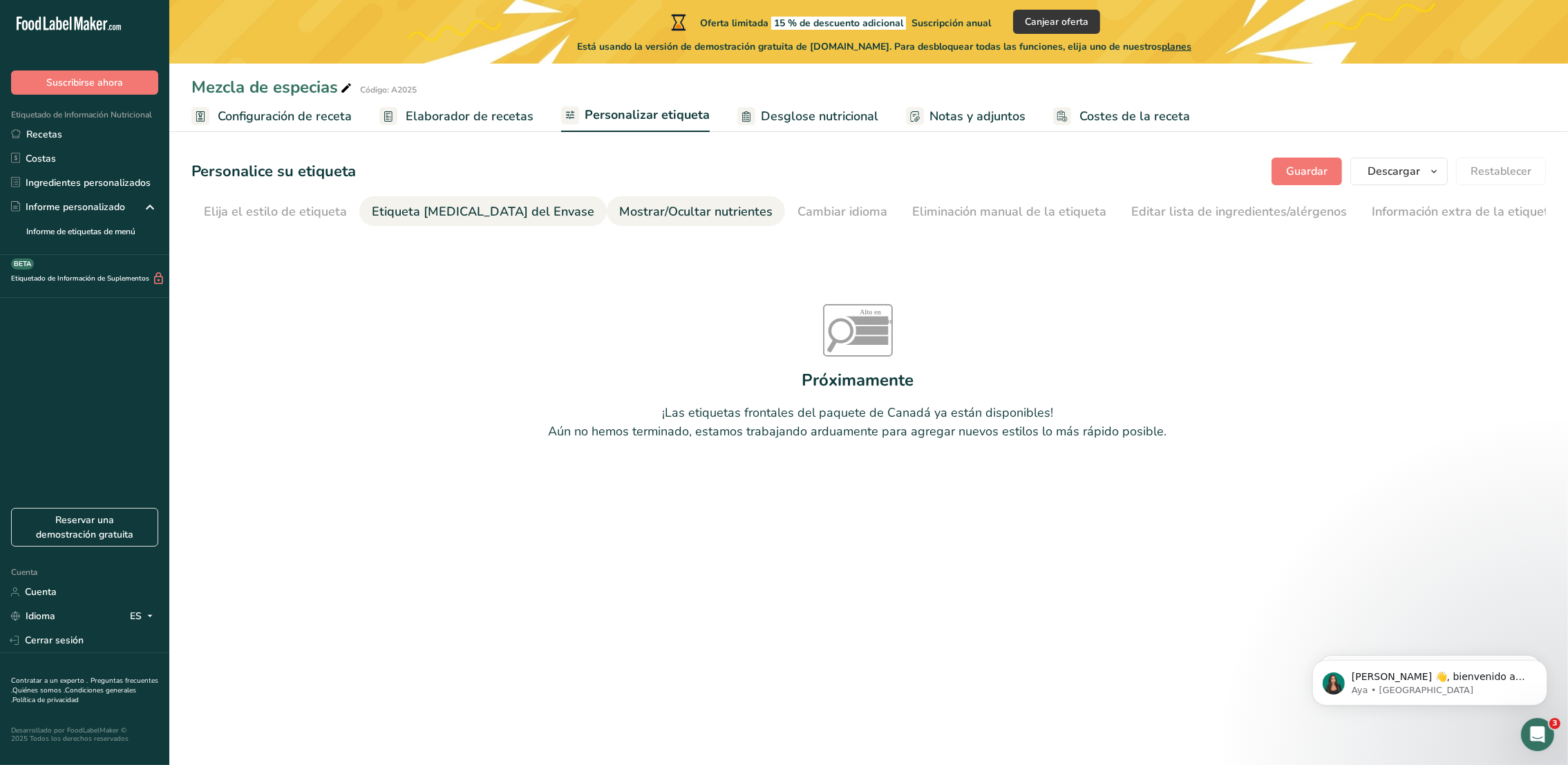
click at [627, 210] on font "Mostrar/Ocultar nutrientes" at bounding box center [696, 211] width 154 height 16
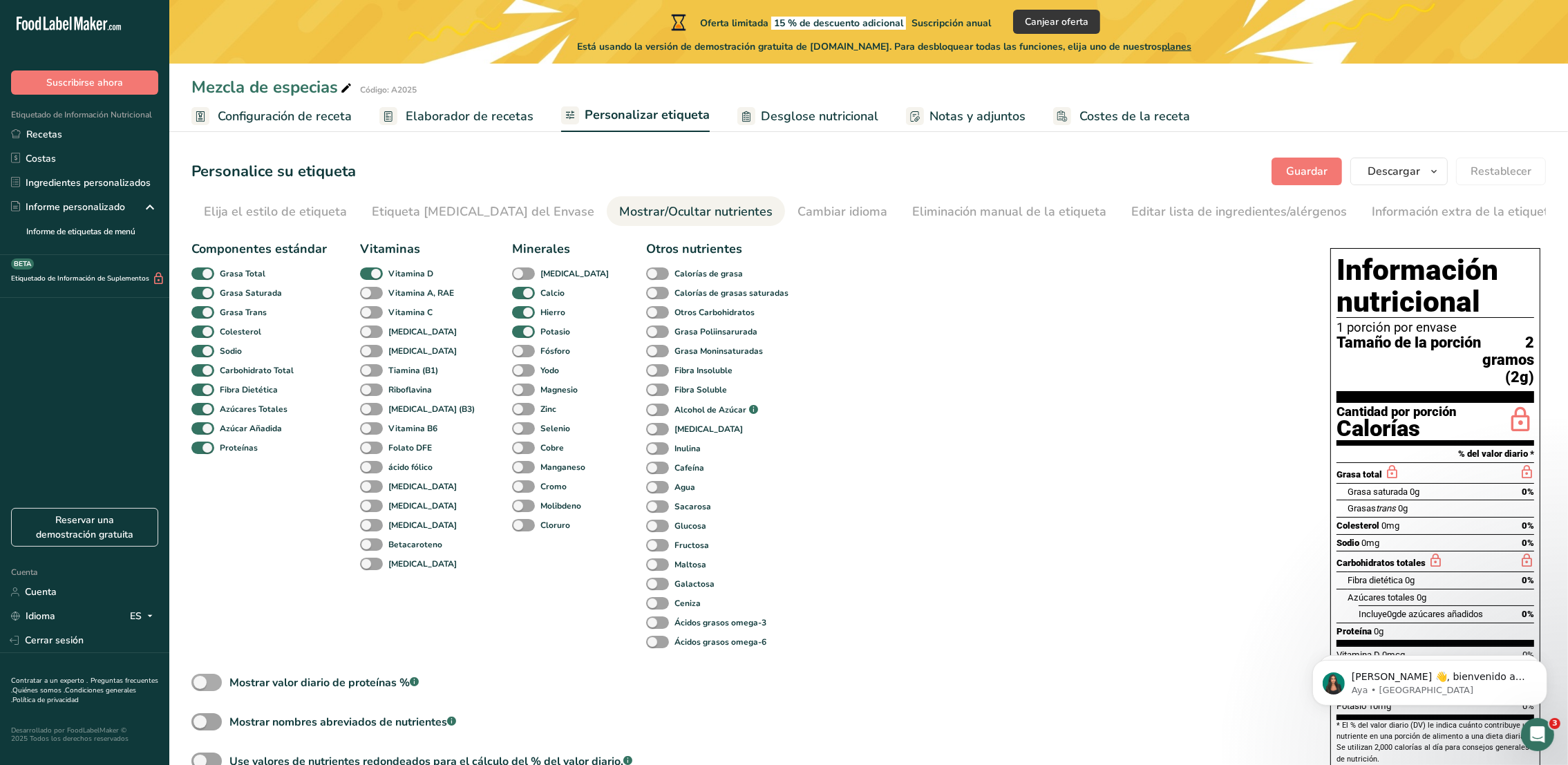
click at [206, 691] on span at bounding box center [206, 682] width 30 height 17
click at [200, 687] on input "Mostrar valor diario de proteínas % .a-a{fill:#347362;}.b-a{fill:#fff;}" at bounding box center [196, 682] width 9 height 9
checkbox input "true"
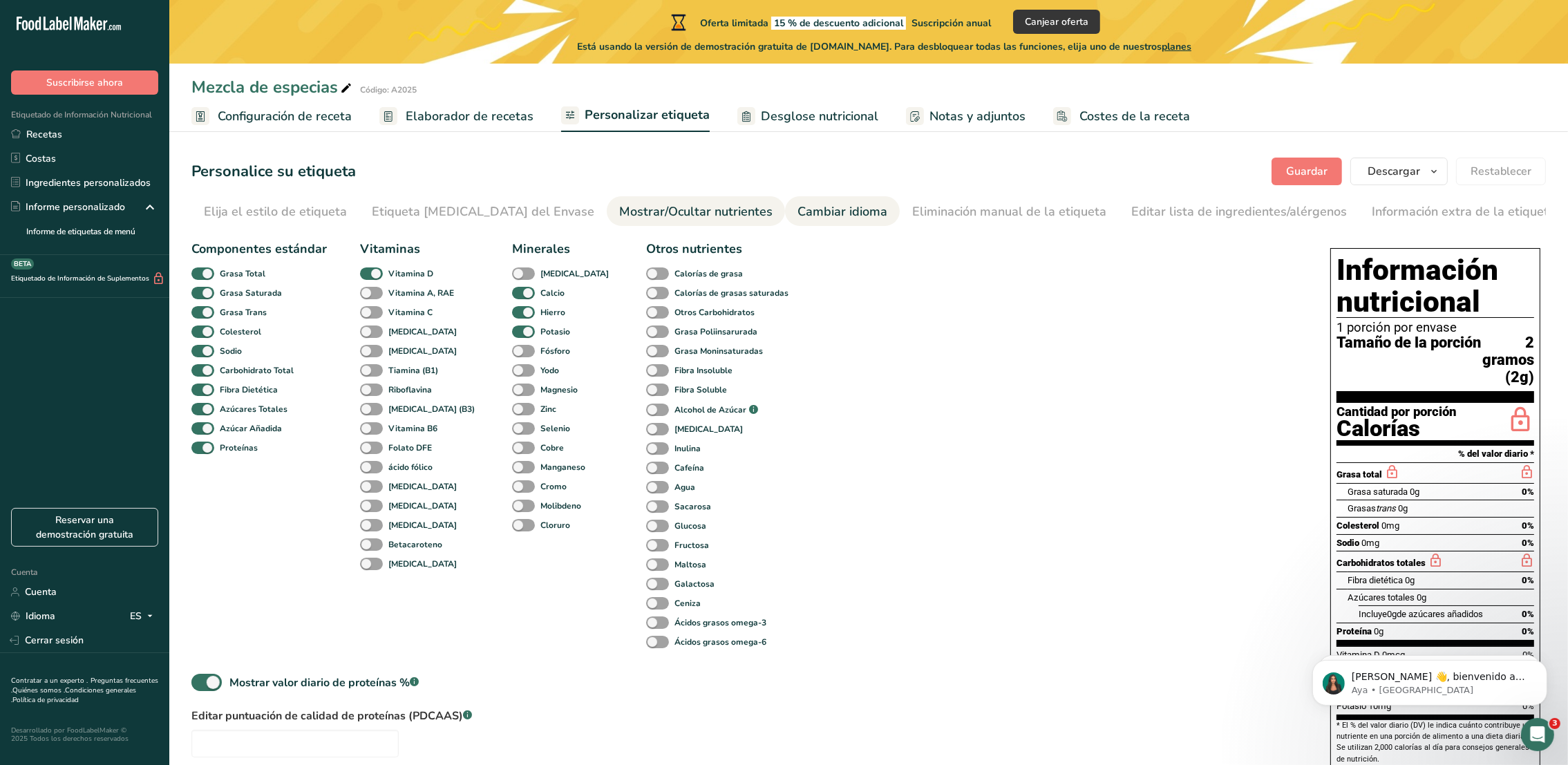
click at [798, 206] on font "Cambiar idioma" at bounding box center [843, 211] width 90 height 16
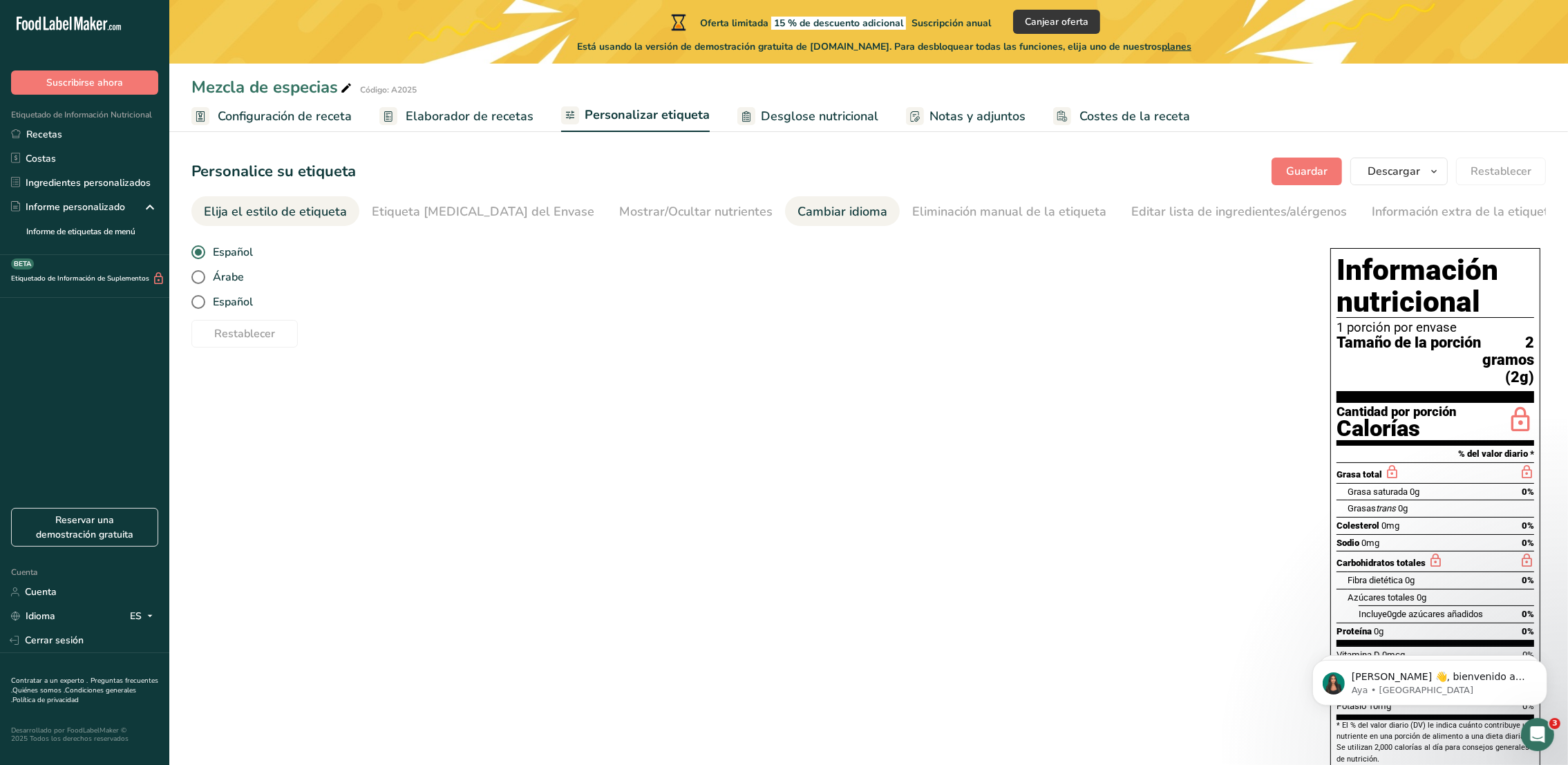
click at [215, 216] on div "Elija el estilo de etiqueta" at bounding box center [275, 212] width 143 height 19
click at [252, 115] on span "Configuración de receta" at bounding box center [284, 116] width 134 height 19
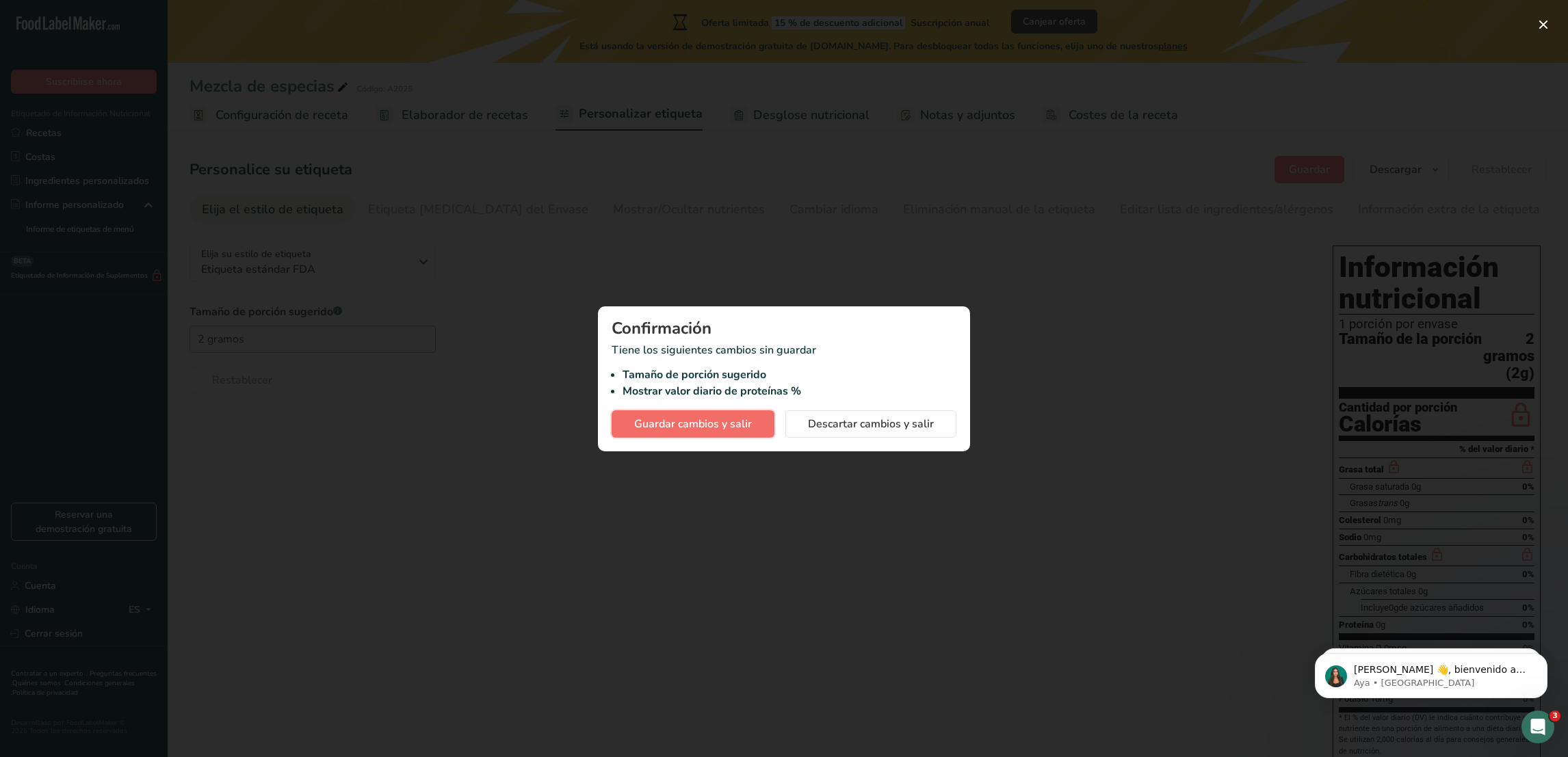
click at [726, 422] on span "Guardar cambios y salir" at bounding box center [693, 423] width 118 height 16
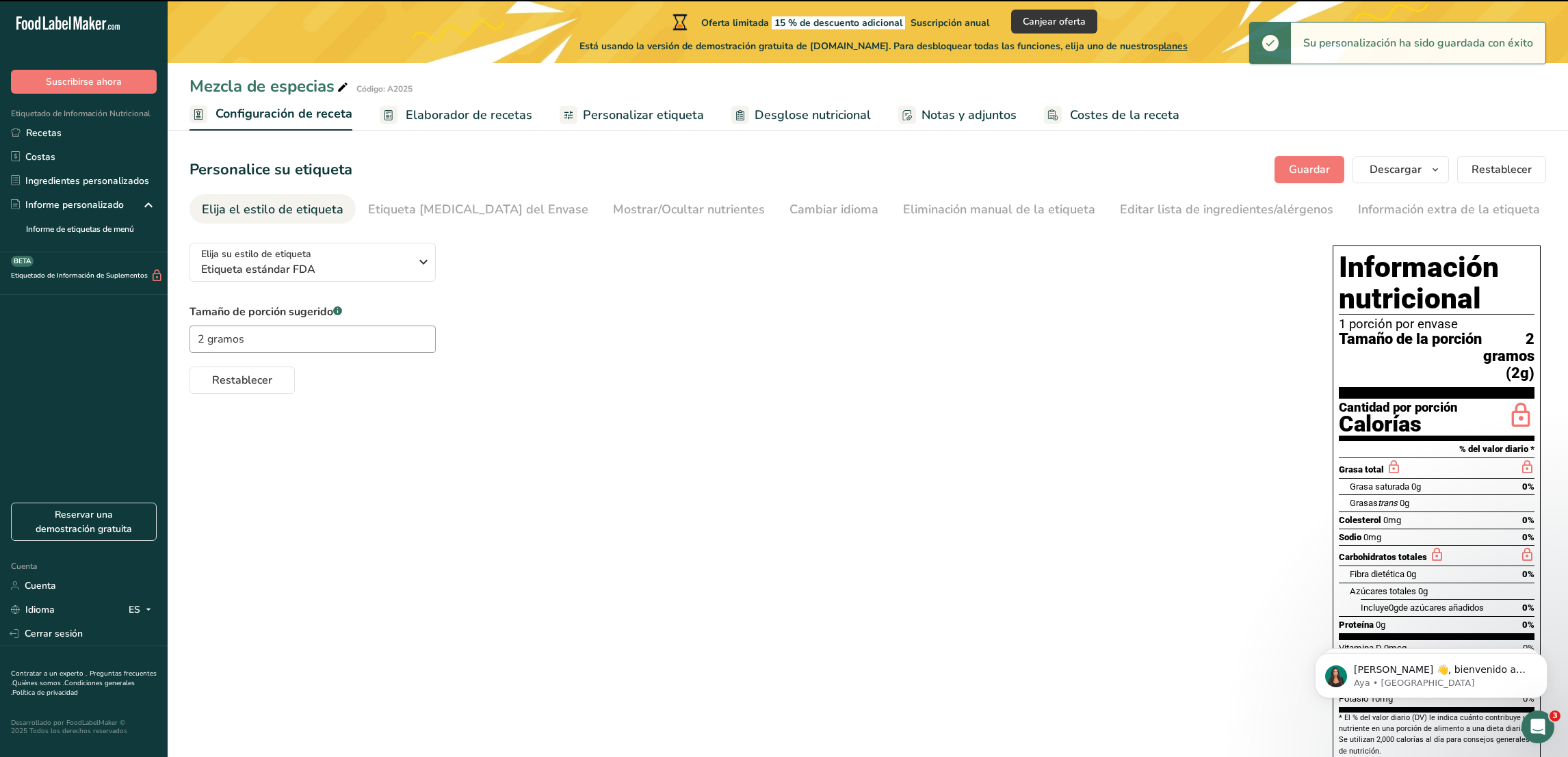
type input "2 gramos"
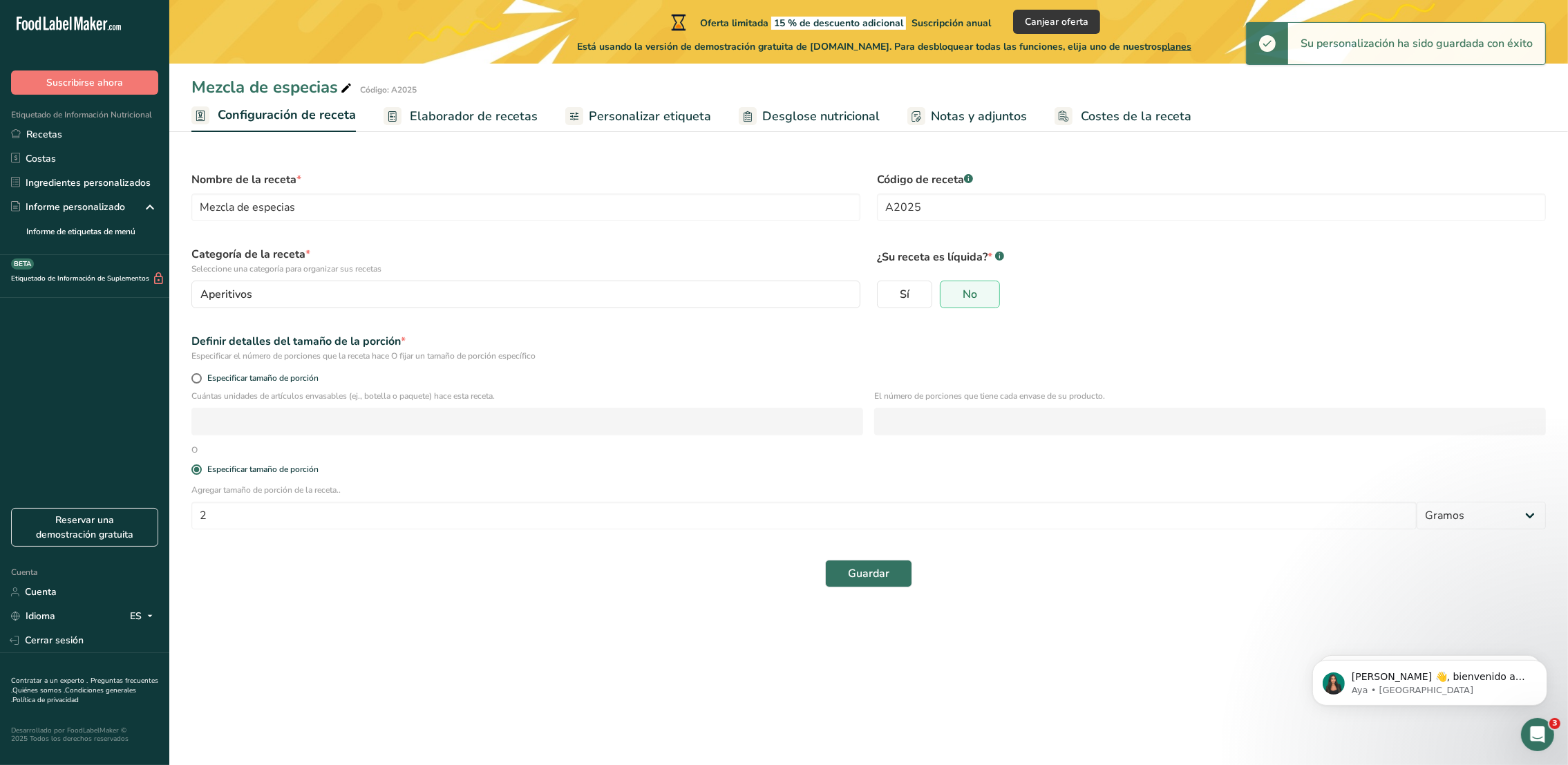
click at [428, 113] on span "Elaborador de recetas" at bounding box center [474, 116] width 128 height 19
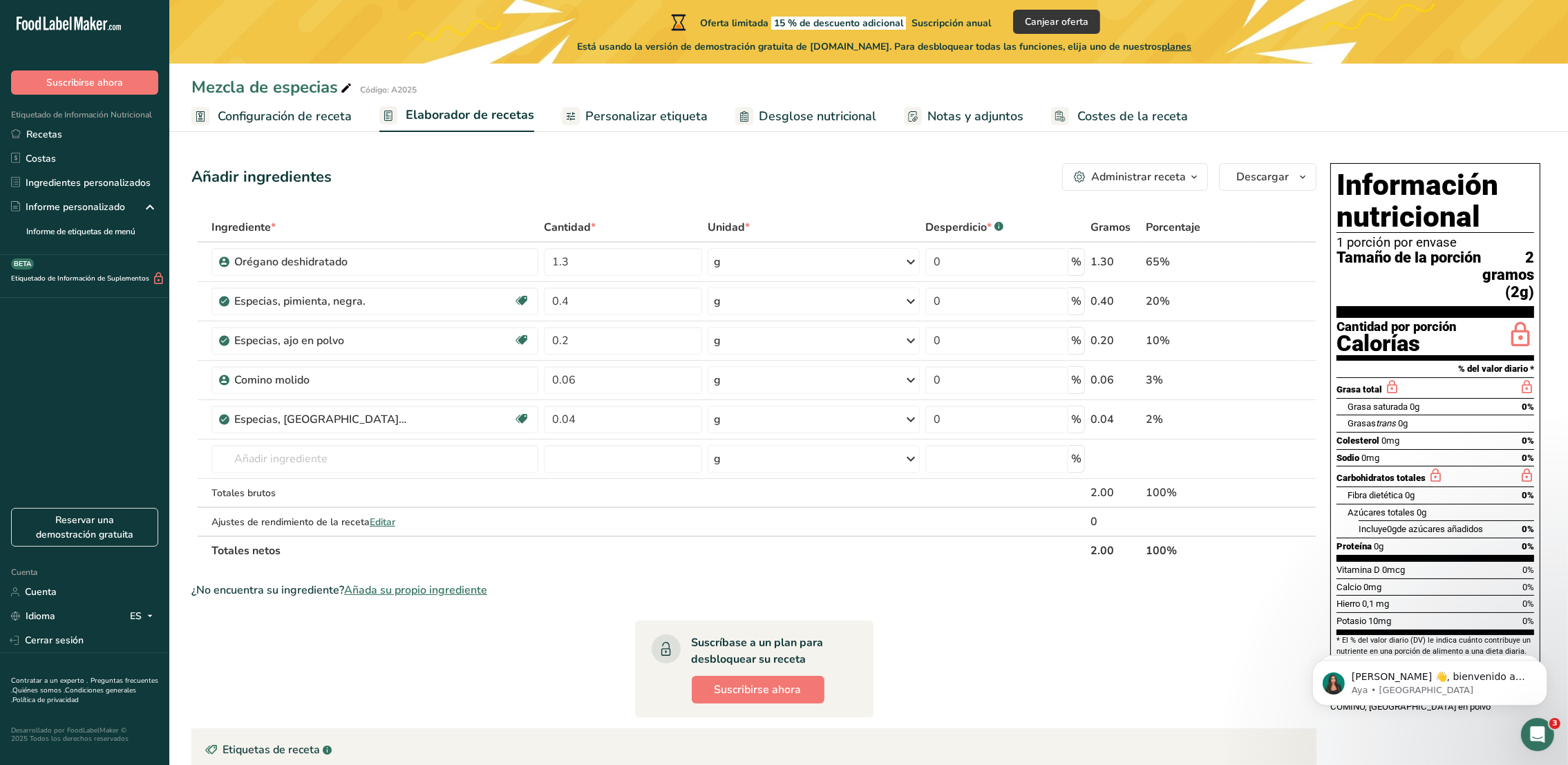
click at [1076, 176] on icon "button" at bounding box center [1194, 178] width 11 height 17
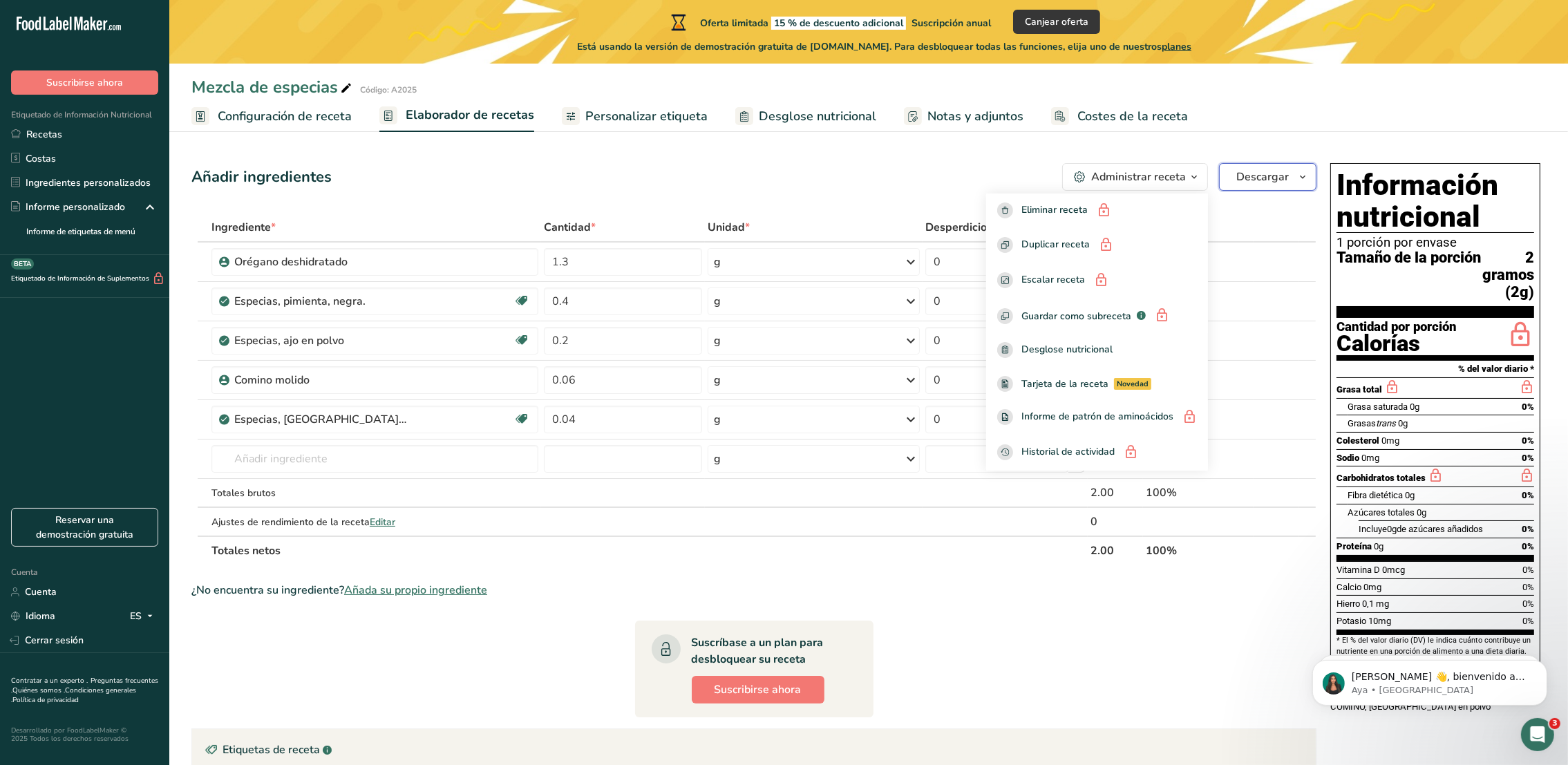
click at [1076, 172] on span "Descargar" at bounding box center [1263, 177] width 53 height 16
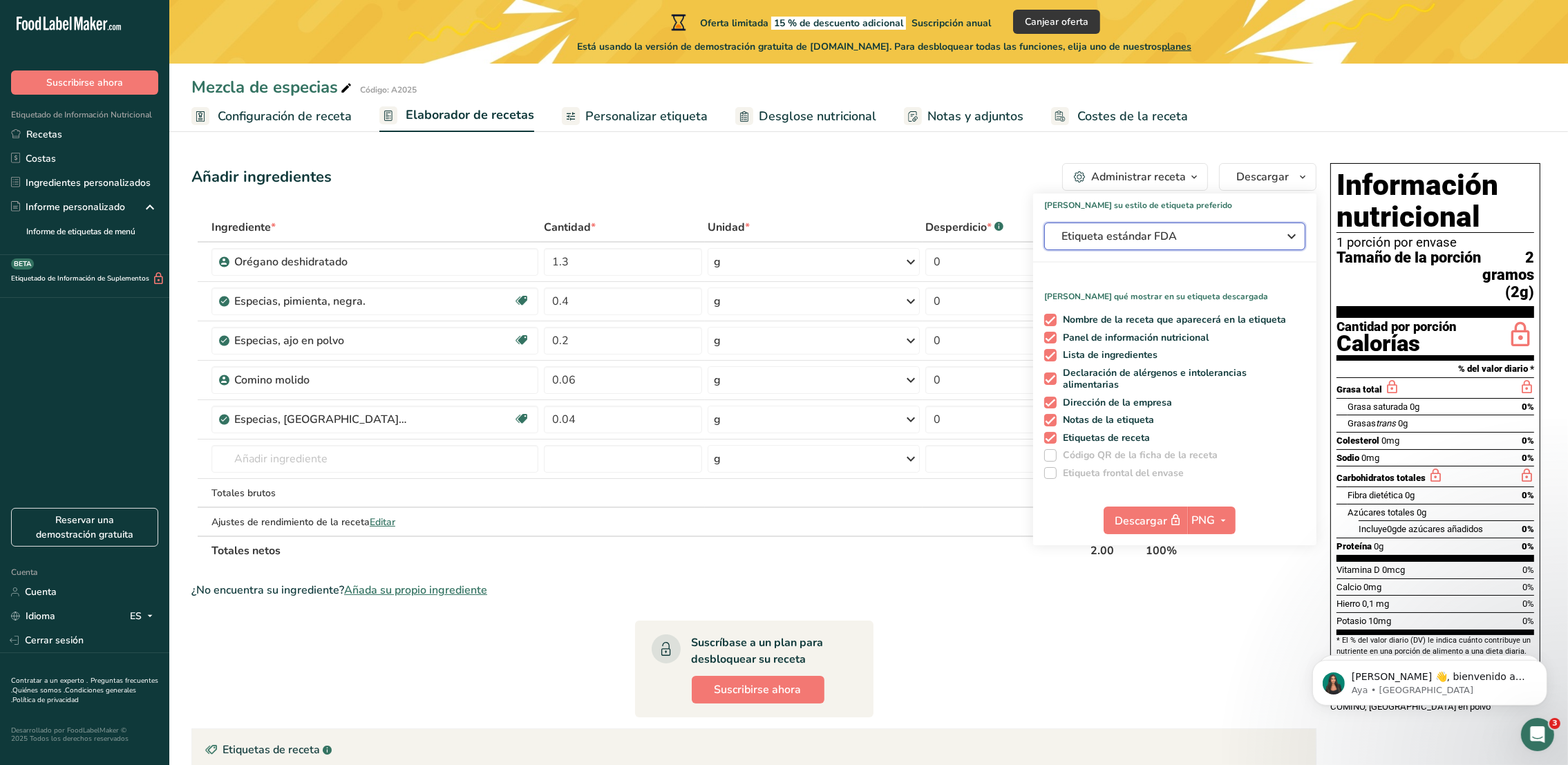
click at [1076, 235] on icon "button" at bounding box center [1291, 236] width 16 height 25
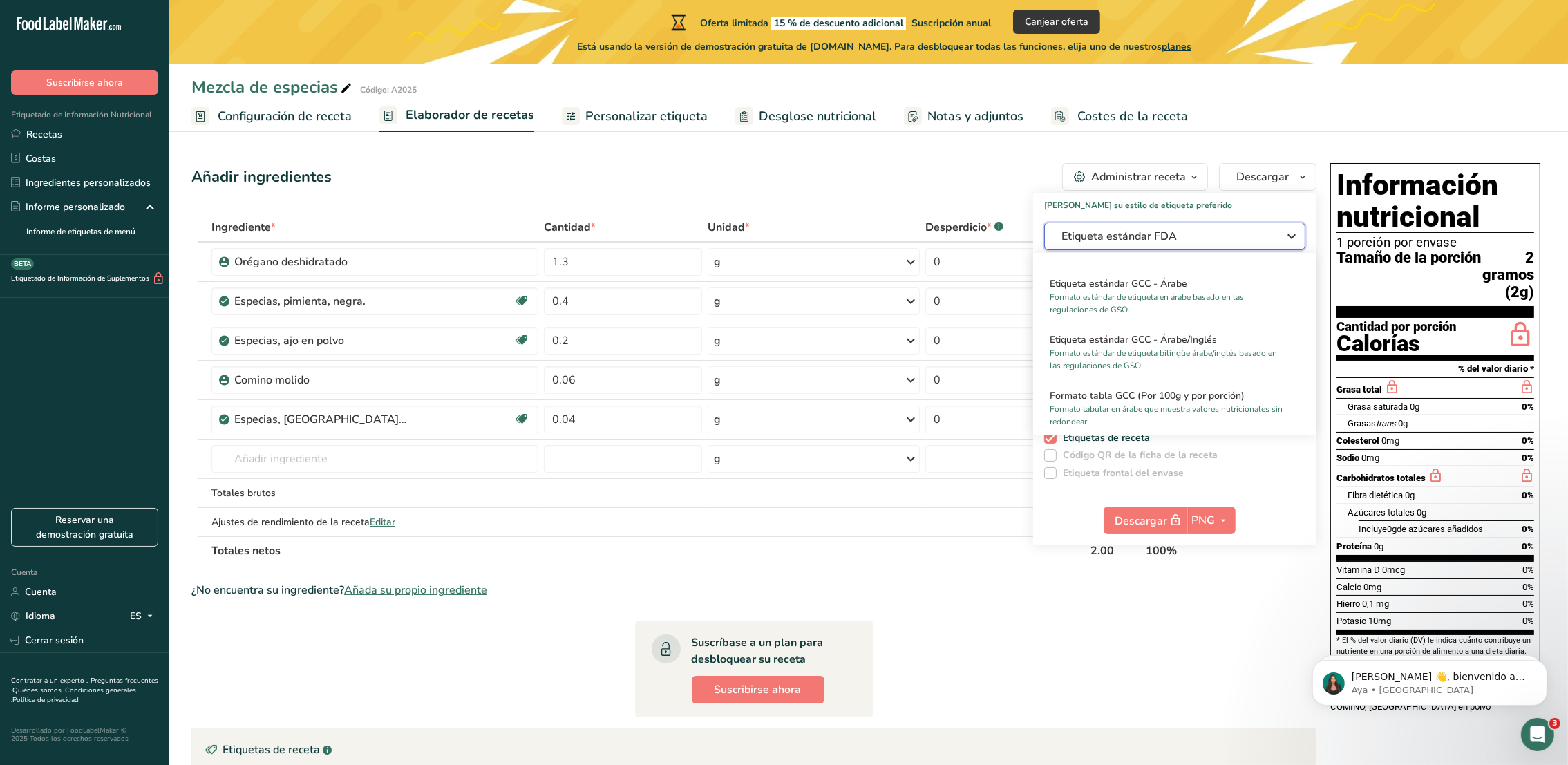
scroll to position [932, 0]
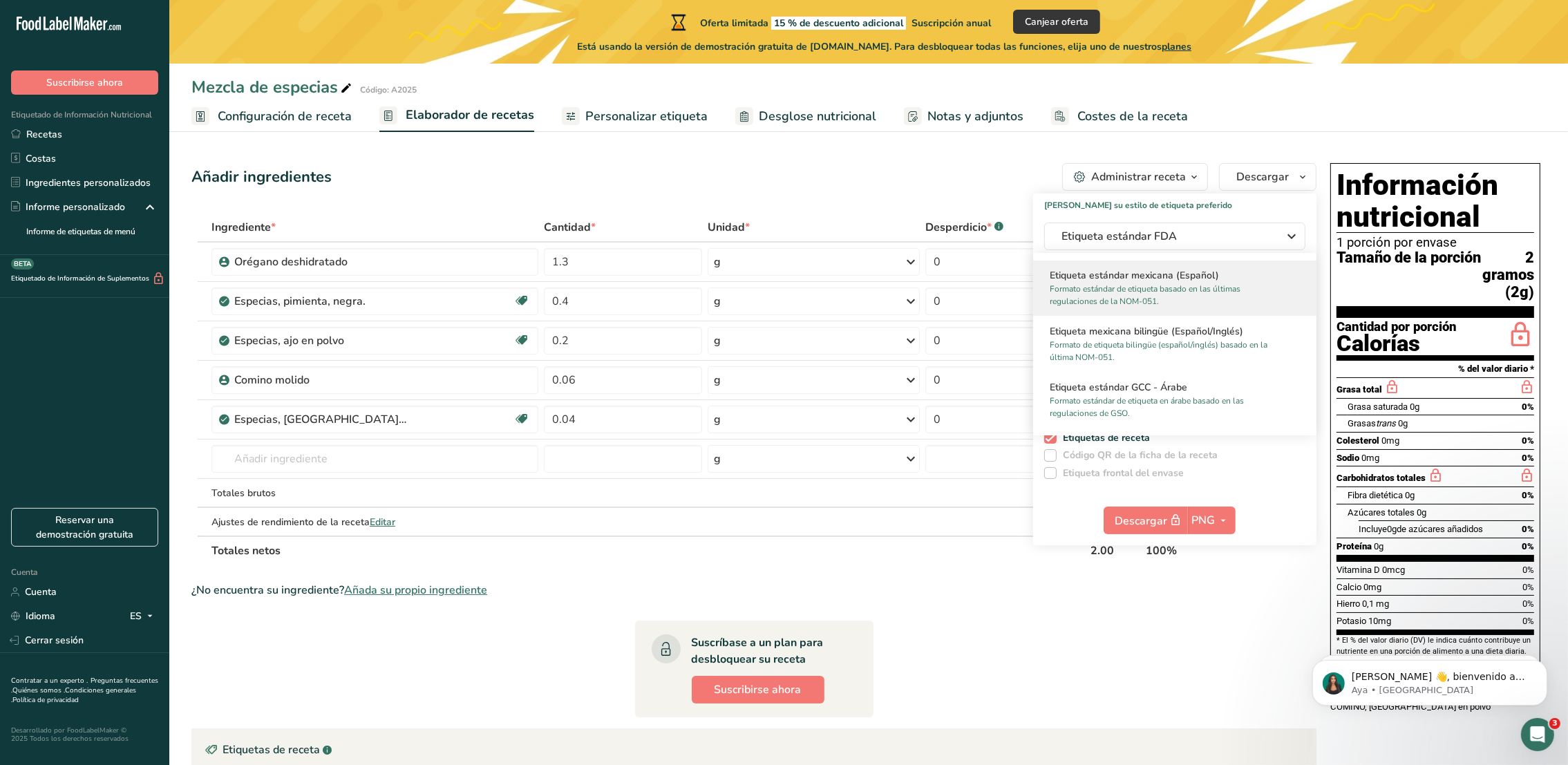
click at [1076, 283] on p "Formato estándar de etiqueta basado en las últimas regulaciones de la NOM-051." at bounding box center [1169, 295] width 238 height 25
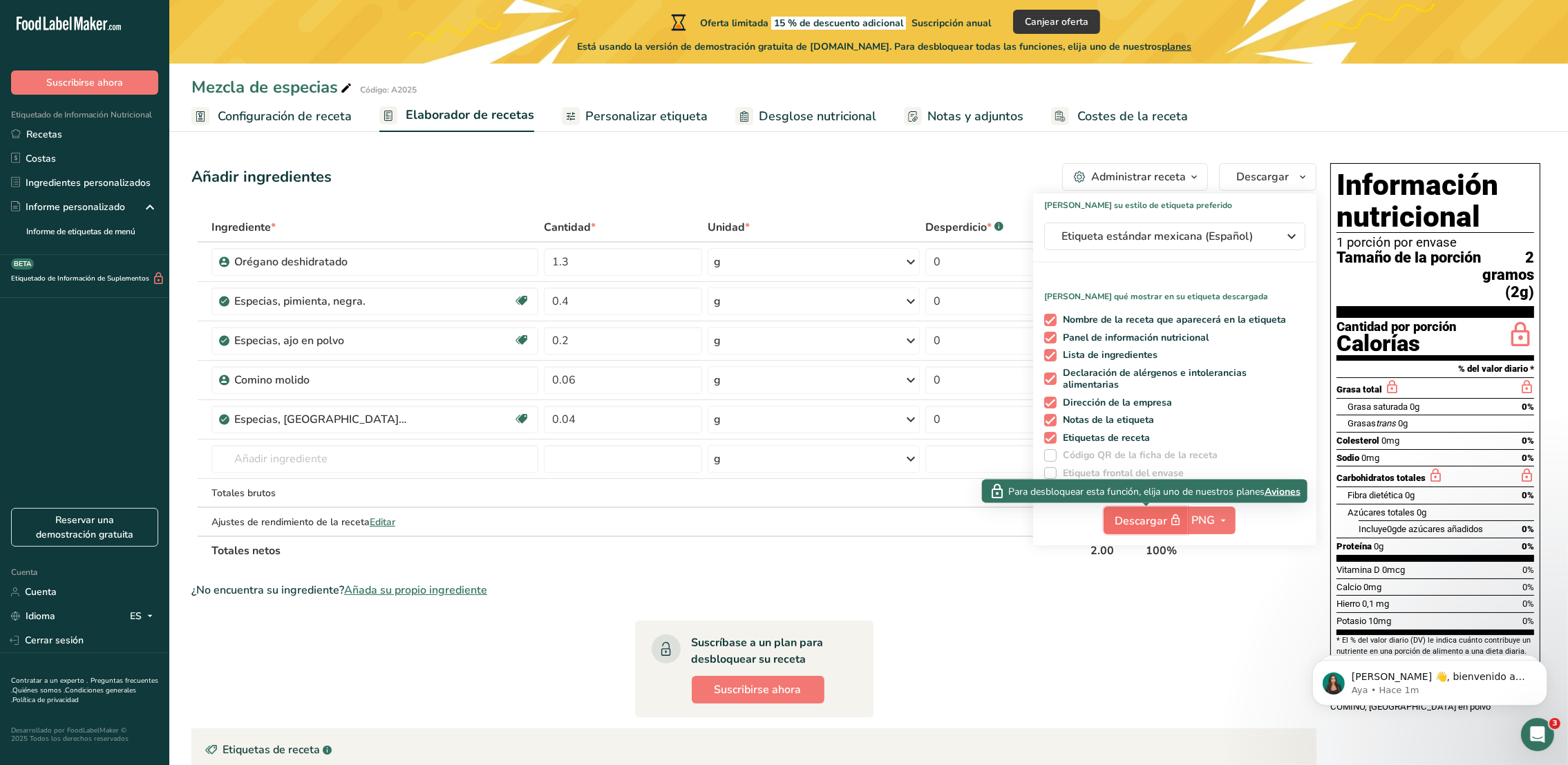
click at [1076, 512] on span "Descargar" at bounding box center [1150, 521] width 69 height 17
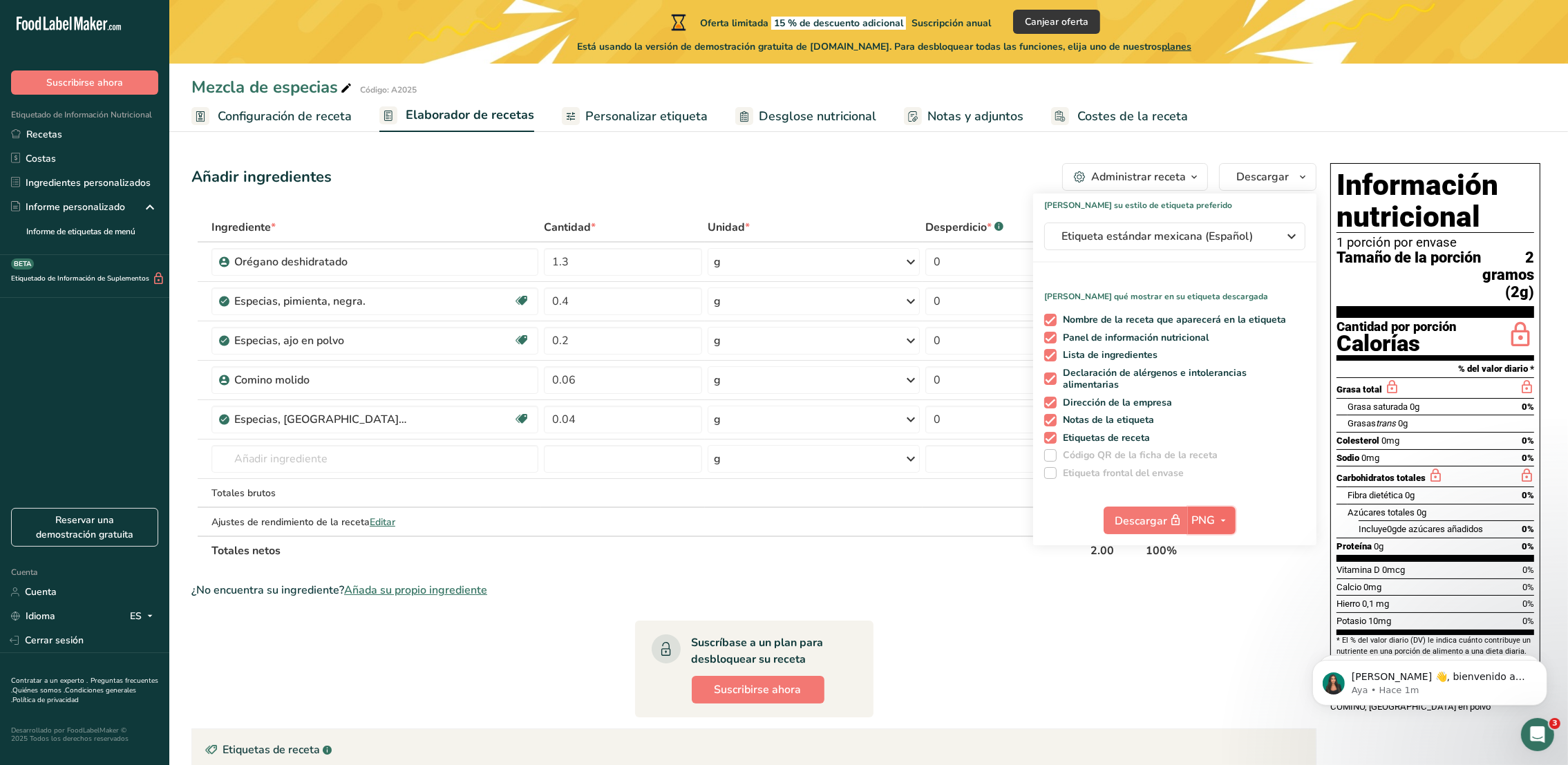
click at [1076, 514] on span "PNG" at bounding box center [1203, 520] width 23 height 16
click at [1076, 551] on link "PNG" at bounding box center [1213, 549] width 44 height 22
click at [1076, 525] on span "PNG" at bounding box center [1203, 520] width 23 height 16
click at [1076, 569] on link "BMP" at bounding box center [1213, 571] width 44 height 22
click at [1076, 521] on icon "button" at bounding box center [1224, 521] width 11 height 17
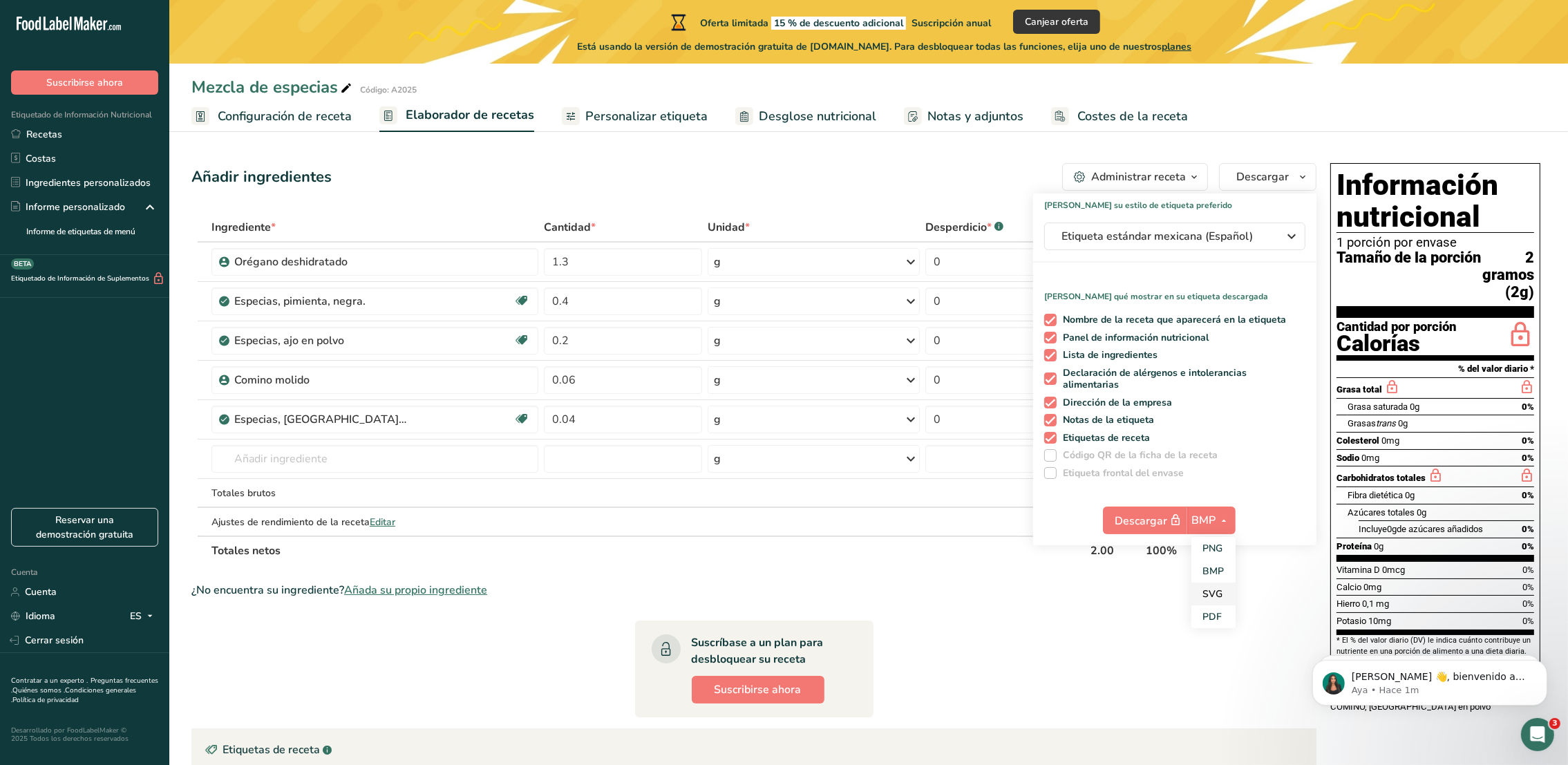
click at [1076, 585] on link "SVG" at bounding box center [1213, 594] width 44 height 22
click at [1076, 516] on span "SVG" at bounding box center [1203, 520] width 22 height 16
click at [1076, 605] on link "PDF" at bounding box center [1213, 617] width 44 height 22
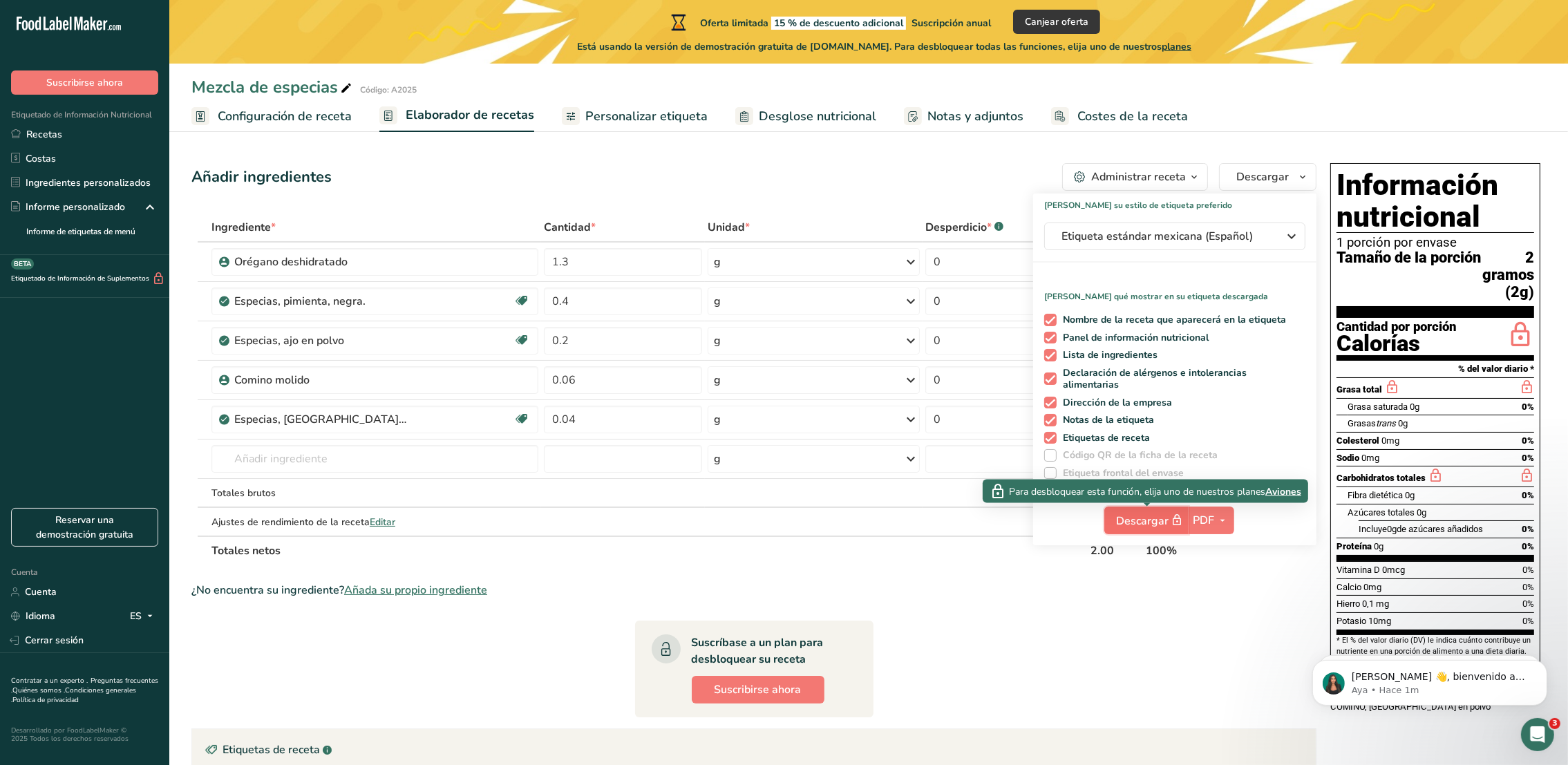
click at [1076, 520] on font "Descargar" at bounding box center [1142, 521] width 53 height 16
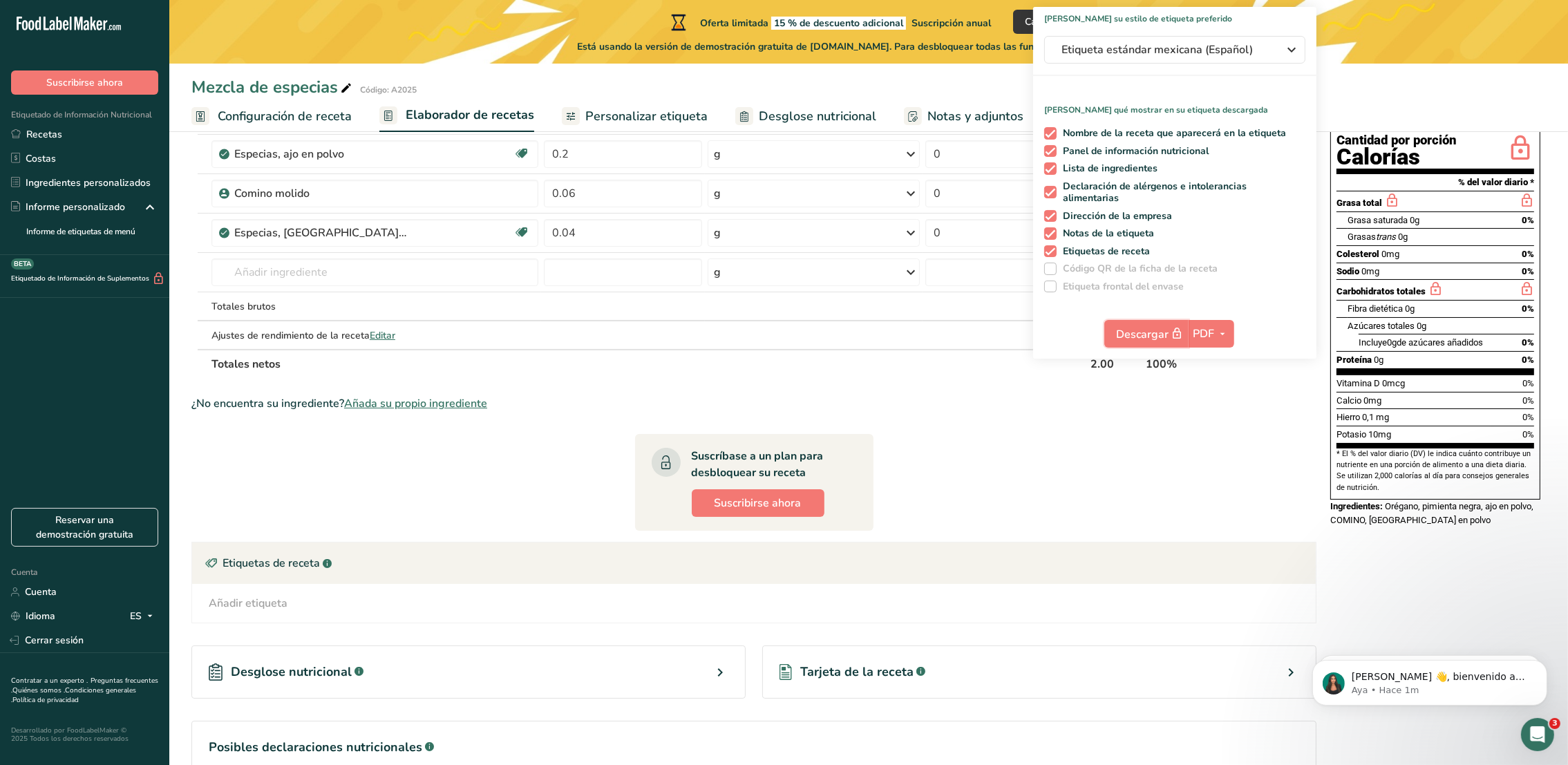
scroll to position [298, 0]
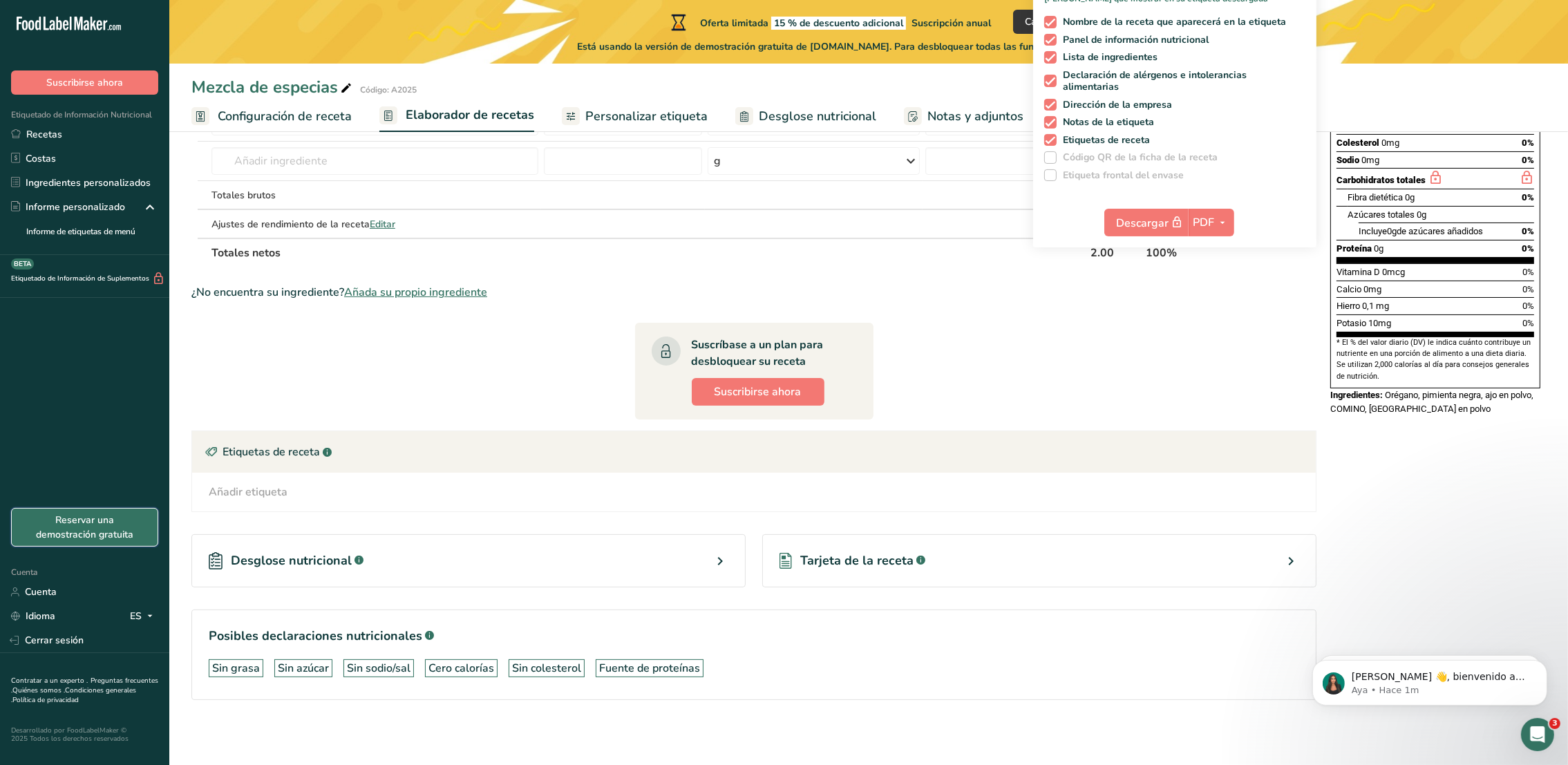
click at [110, 527] on link "Reservar una demostración gratuita" at bounding box center [85, 527] width 147 height 39
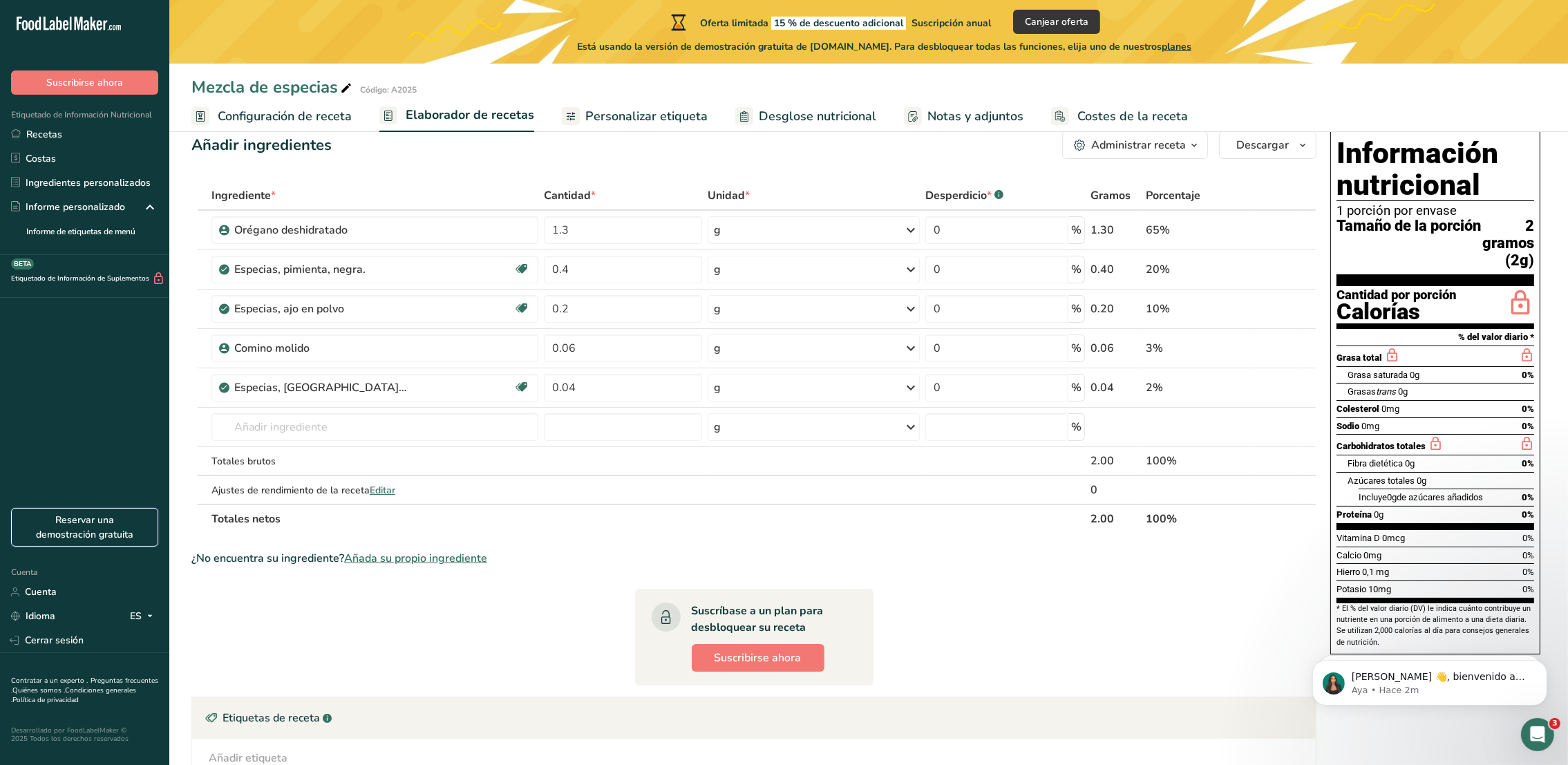
scroll to position [0, 0]
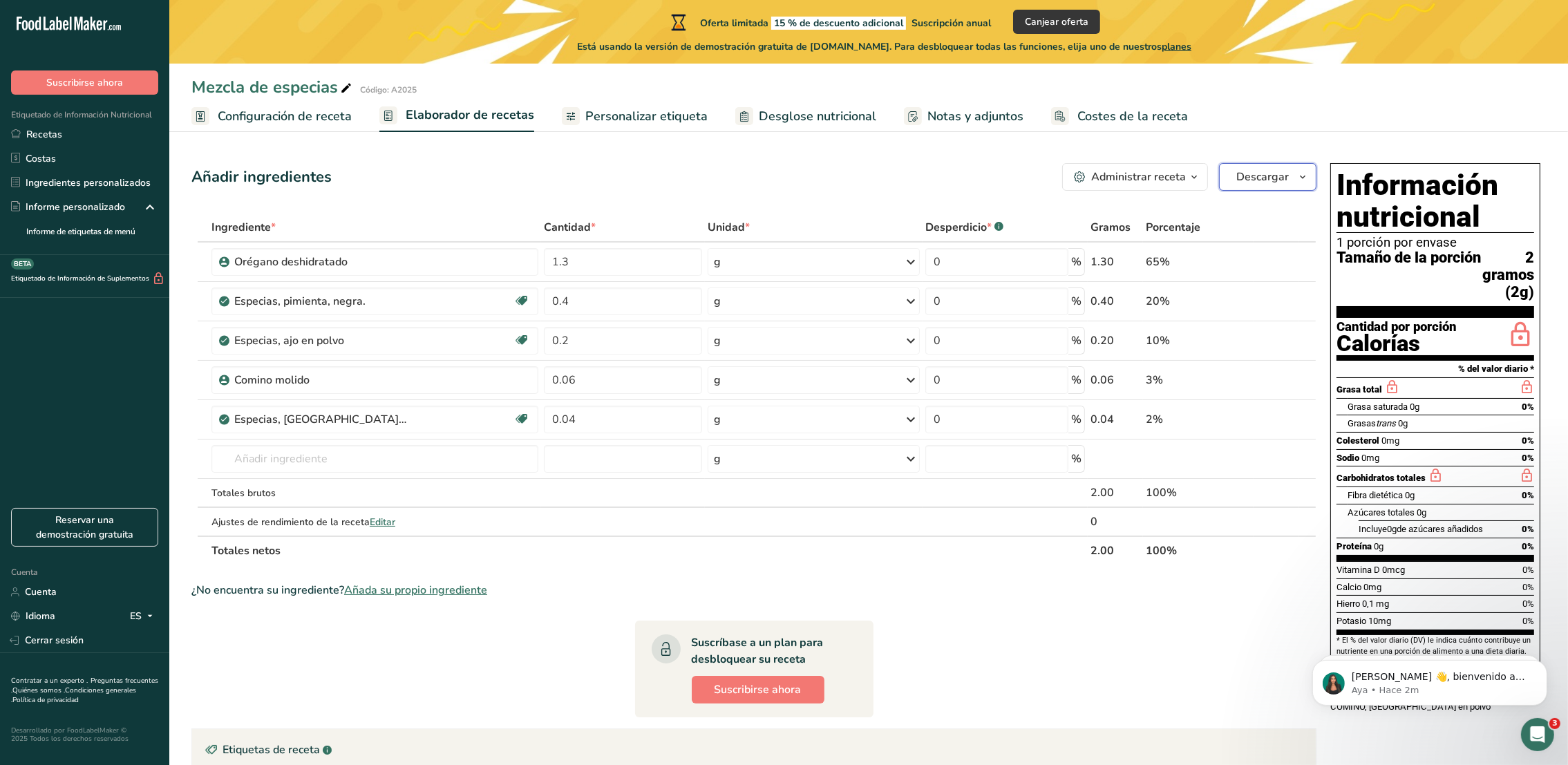
click at [1076, 171] on span "Descargar" at bounding box center [1263, 177] width 53 height 16
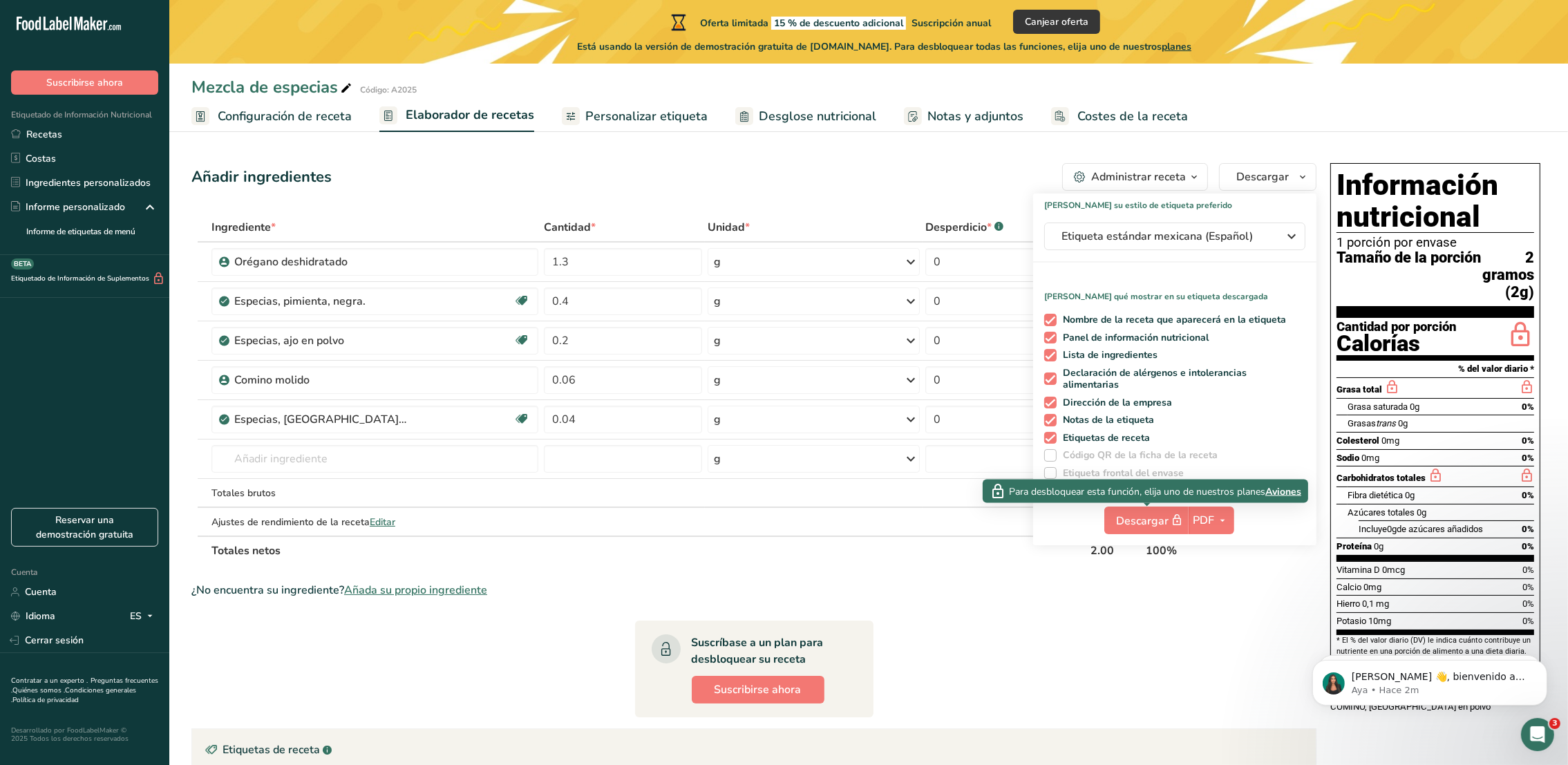
click at [1076, 486] on span "Aviones" at bounding box center [1283, 491] width 36 height 15
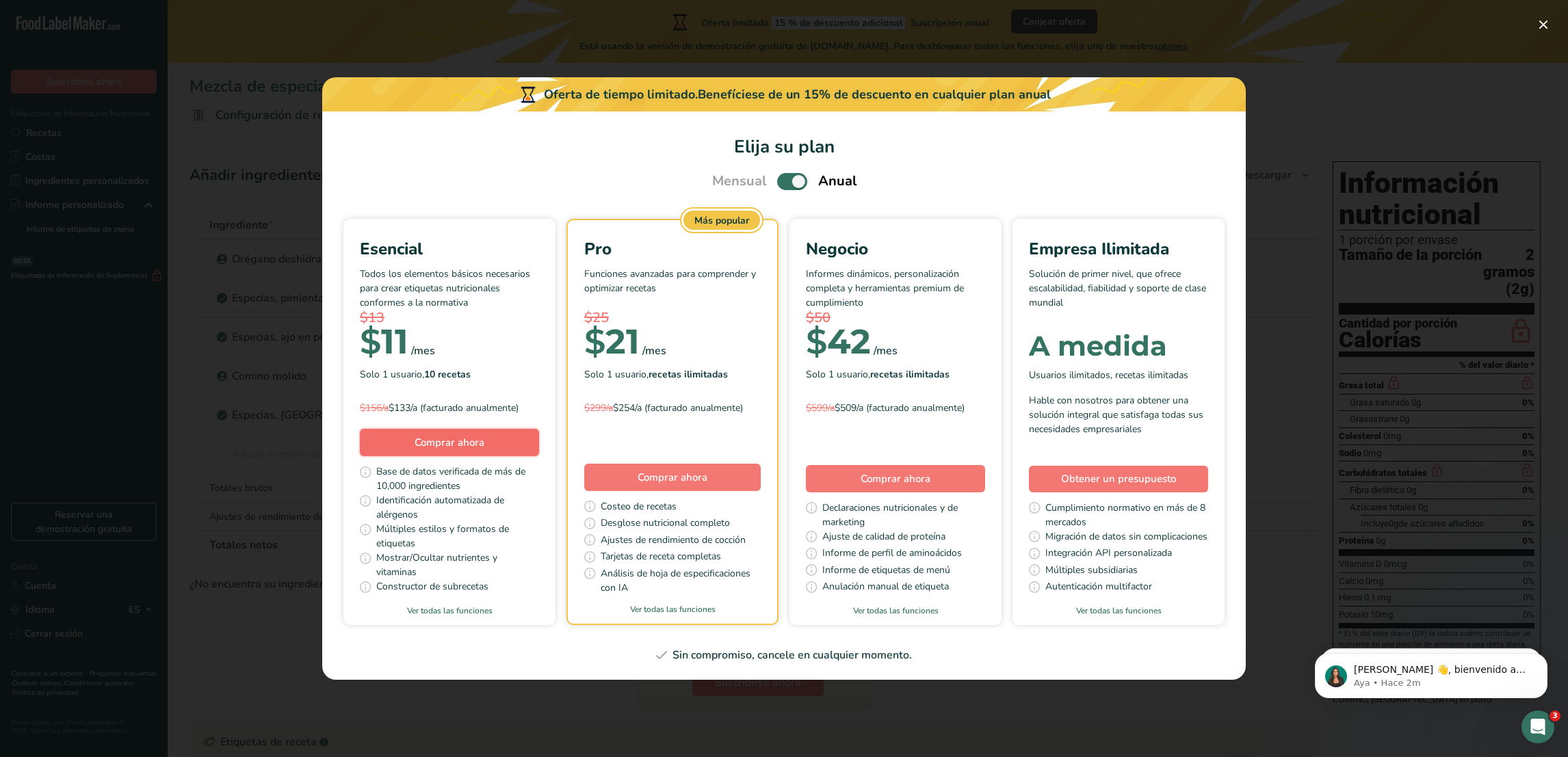
click at [430, 445] on span "Comprar ahora" at bounding box center [450, 442] width 70 height 14
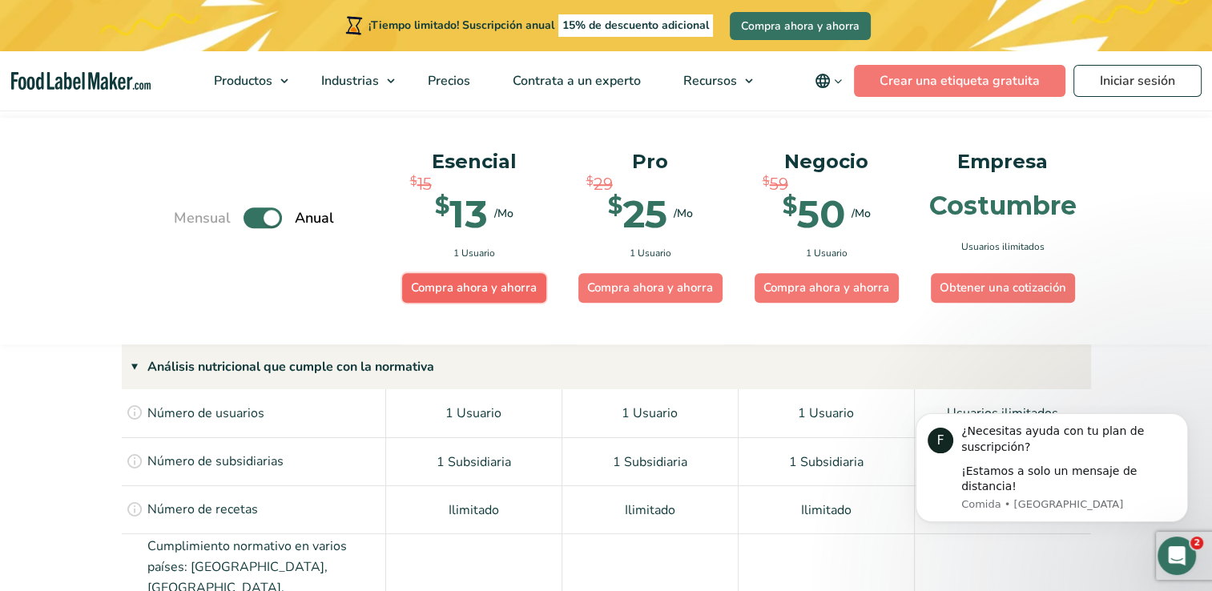
click at [476, 286] on link "Compra ahora y ahorra" at bounding box center [474, 288] width 144 height 30
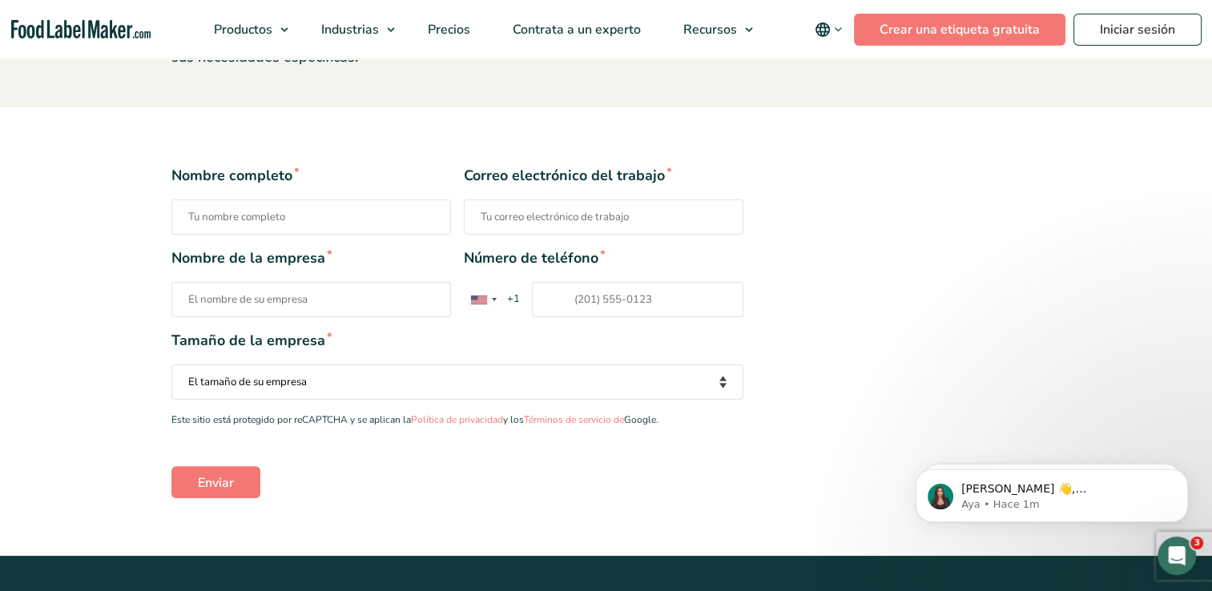
click at [274, 218] on input "Nombre completo *" at bounding box center [311, 217] width 280 height 35
type input "Astrid Mendoza Guzmán"
type input "laboratorio@anlab.com.sv"
type input "LABORATORIO AMBIENTAL"
drag, startPoint x: 622, startPoint y: 216, endPoint x: 446, endPoint y: 208, distance: 176.5
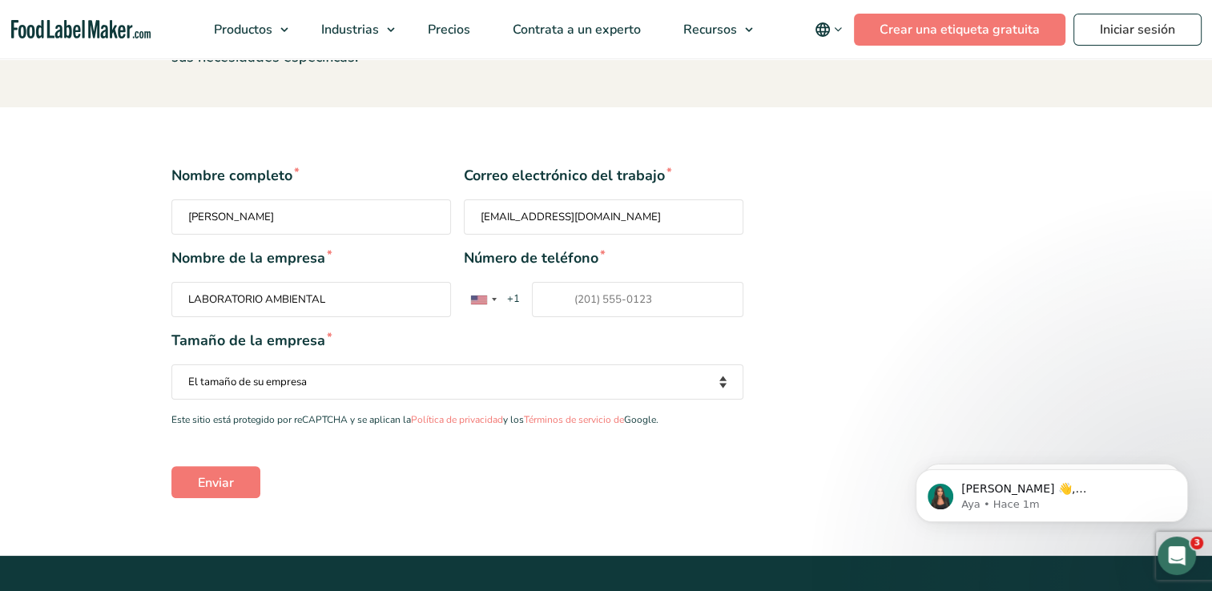
click at [446, 208] on div "Nombre completo * Astrid Mendoza Guzmán Correo electrónico del trabajo * labora…" at bounding box center [457, 200] width 572 height 70
click at [371, 387] on select "El tamaño de su empresa Menos de 10 empleados 10 a 50 empleados 51 a 500 emplea…" at bounding box center [457, 382] width 572 height 35
select select "Fewer than 10 Employees"
click at [171, 365] on select "El tamaño de su empresa Menos de 10 empleados 10 a 50 empleados 51 a 500 emplea…" at bounding box center [457, 382] width 572 height 35
click at [216, 486] on input "Enviar" at bounding box center [215, 482] width 89 height 32
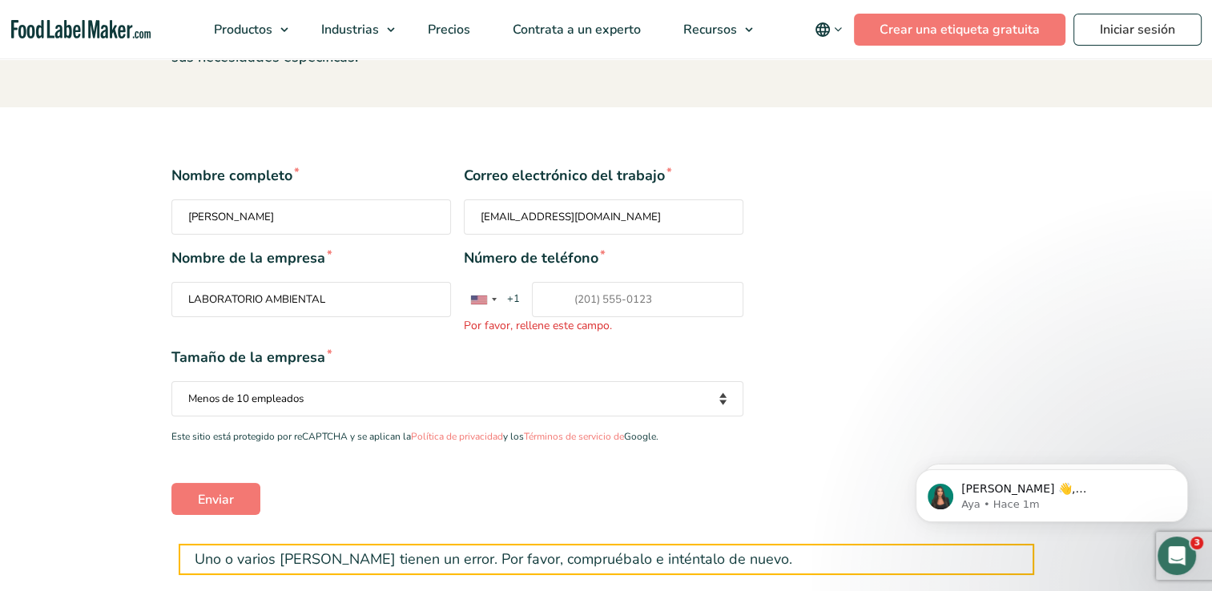
click at [638, 287] on input "Número de teléfono * United States +1 United Kingdom +44 Afghanistan (‫افغانستا…" at bounding box center [638, 299] width 212 height 35
type input "+50372066928"
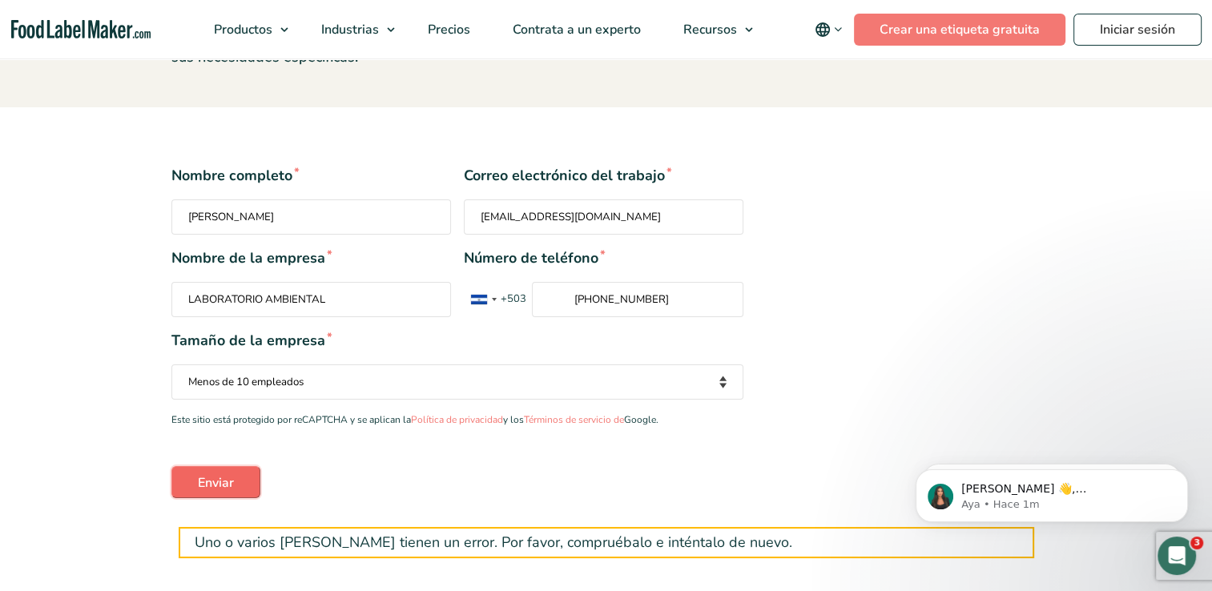
click at [204, 485] on input "Enviar" at bounding box center [215, 482] width 89 height 32
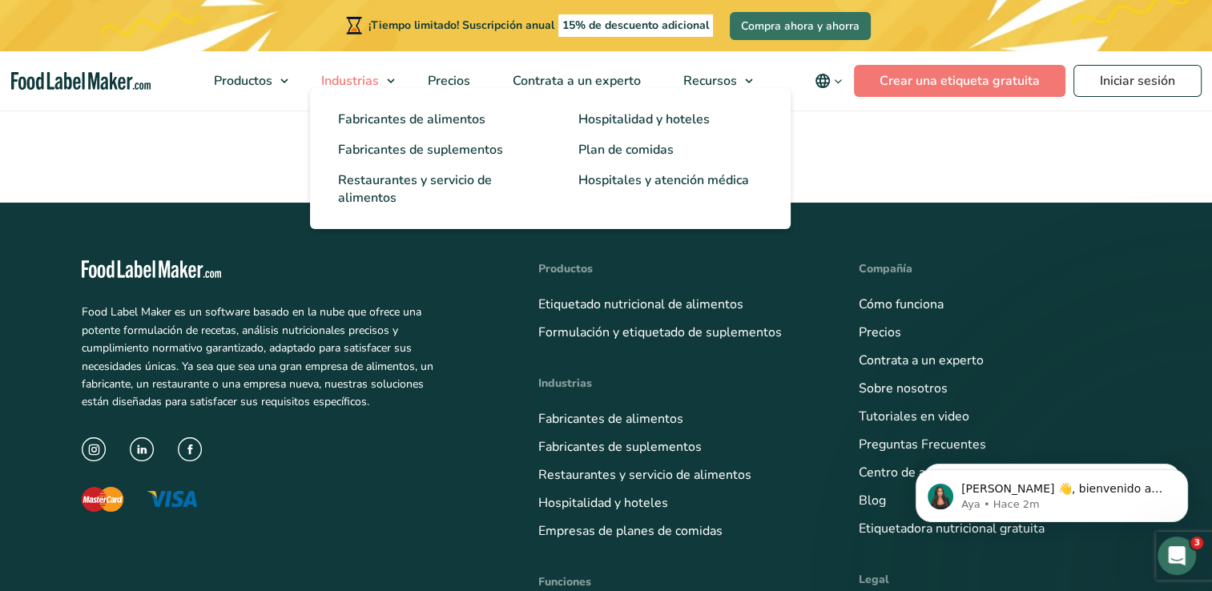
scroll to position [321, 0]
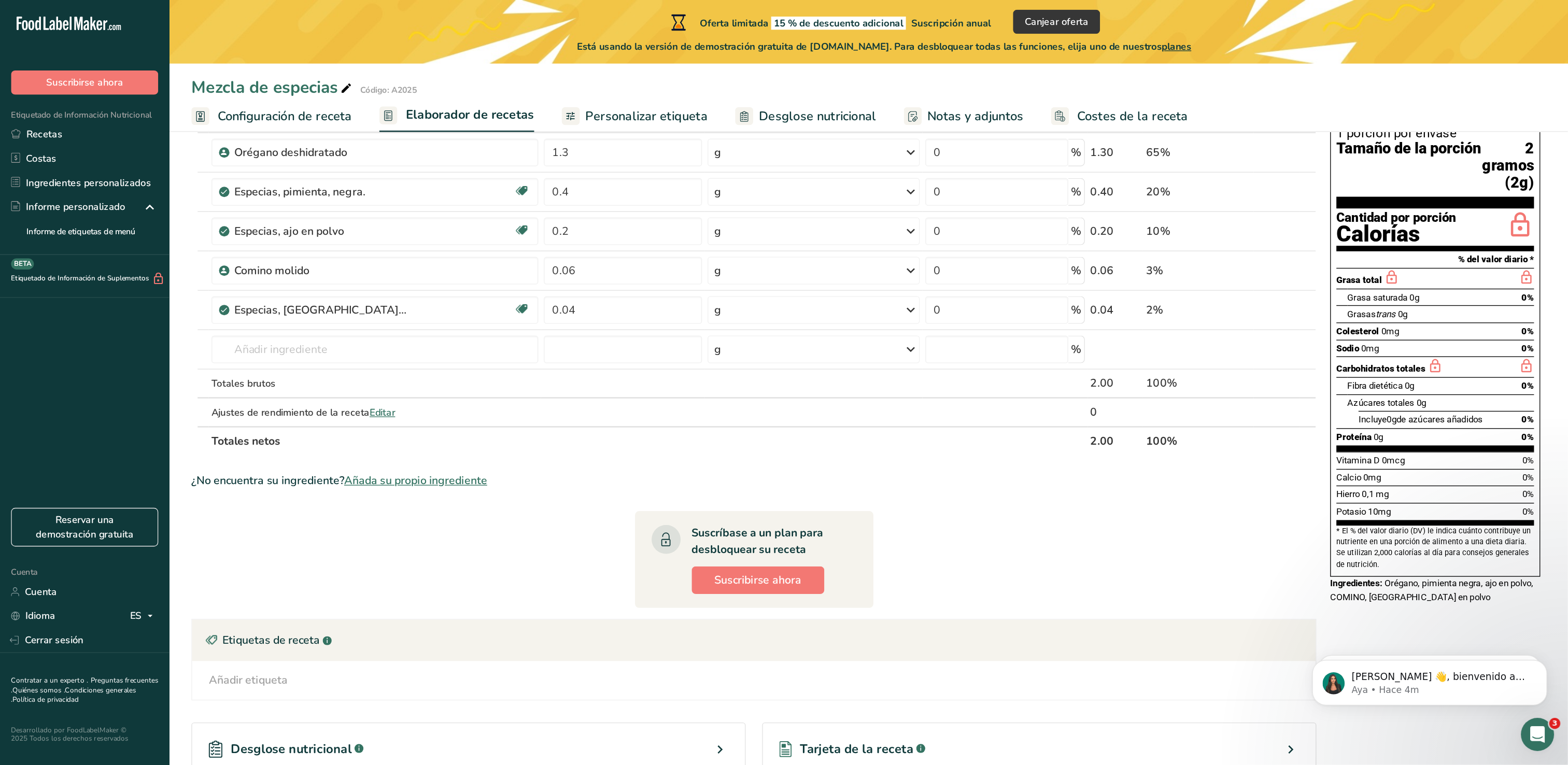
scroll to position [38, 0]
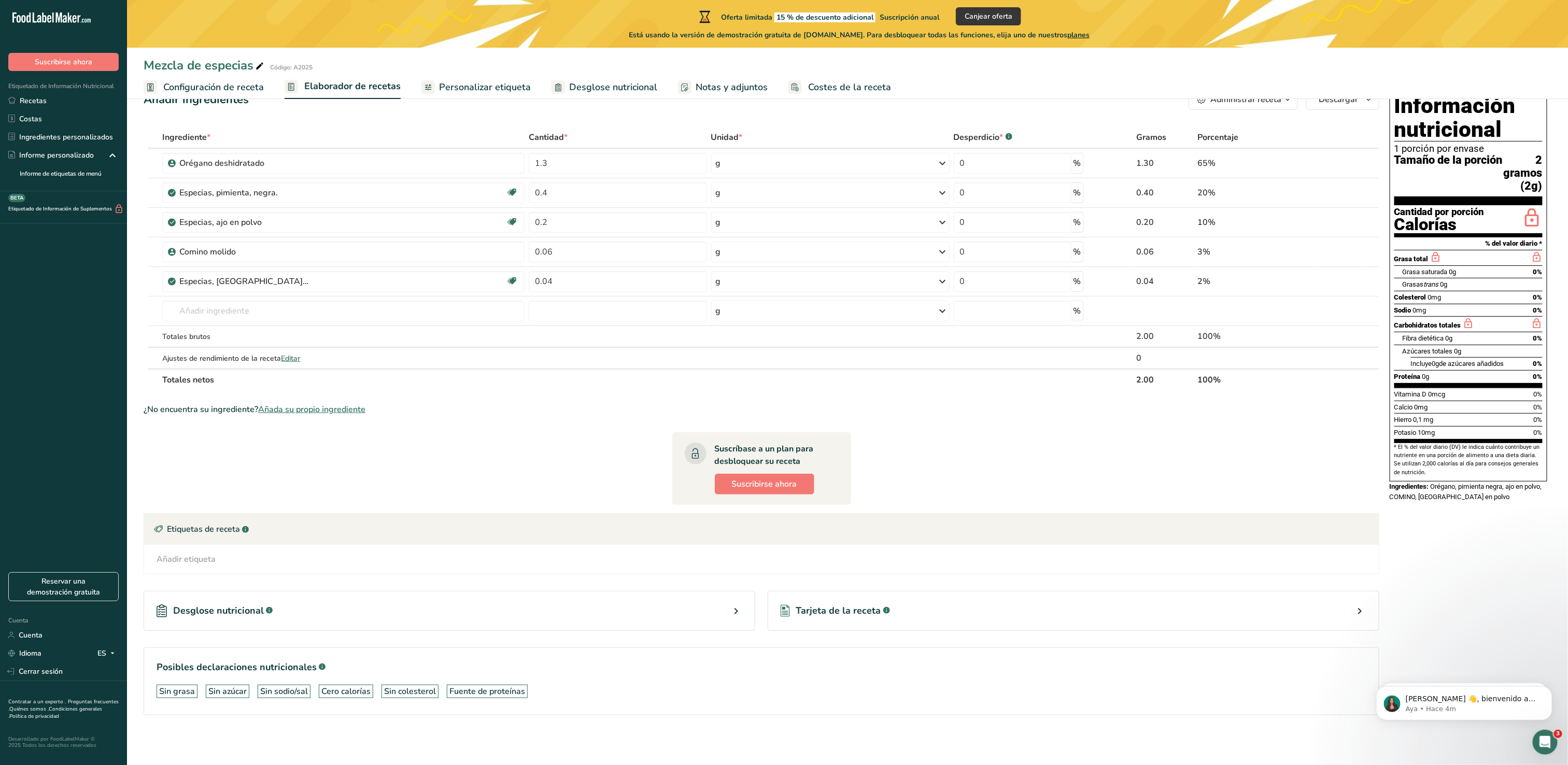
drag, startPoint x: 1144, startPoint y: 0, endPoint x: 1091, endPoint y: 434, distance: 437.2
click at [957, 434] on section "Ingrediente * Cantidad * Unidad * Desperdicio * .a-a{fill:#347362;}.b-a{fill:#f…" at bounding box center [761, 429] width 1236 height 605
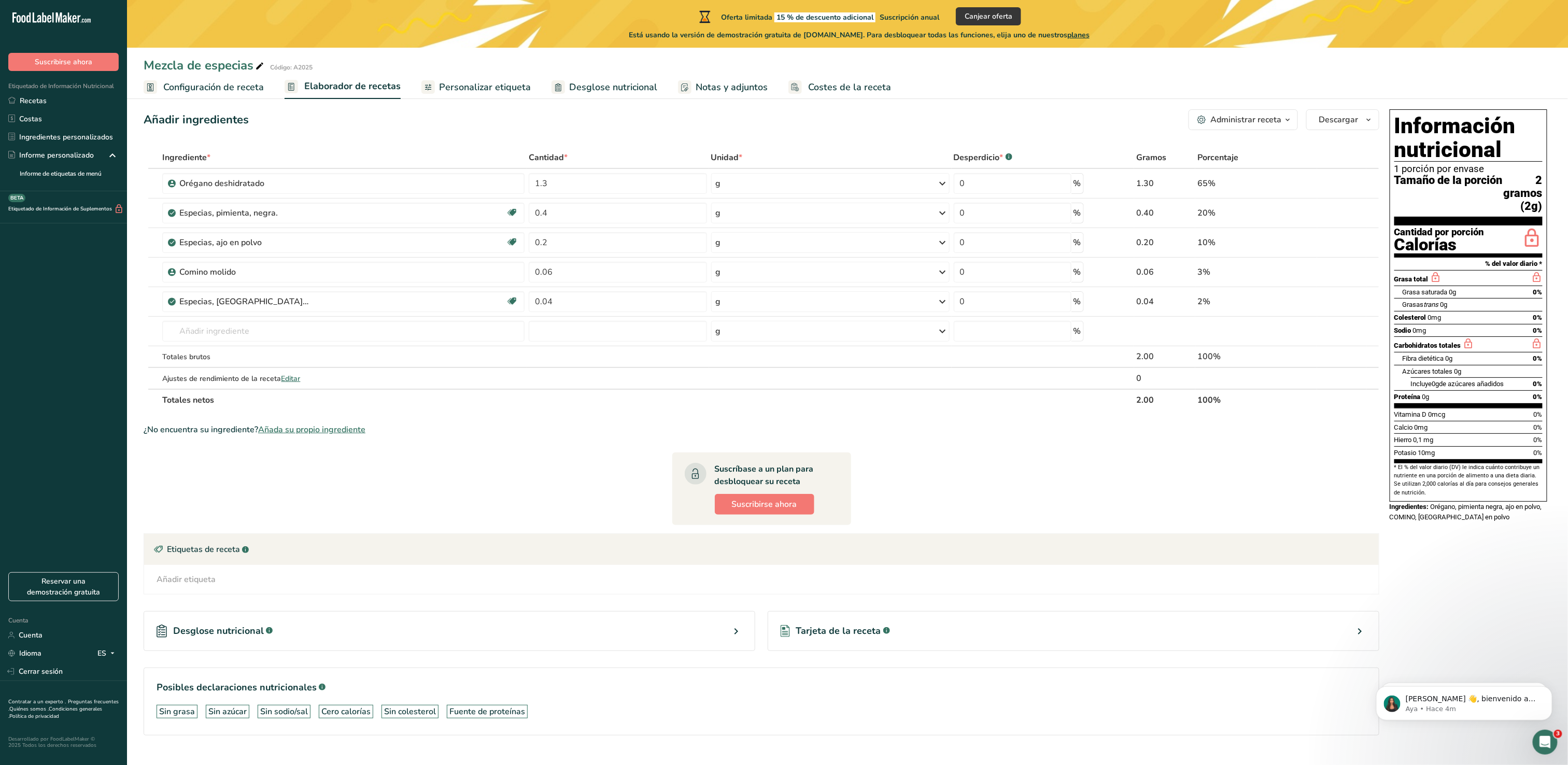
scroll to position [0, 0]
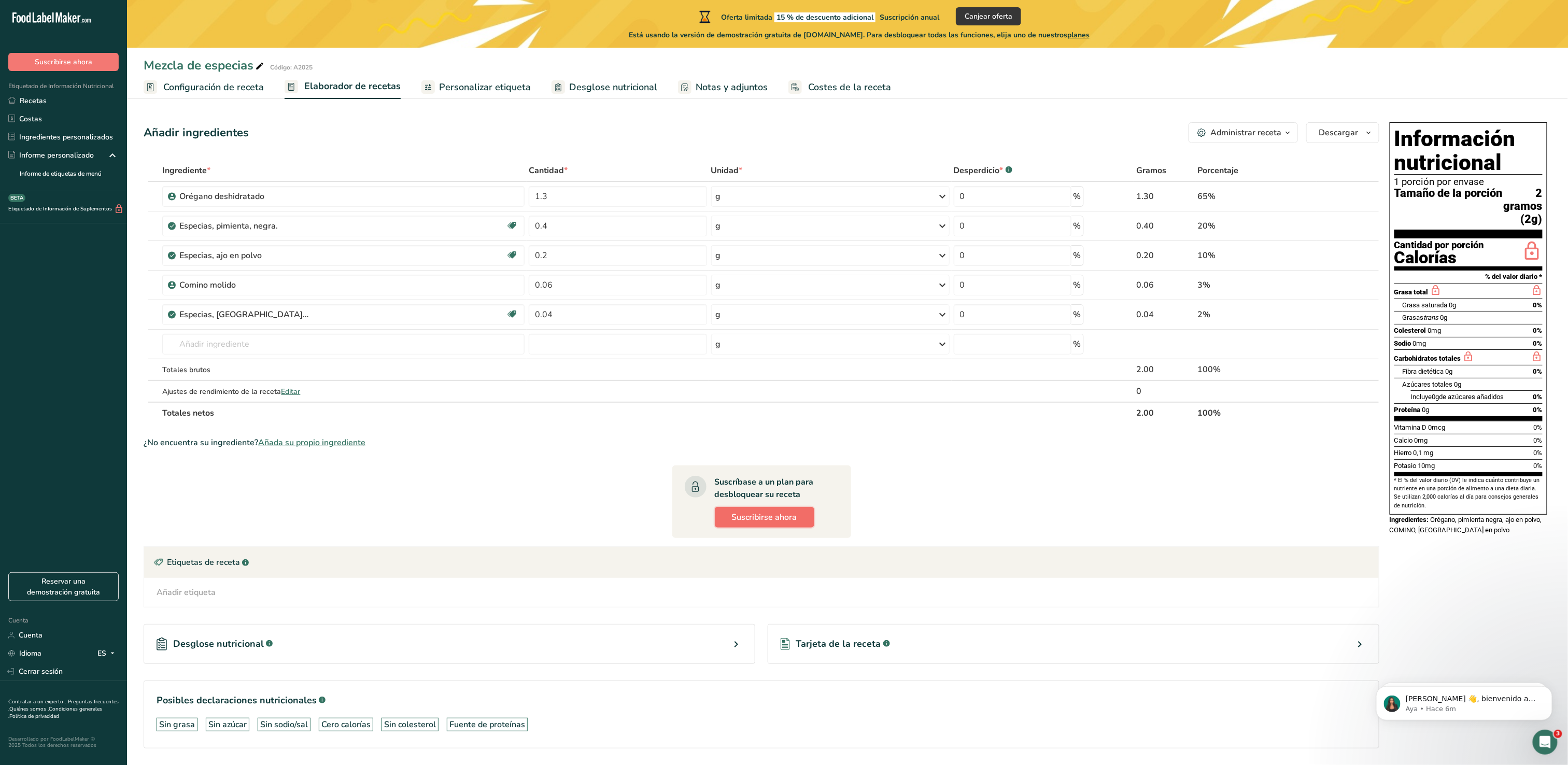
click at [752, 519] on span "Suscribirse ahora" at bounding box center [764, 517] width 65 height 12
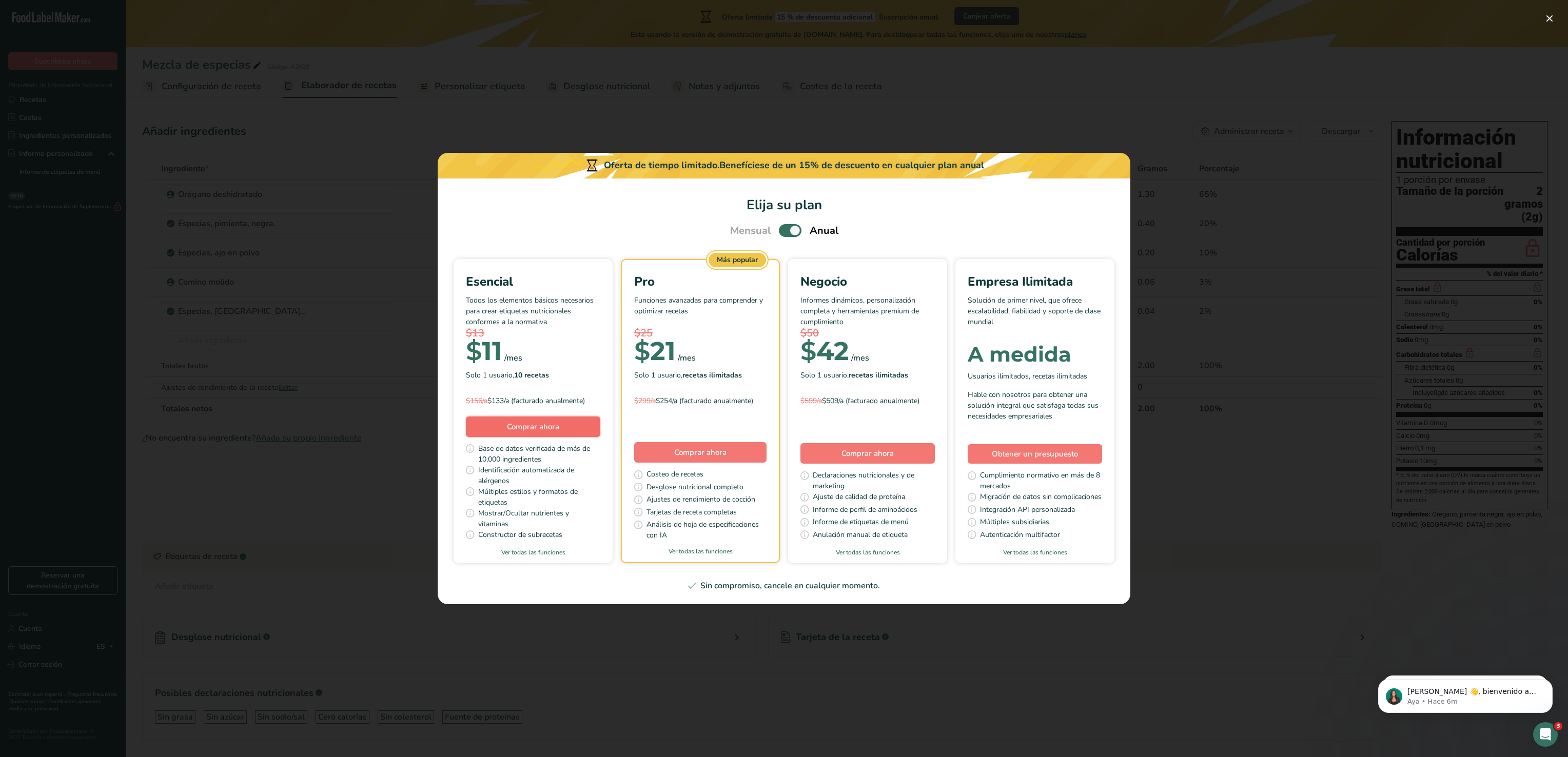
click at [531, 433] on span "Comprar ahora" at bounding box center [533, 426] width 53 height 12
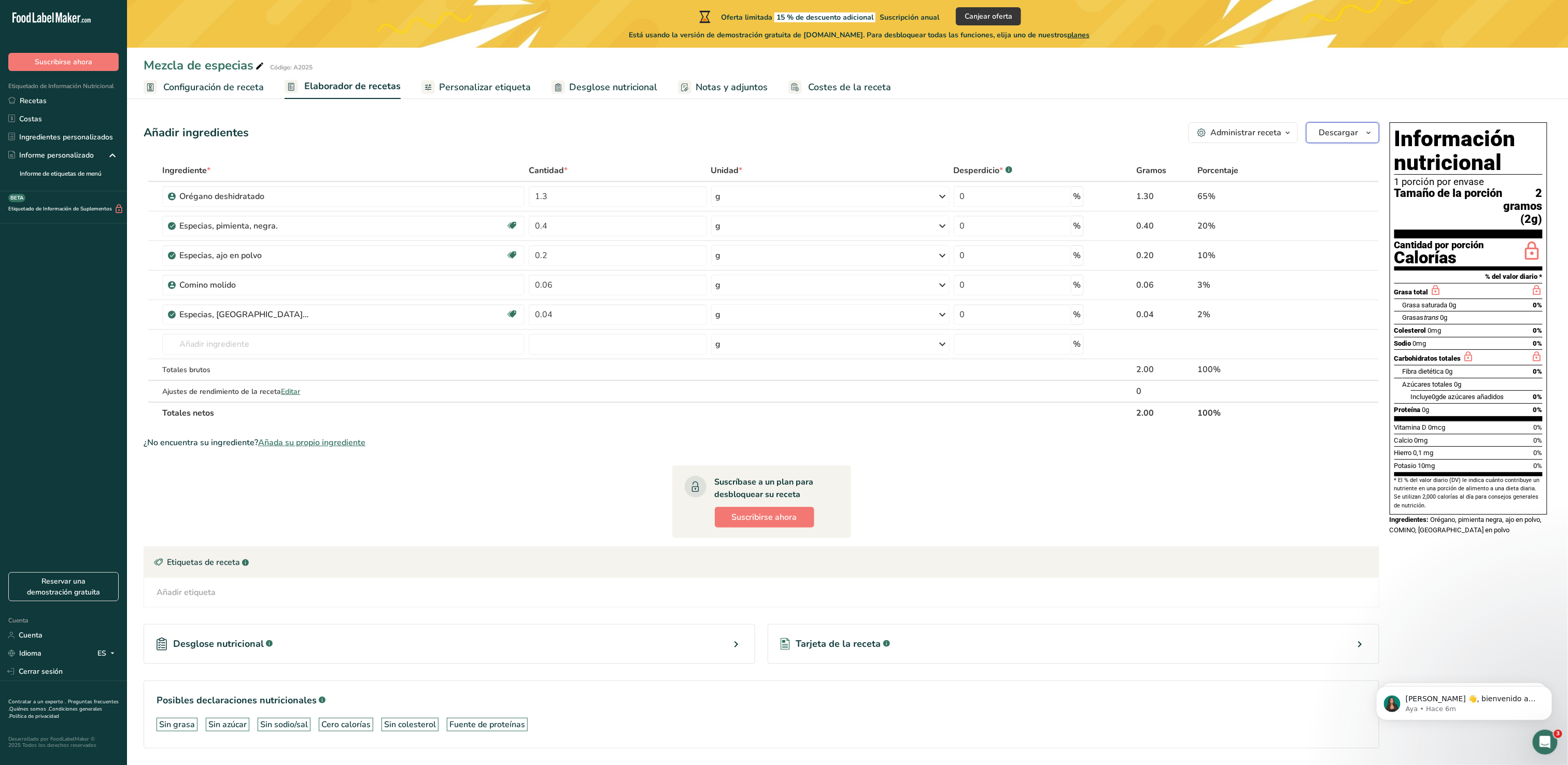
click at [1360, 134] on button "Descargar" at bounding box center [1342, 133] width 73 height 21
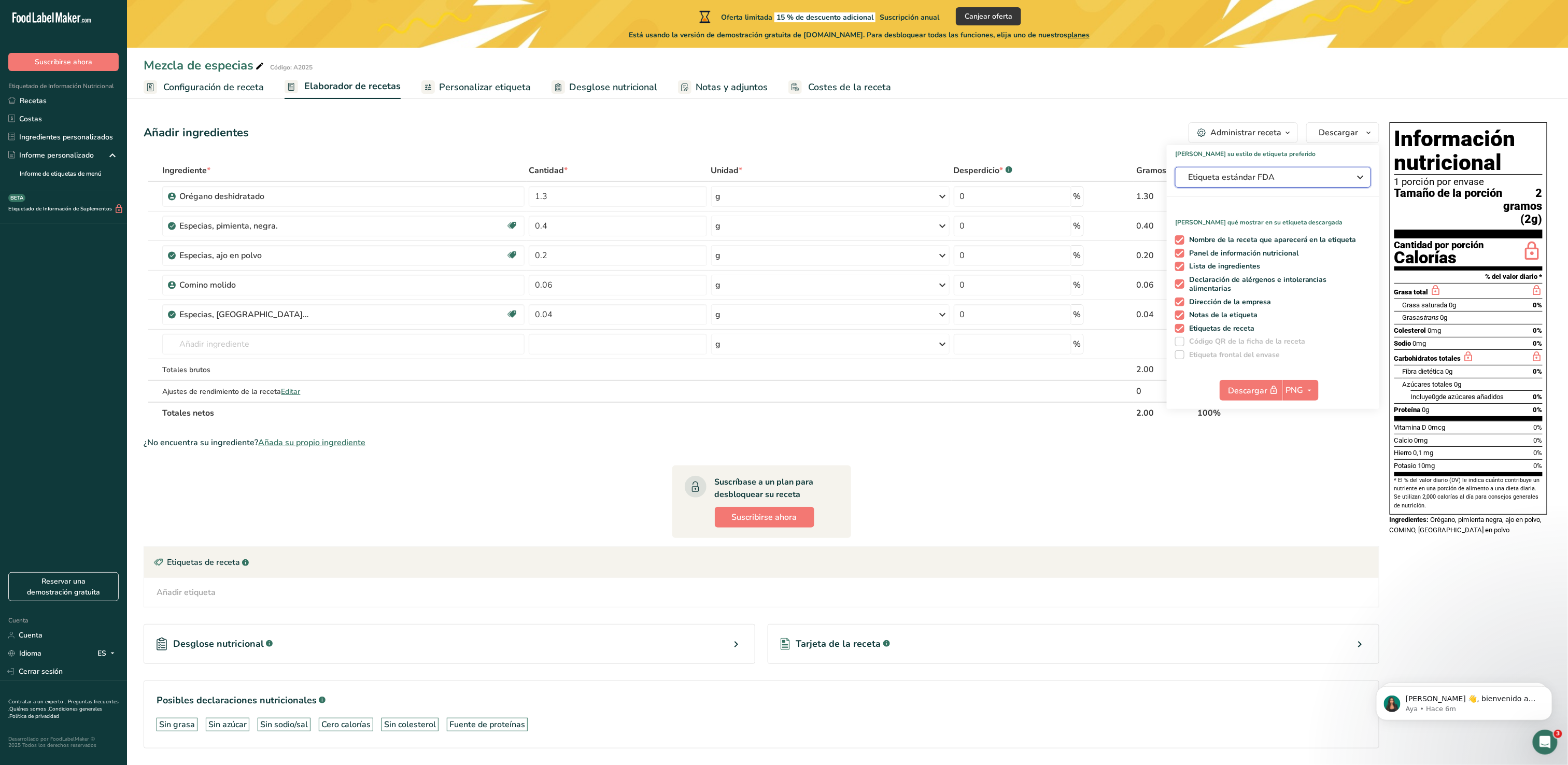
click at [1359, 171] on icon "button" at bounding box center [1360, 177] width 12 height 19
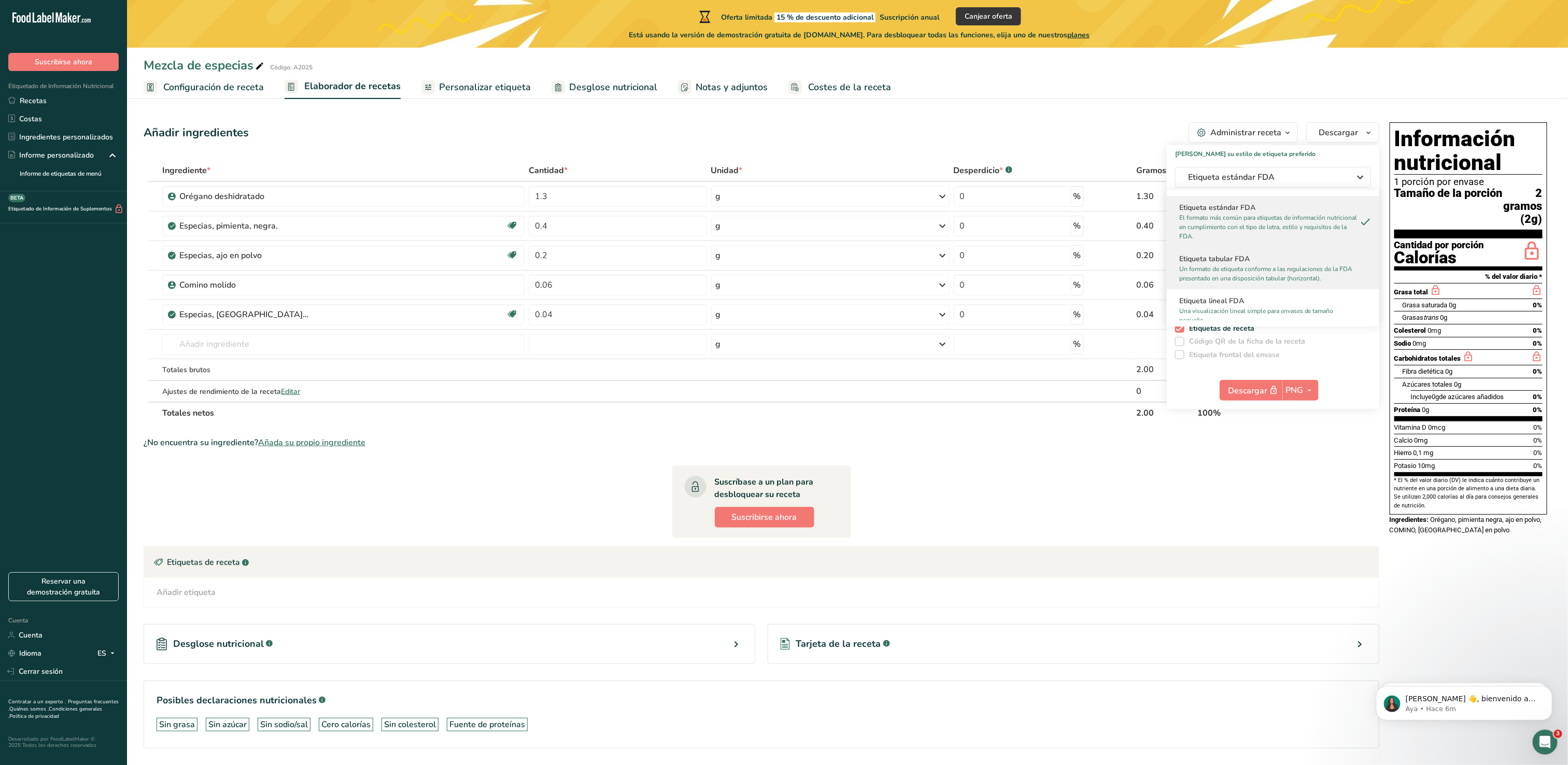
click at [1250, 266] on p "Un formato de etiqueta conforme a las regulaciones de la FDA presentado en una …" at bounding box center [1269, 274] width 179 height 19
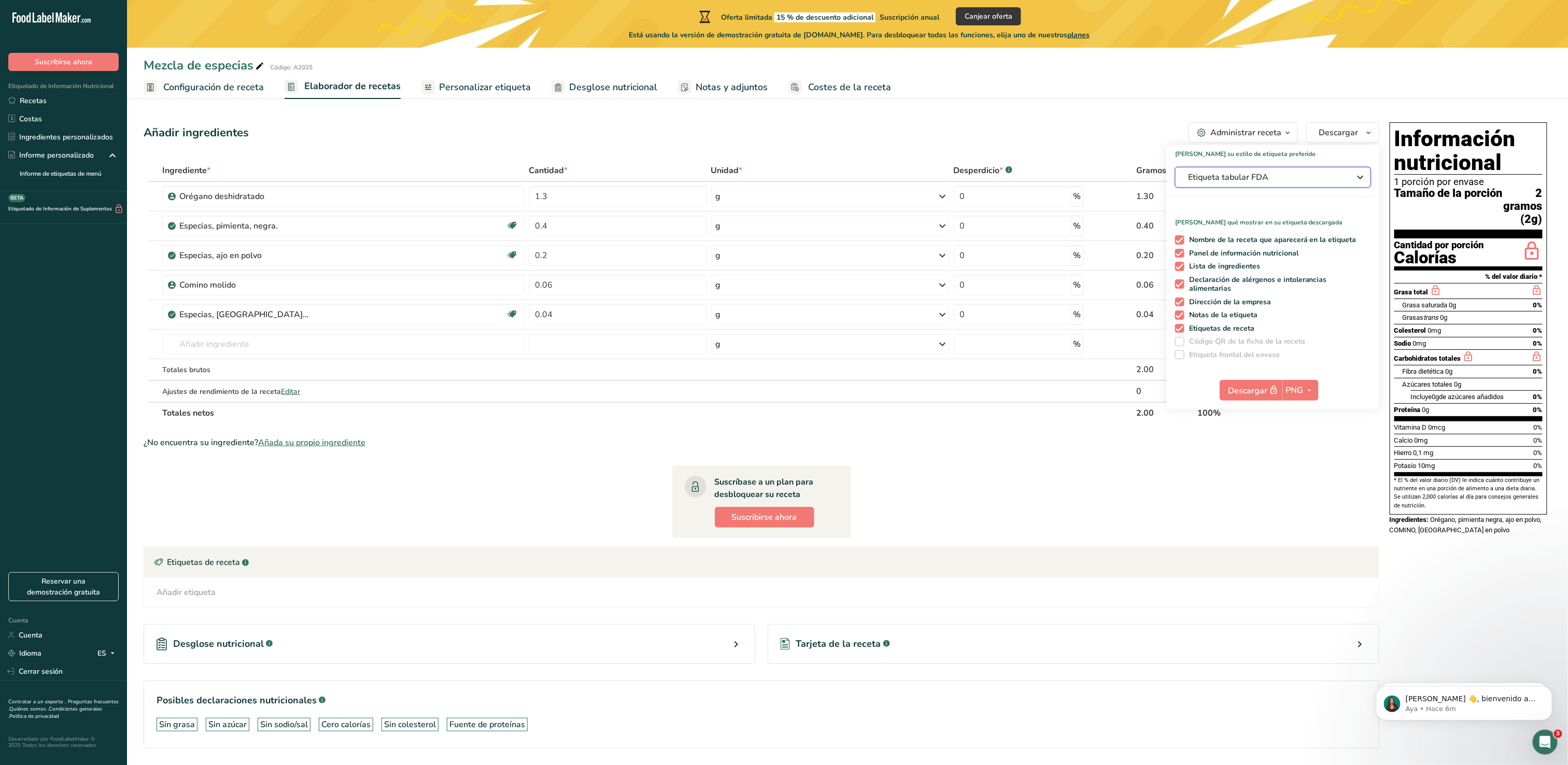
click at [1356, 180] on icon "button" at bounding box center [1360, 177] width 12 height 19
click at [1275, 248] on p "Proporciona un desglose simplificado de los componentes nutricionales principal…" at bounding box center [1269, 253] width 179 height 19
click at [1365, 175] on icon "button" at bounding box center [1360, 177] width 12 height 19
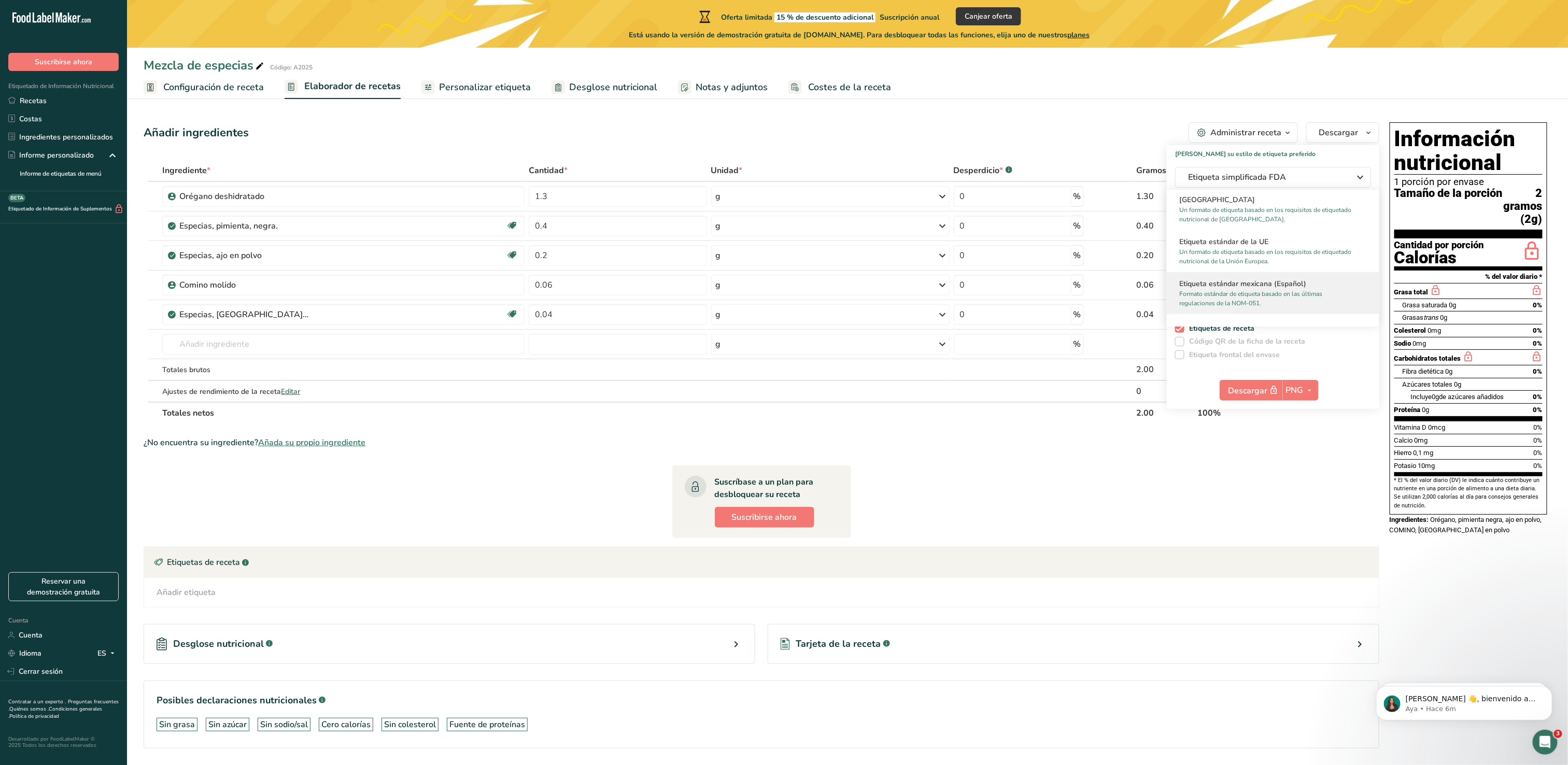
click at [1285, 283] on h2 "Etiqueta estándar mexicana (Español)" at bounding box center [1273, 283] width 188 height 11
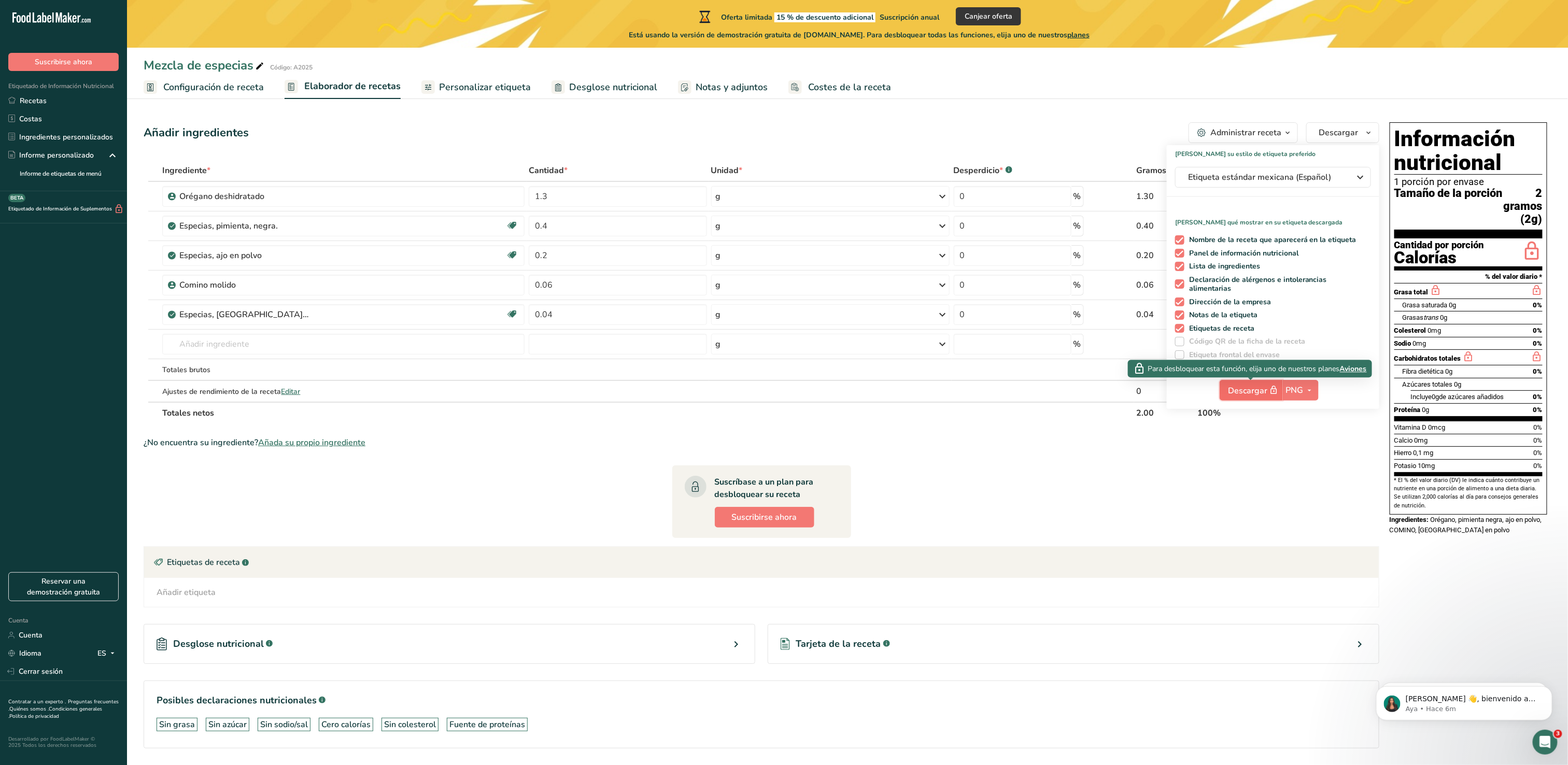
click at [1234, 396] on span "Descargar" at bounding box center [1254, 391] width 52 height 13
